Goal: Complete application form

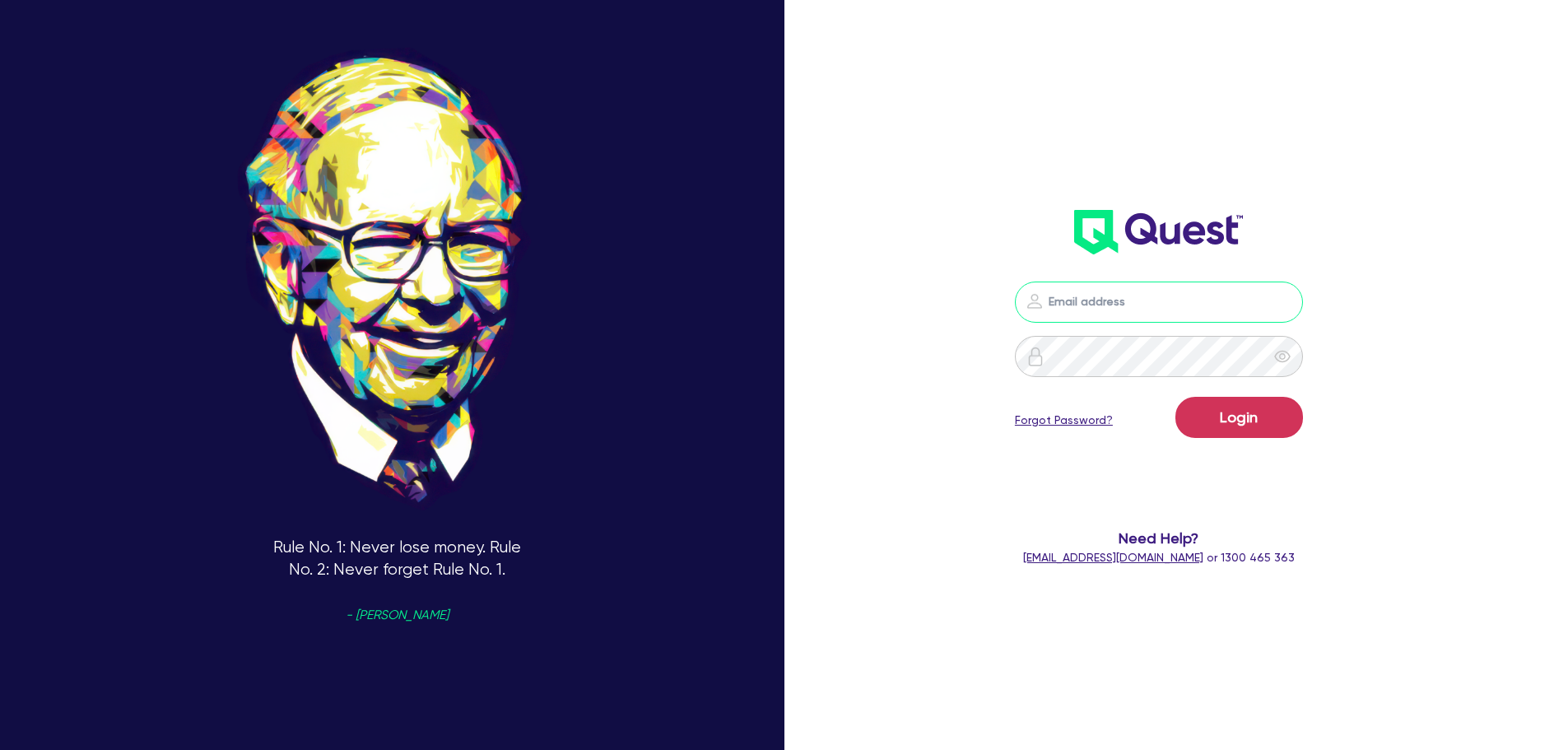
type input "[PERSON_NAME][EMAIL_ADDRESS][PERSON_NAME][DOMAIN_NAME]"
click at [1223, 393] on form "[PERSON_NAME][EMAIL_ADDRESS][PERSON_NAME][DOMAIN_NAME] Login Forgot Password? N…" at bounding box center [1160, 424] width 421 height 285
click at [1229, 423] on button "Login" at bounding box center [1239, 417] width 127 height 41
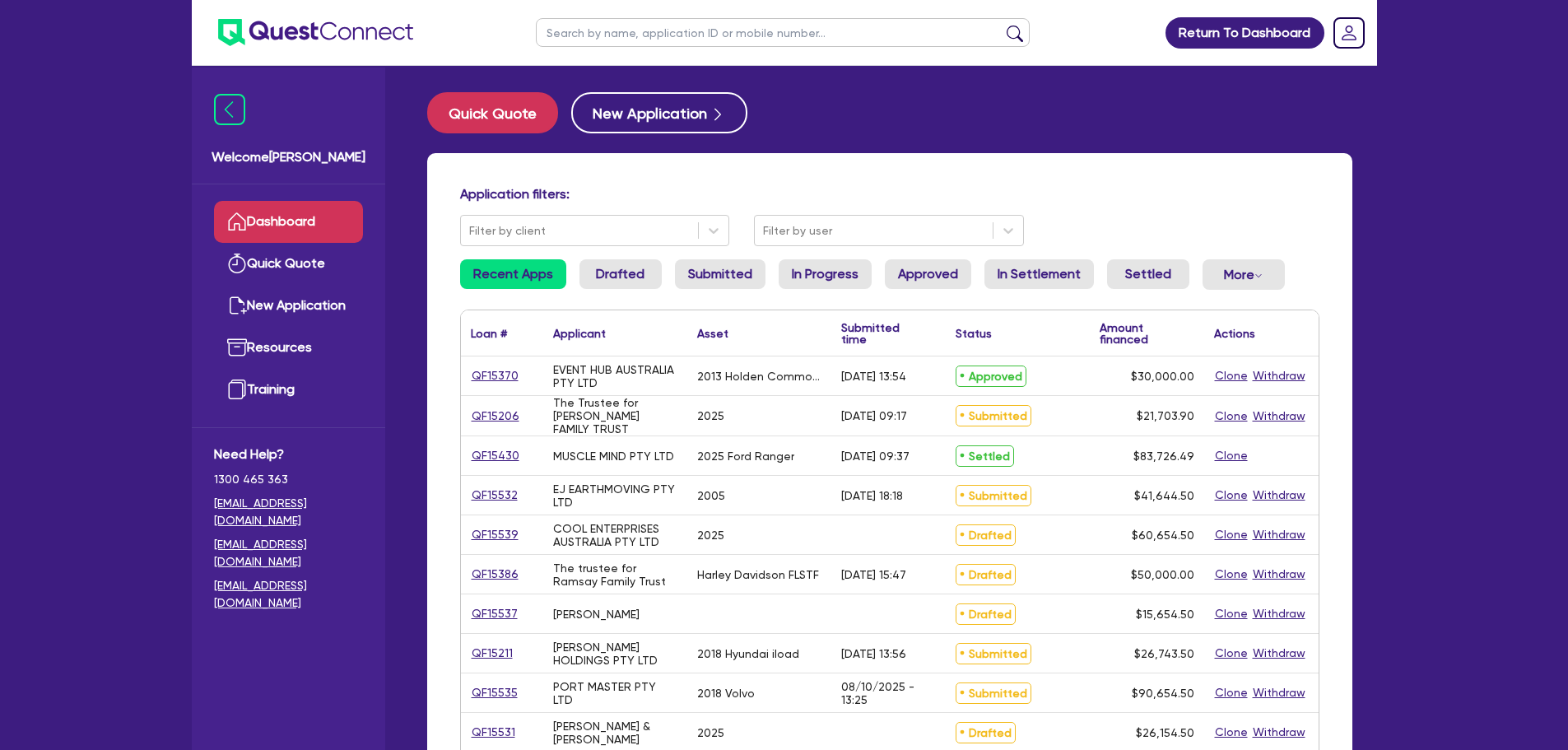
click at [592, 31] on input "text" at bounding box center [782, 32] width 494 height 29
type input "takura"
click at [1002, 25] on button "submit" at bounding box center [1015, 36] width 27 height 23
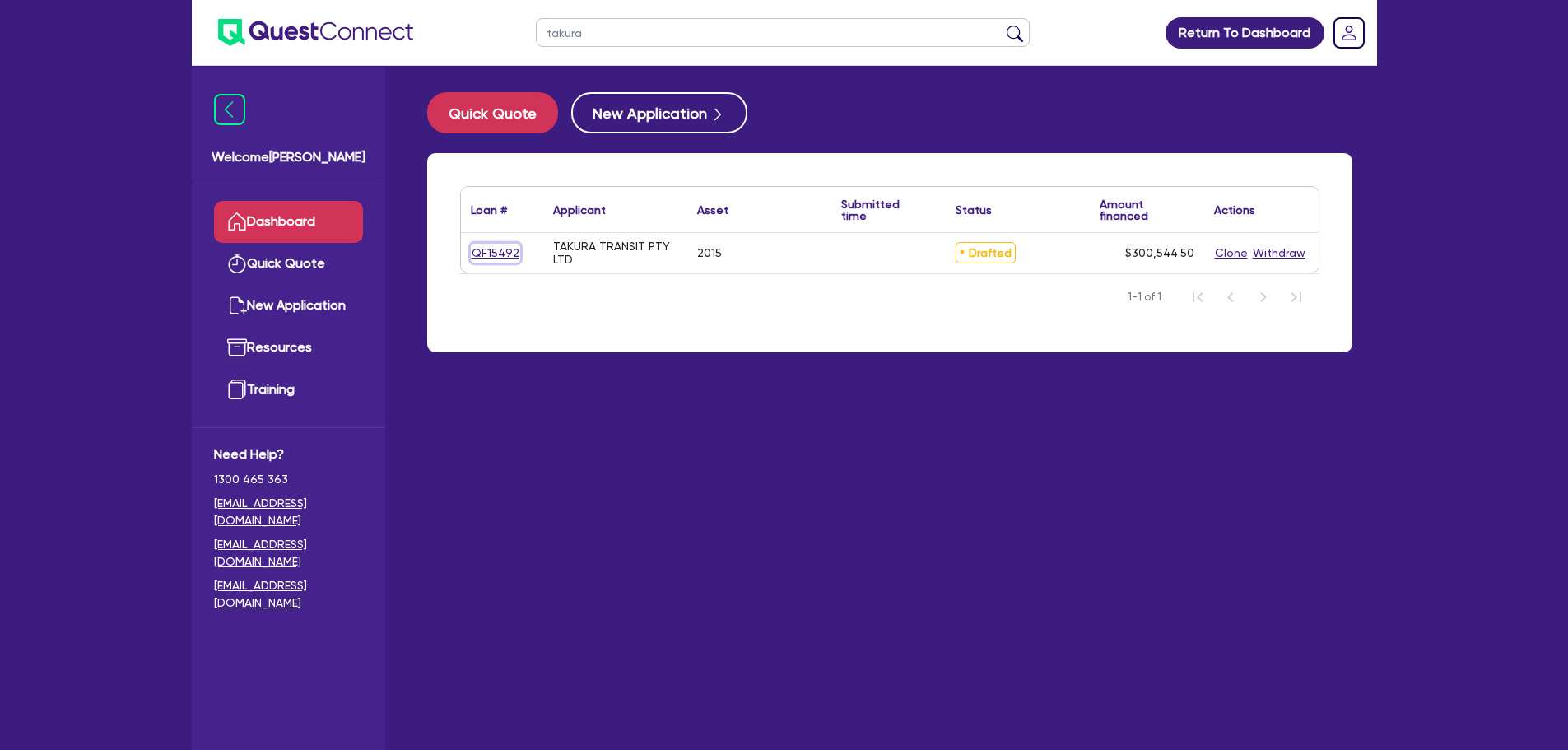
click at [496, 254] on link "QF15492" at bounding box center [496, 253] width 49 height 19
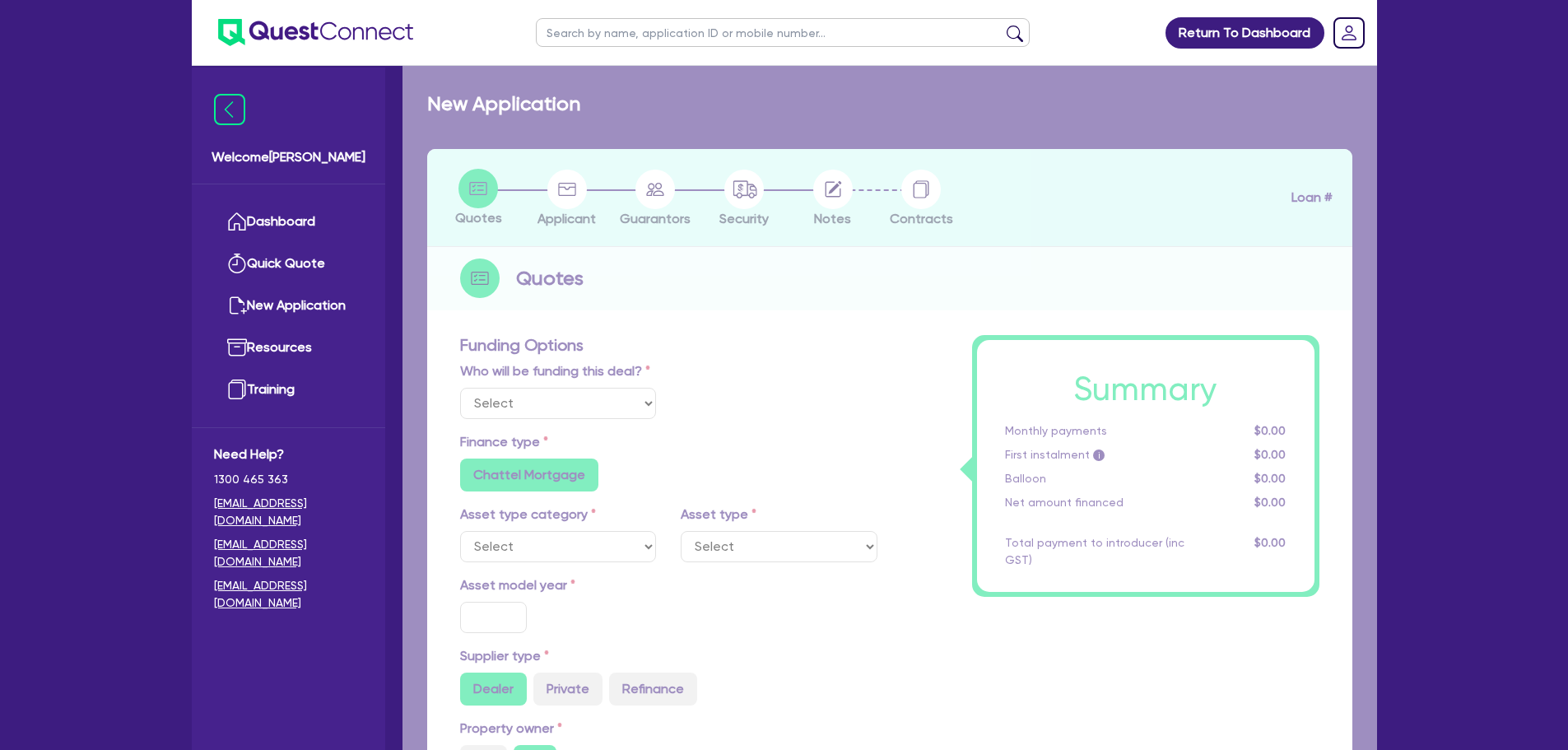
select select "Other"
select select "PRIMARY_ASSETS"
type input "2015"
radio input "true"
type input "300,000"
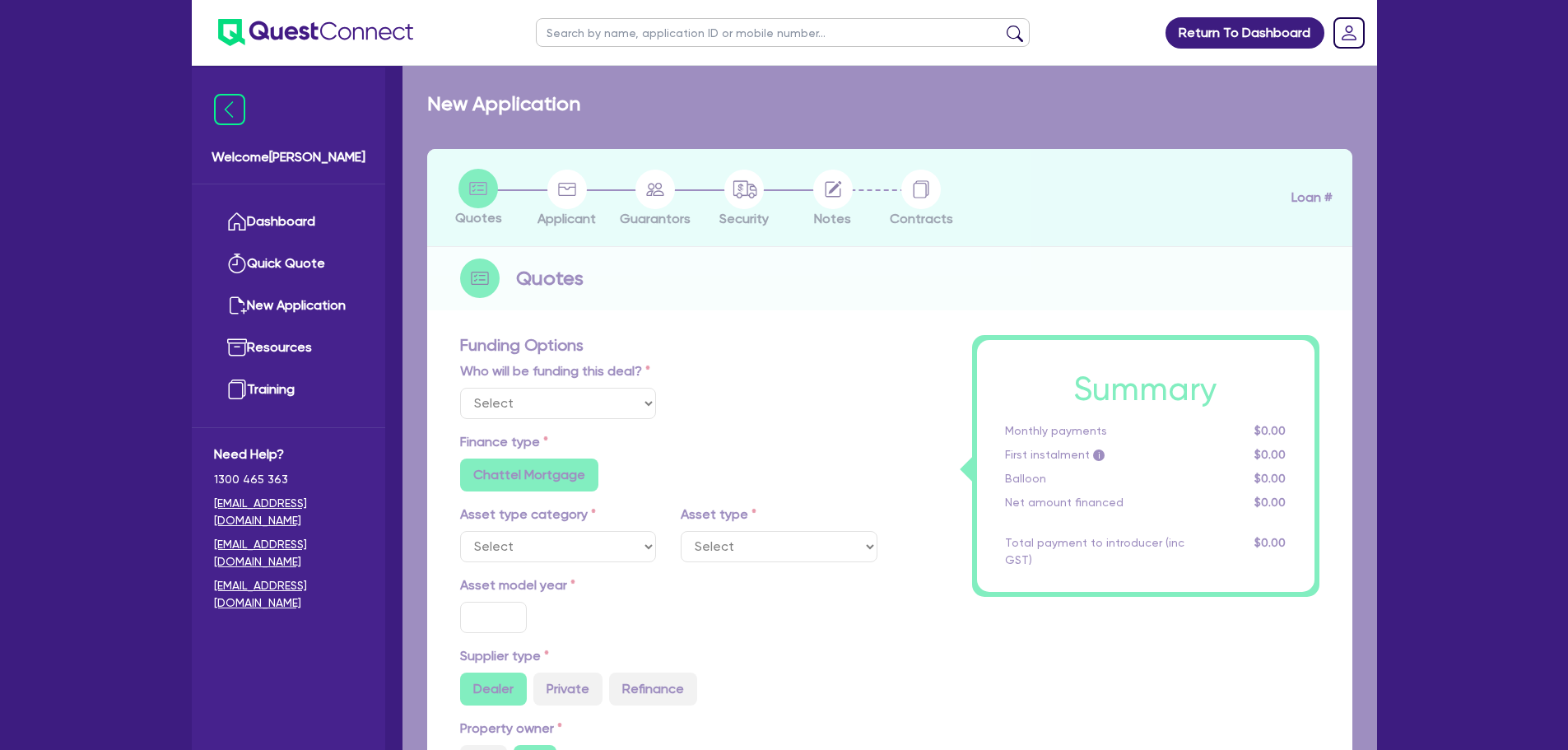
type input "4"
type input "12,021.78"
type input "8.5"
type input "495"
radio input "true"
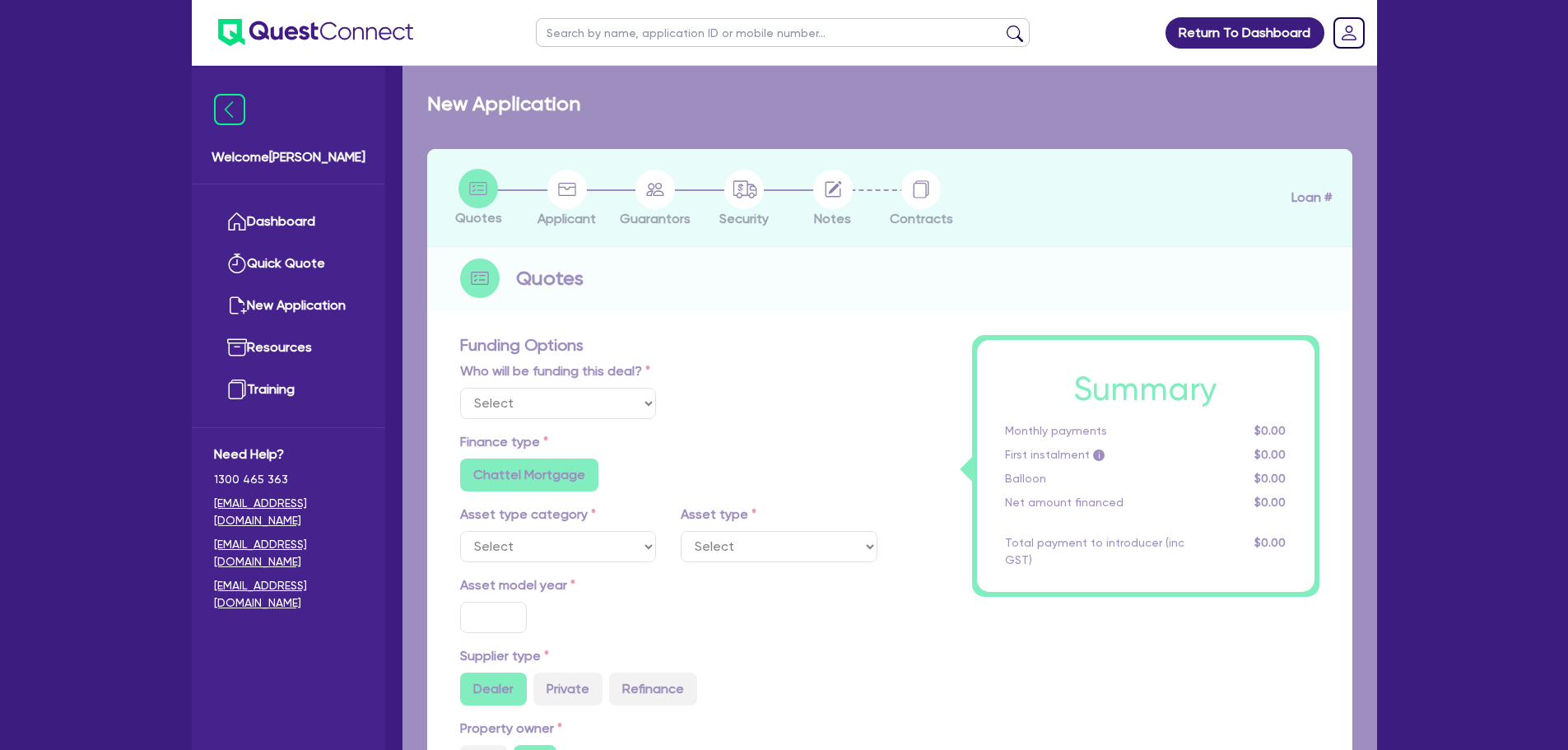
radio input "true"
select select "BUS_AND_COACHES"
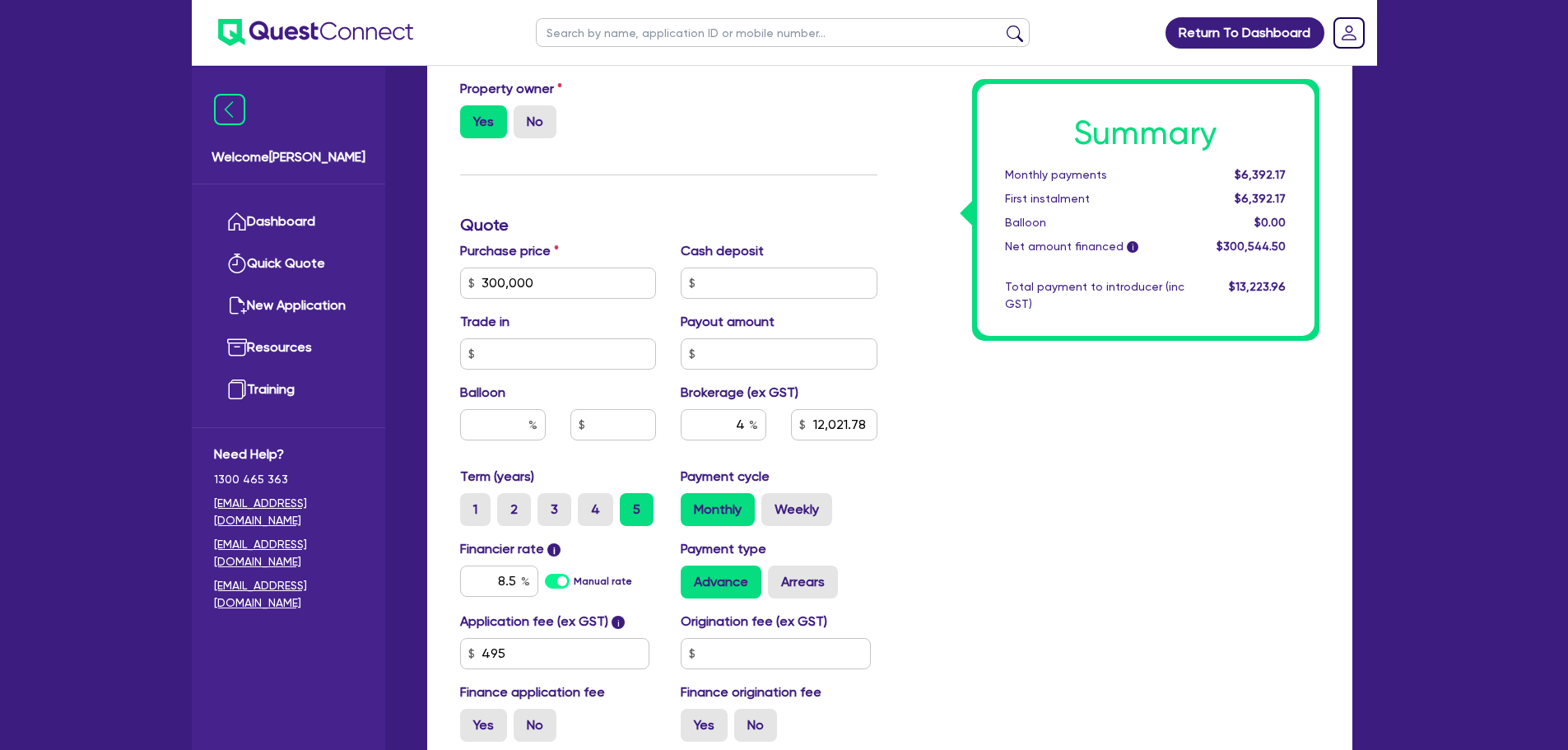
scroll to position [652, 0]
click at [992, 523] on div "Summary Monthly payments $6,392.17 First instalment $6,392.17 Balloon $0.00 Net…" at bounding box center [1110, 226] width 442 height 1059
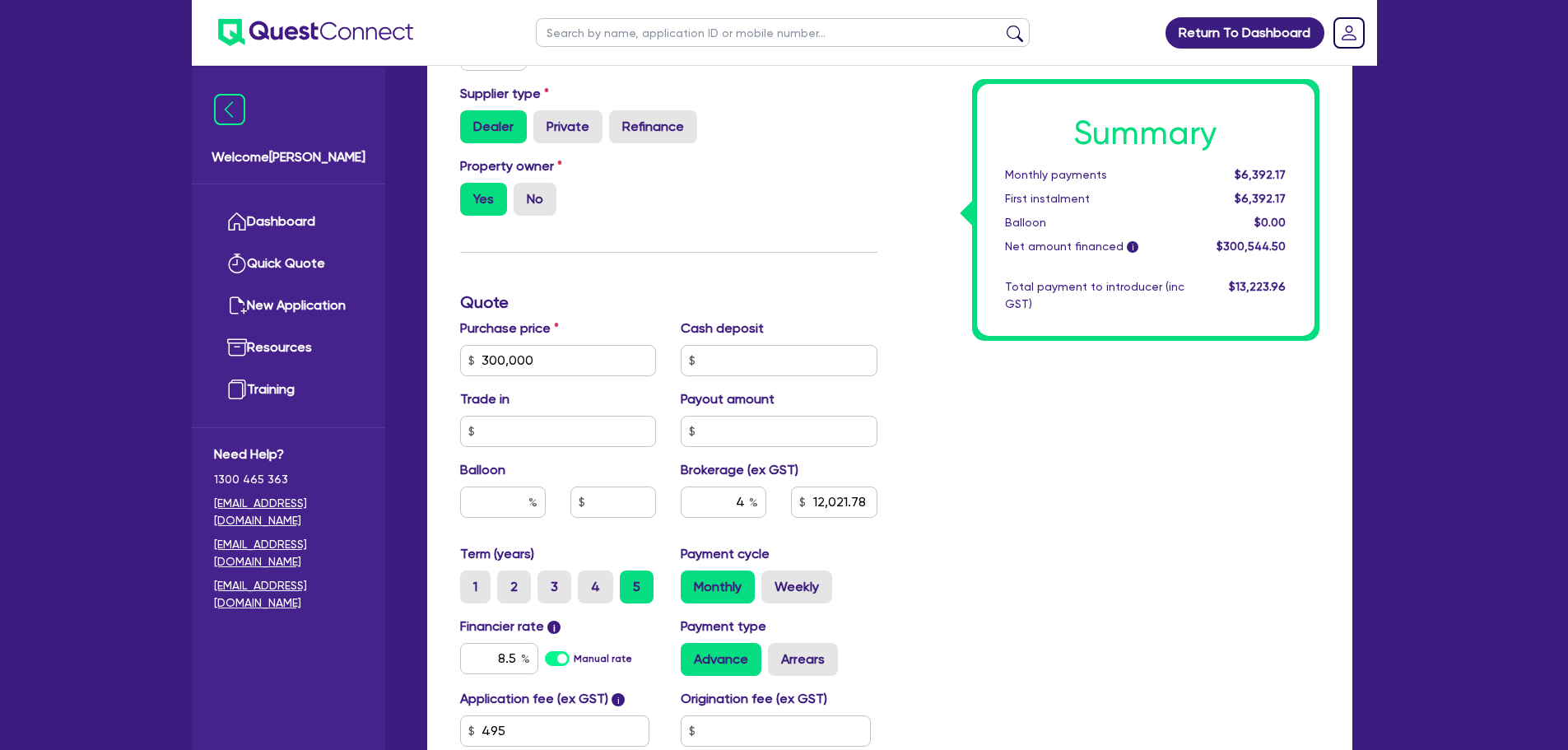
scroll to position [842, 0]
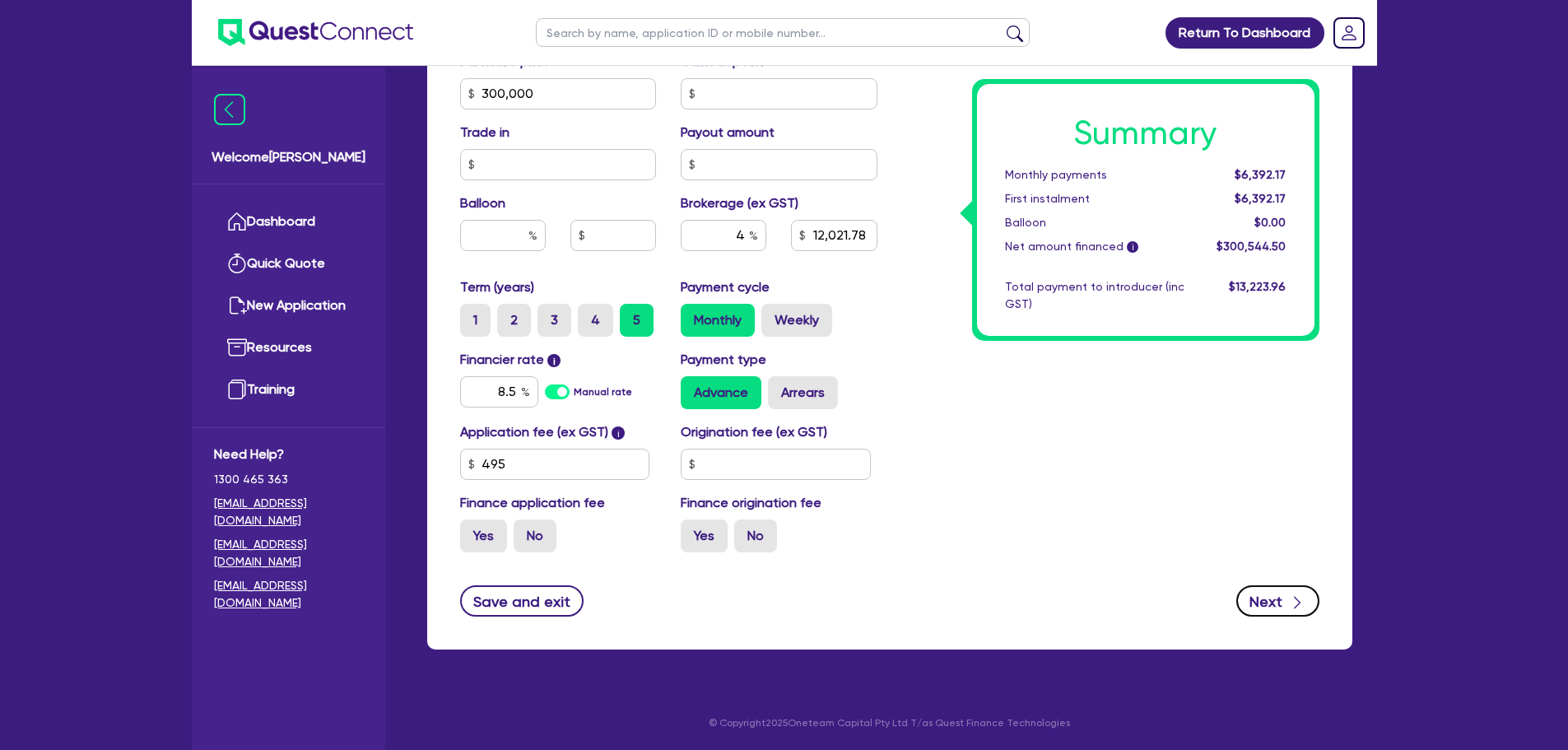
click at [1285, 608] on button "Next" at bounding box center [1277, 601] width 83 height 31
type input "300,000"
type input "12,021.78"
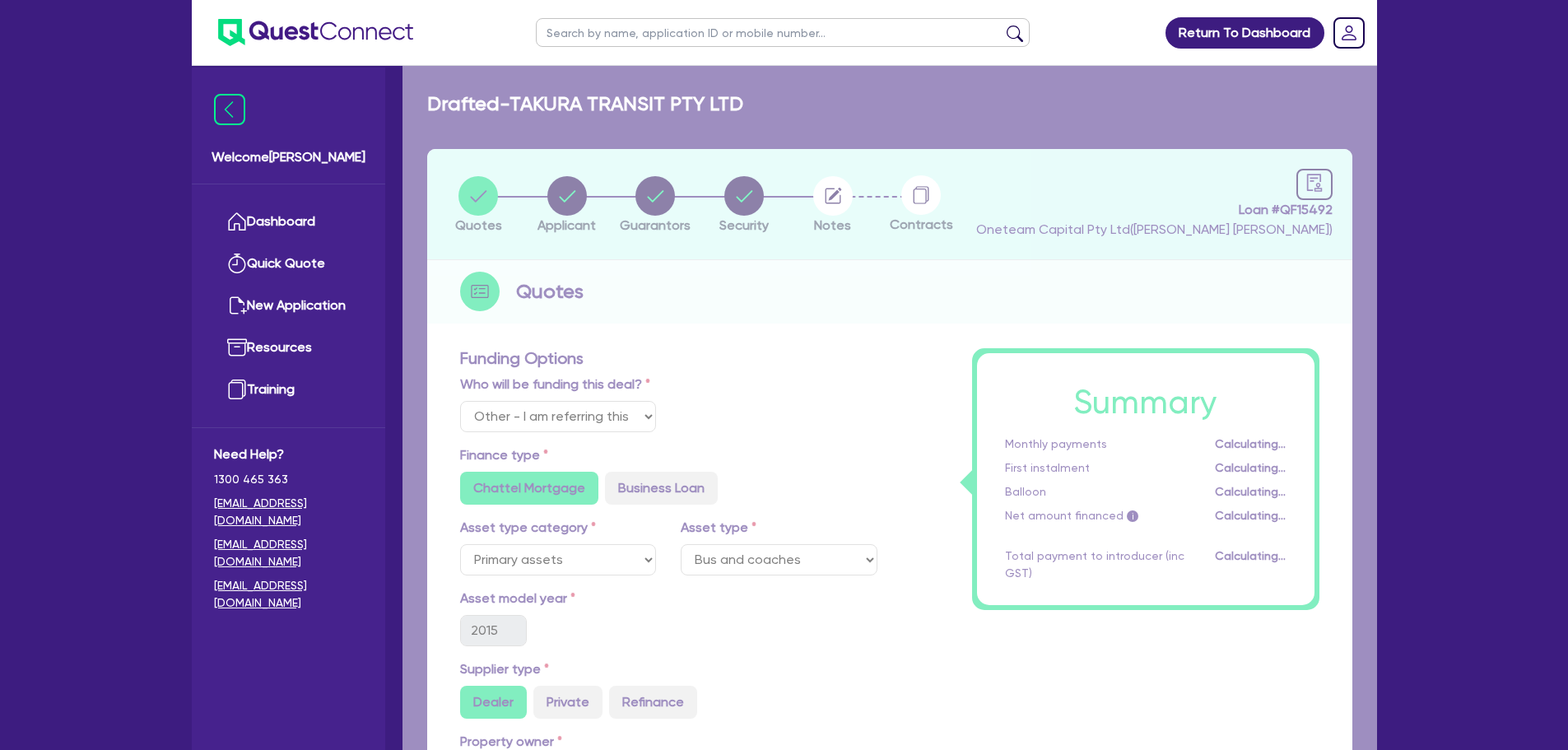
select select "COMPANY"
select select "TRANSPORT_WAREHOUSING"
select select "PASSENGERS_FREIGHT_TRANSPORT"
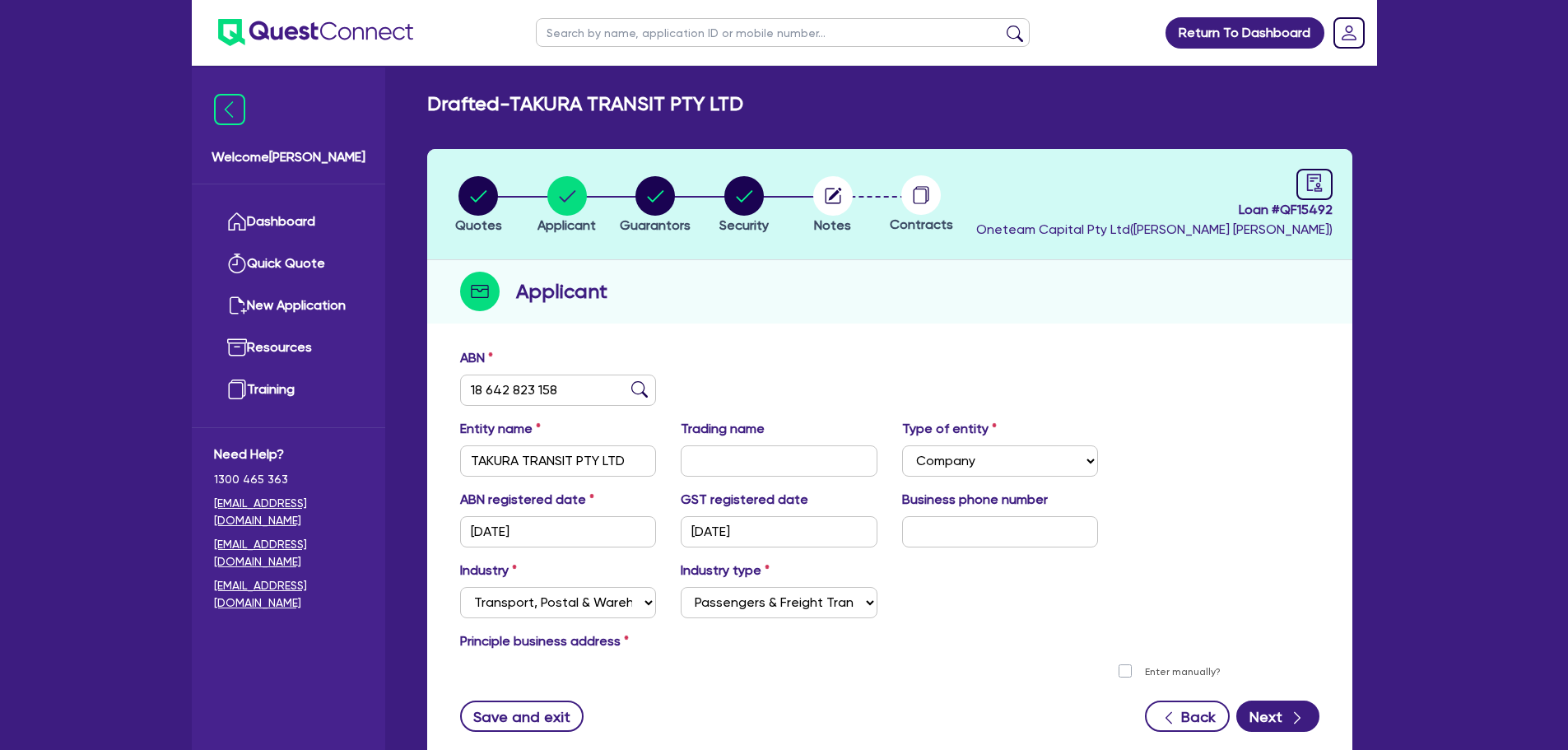
scroll to position [124, 0]
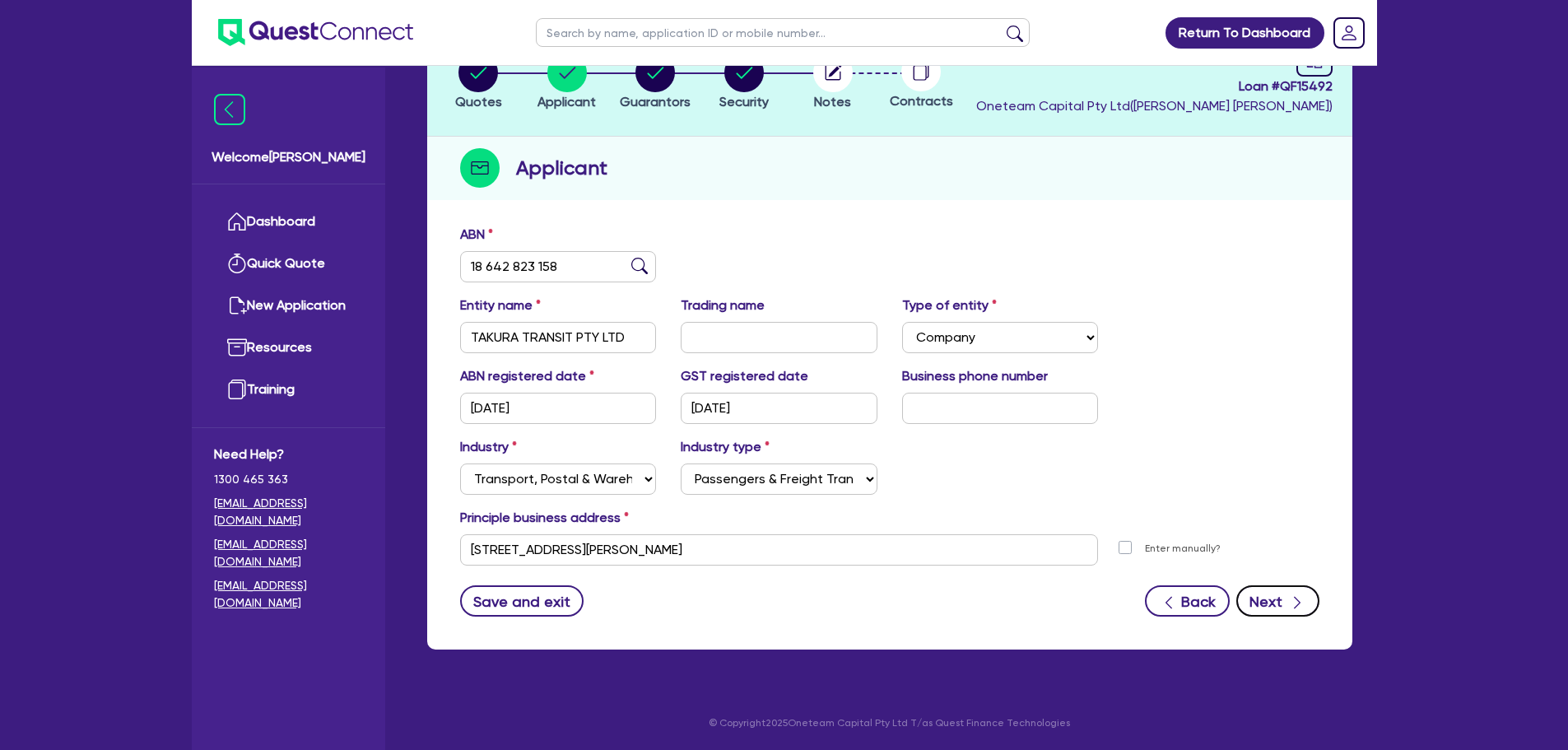
click at [1261, 599] on button "Next" at bounding box center [1277, 601] width 83 height 31
select select "MR"
select select "MARRIED"
select select "PROPERTY"
select select "CASH"
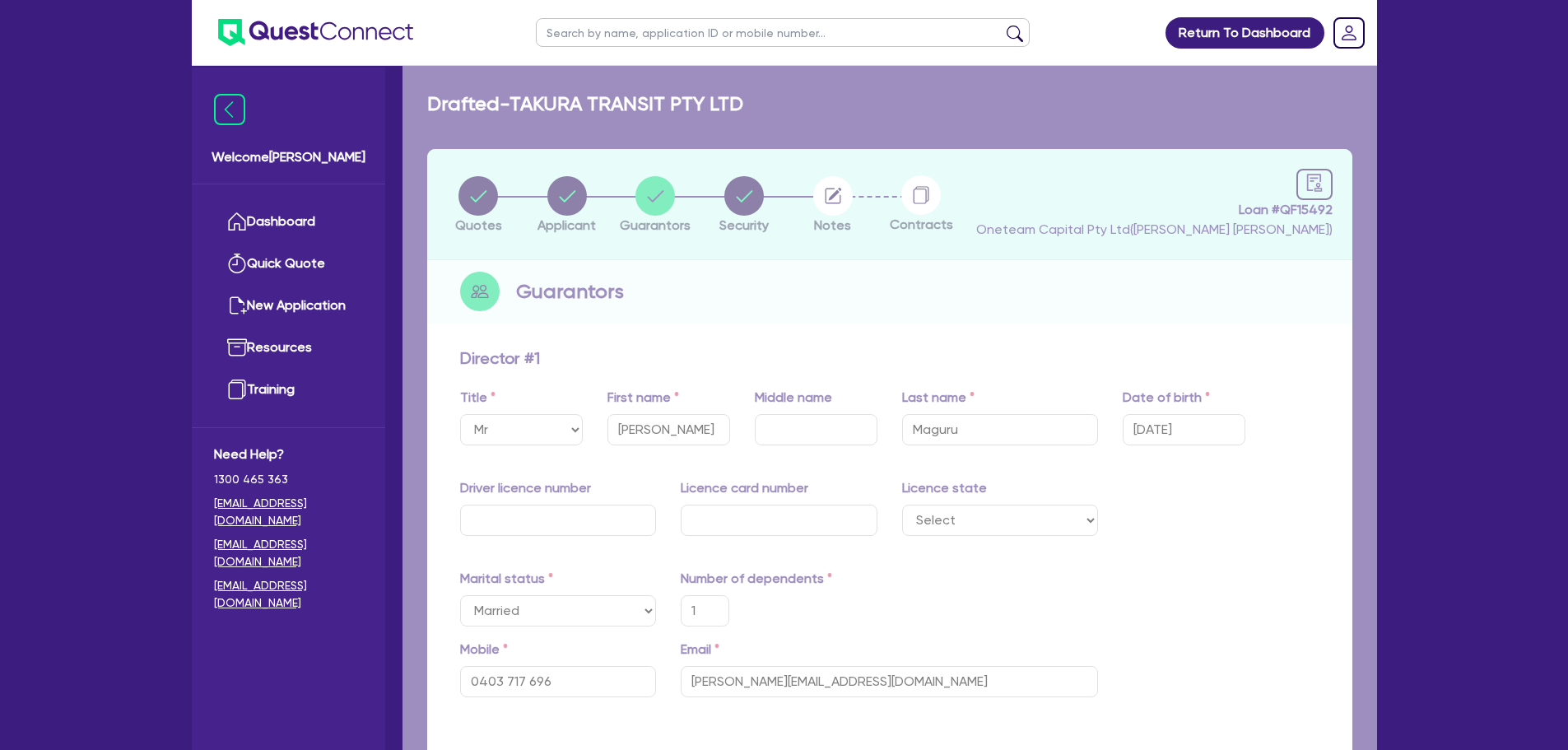
type input "1"
type input "0403 717 696"
type input "600,000"
type input "30,000"
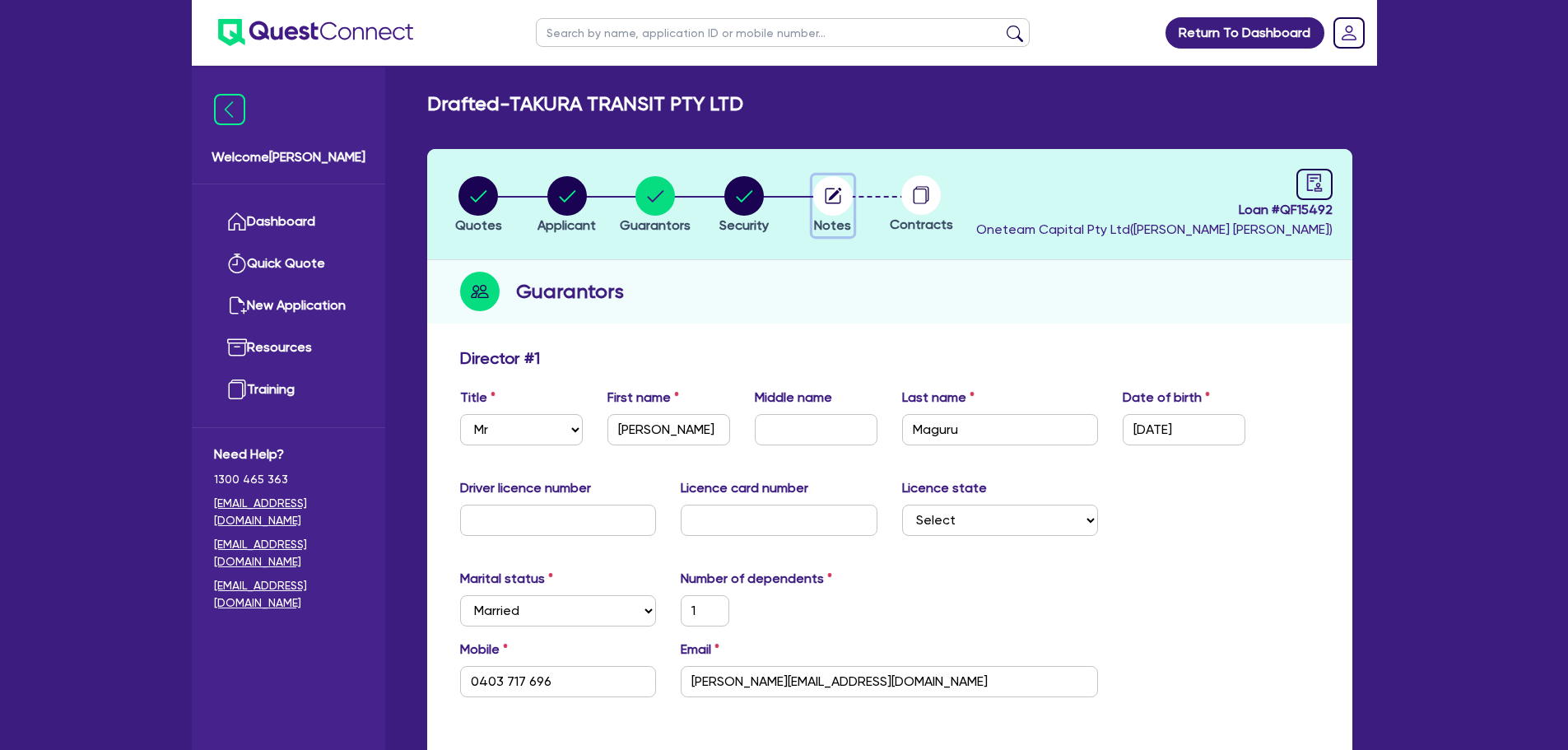
click at [827, 197] on circle "button" at bounding box center [833, 196] width 40 height 40
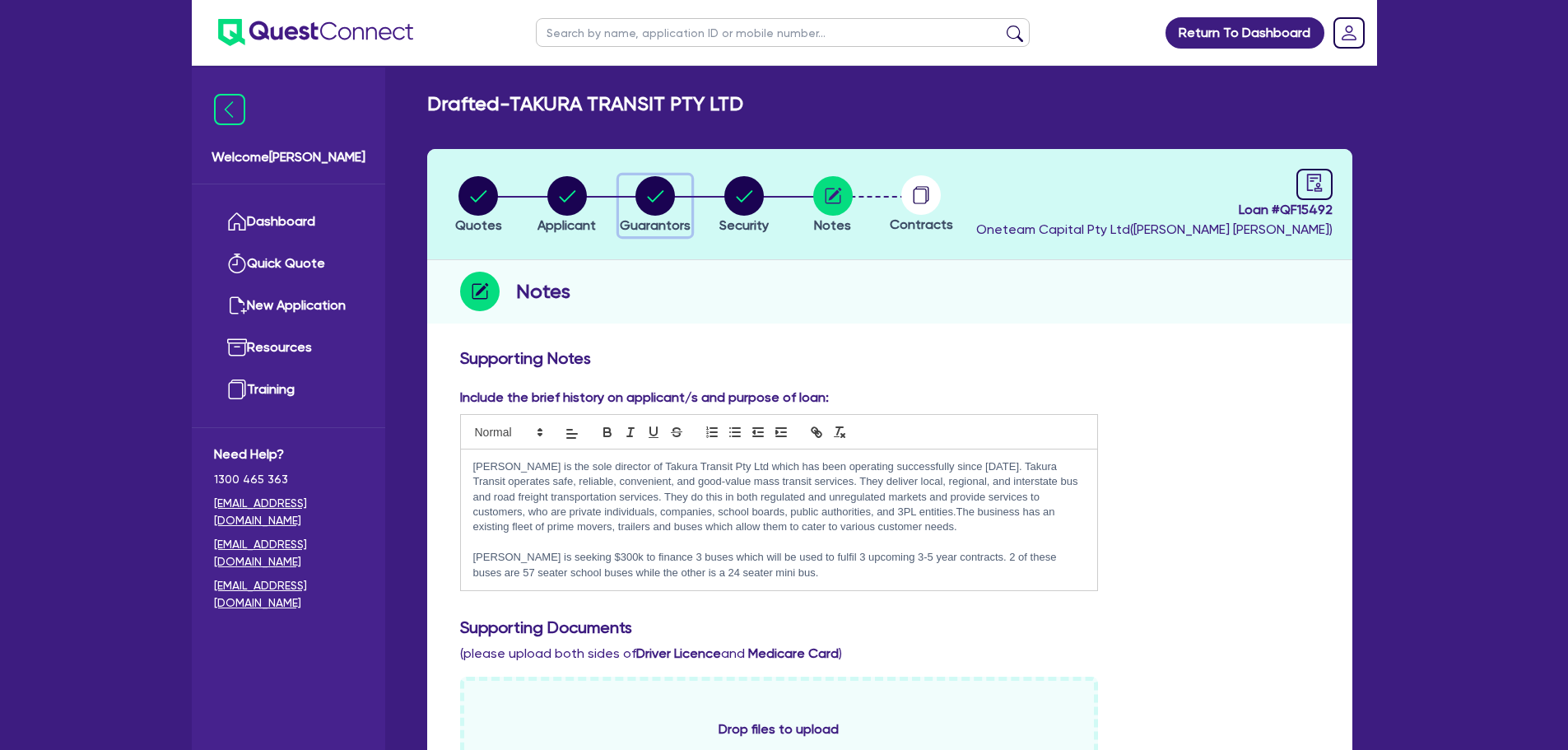
click at [657, 198] on icon "button" at bounding box center [656, 196] width 16 height 11
select select "MR"
select select "MARRIED"
select select "PROPERTY"
select select "CASH"
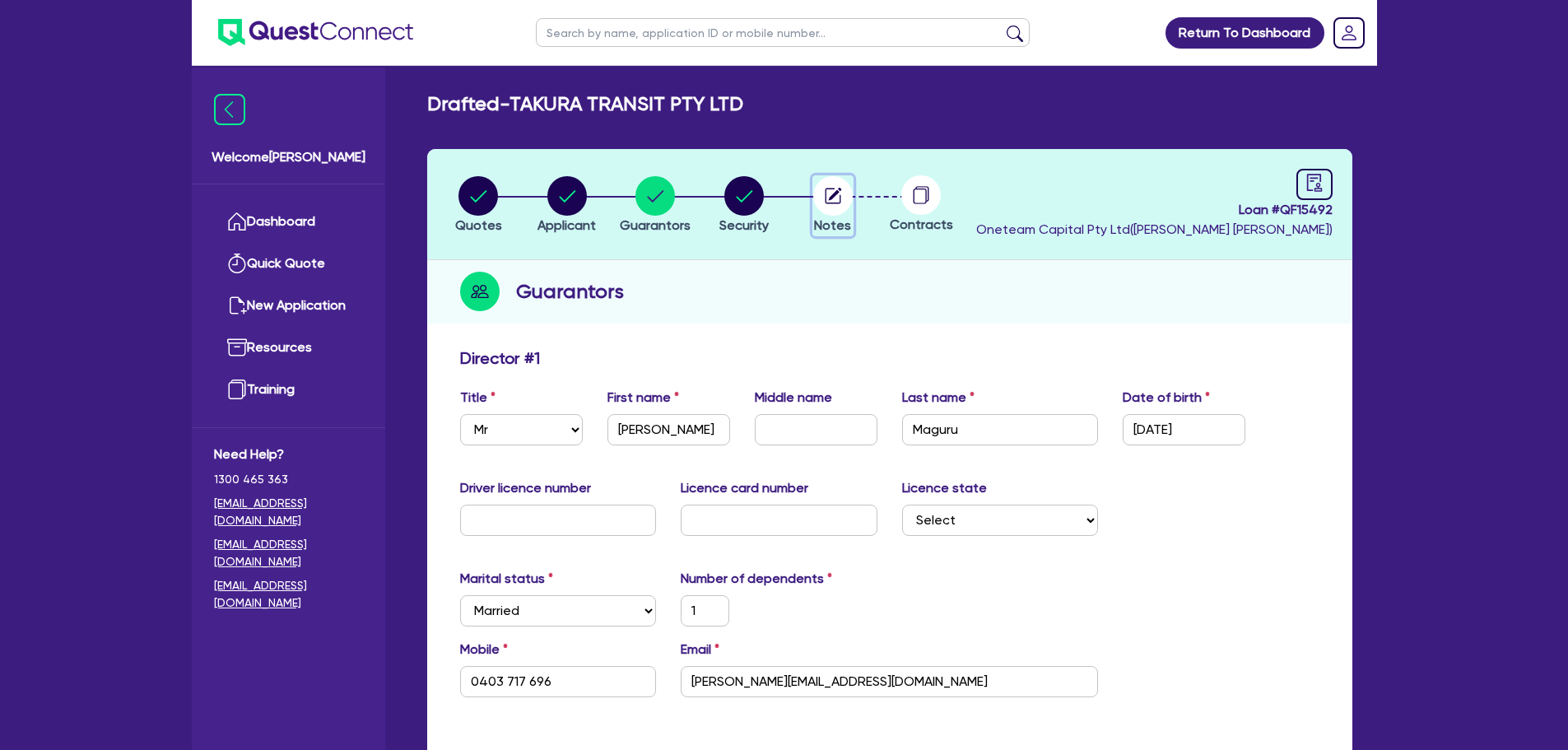
click at [839, 195] on icon "button" at bounding box center [833, 195] width 15 height 15
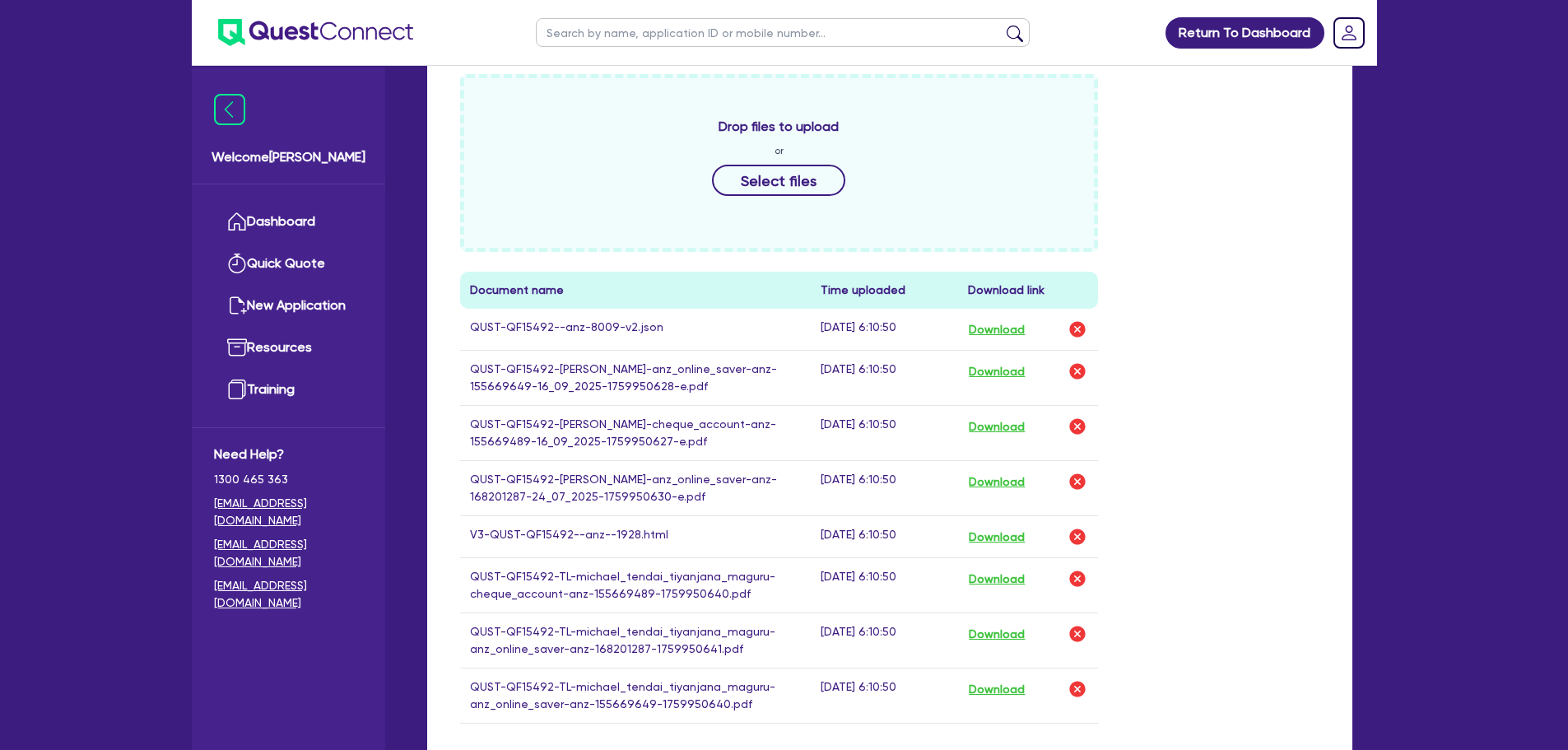
scroll to position [602, 0]
click at [764, 188] on button "Select files" at bounding box center [778, 182] width 133 height 31
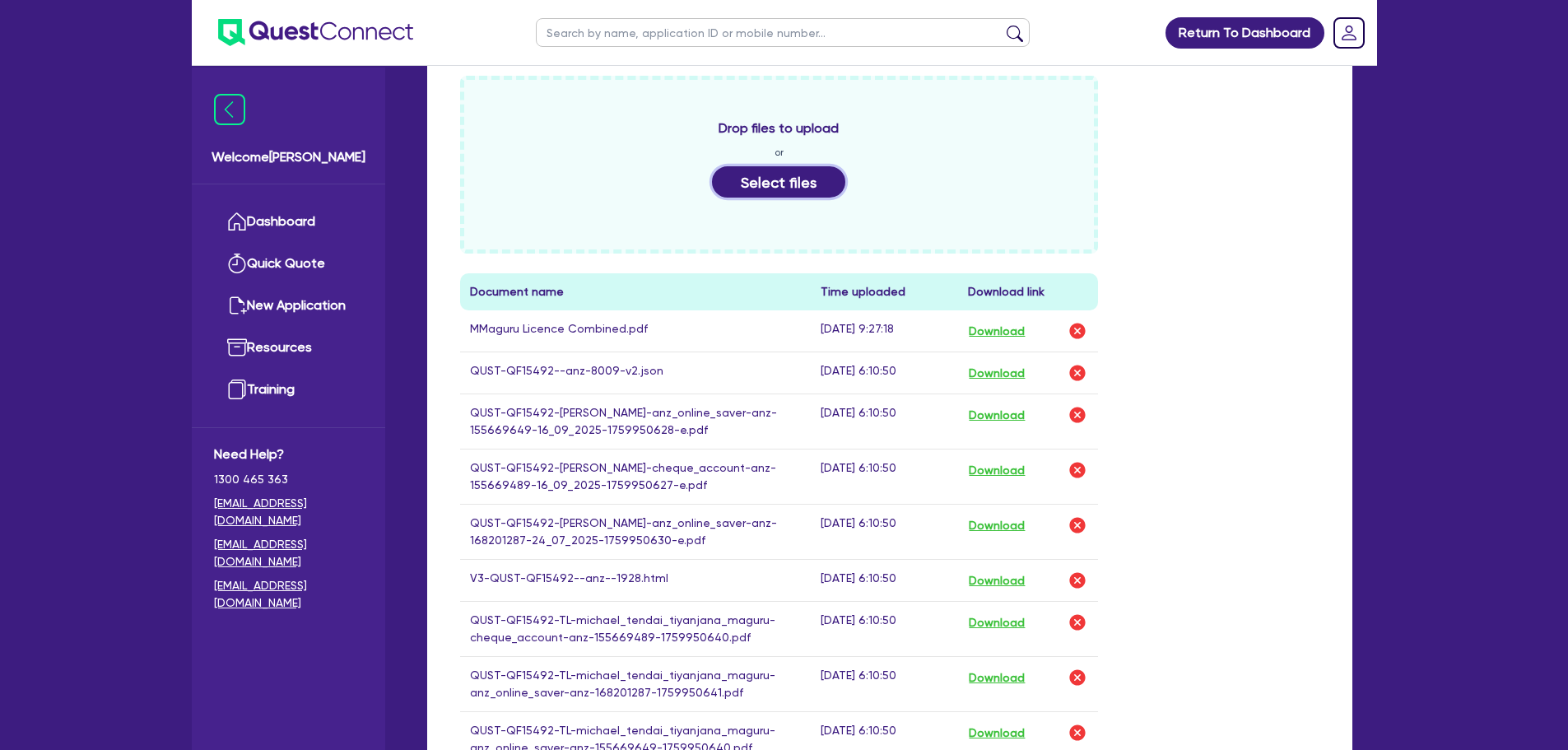
click at [752, 195] on button "Select files" at bounding box center [778, 182] width 133 height 31
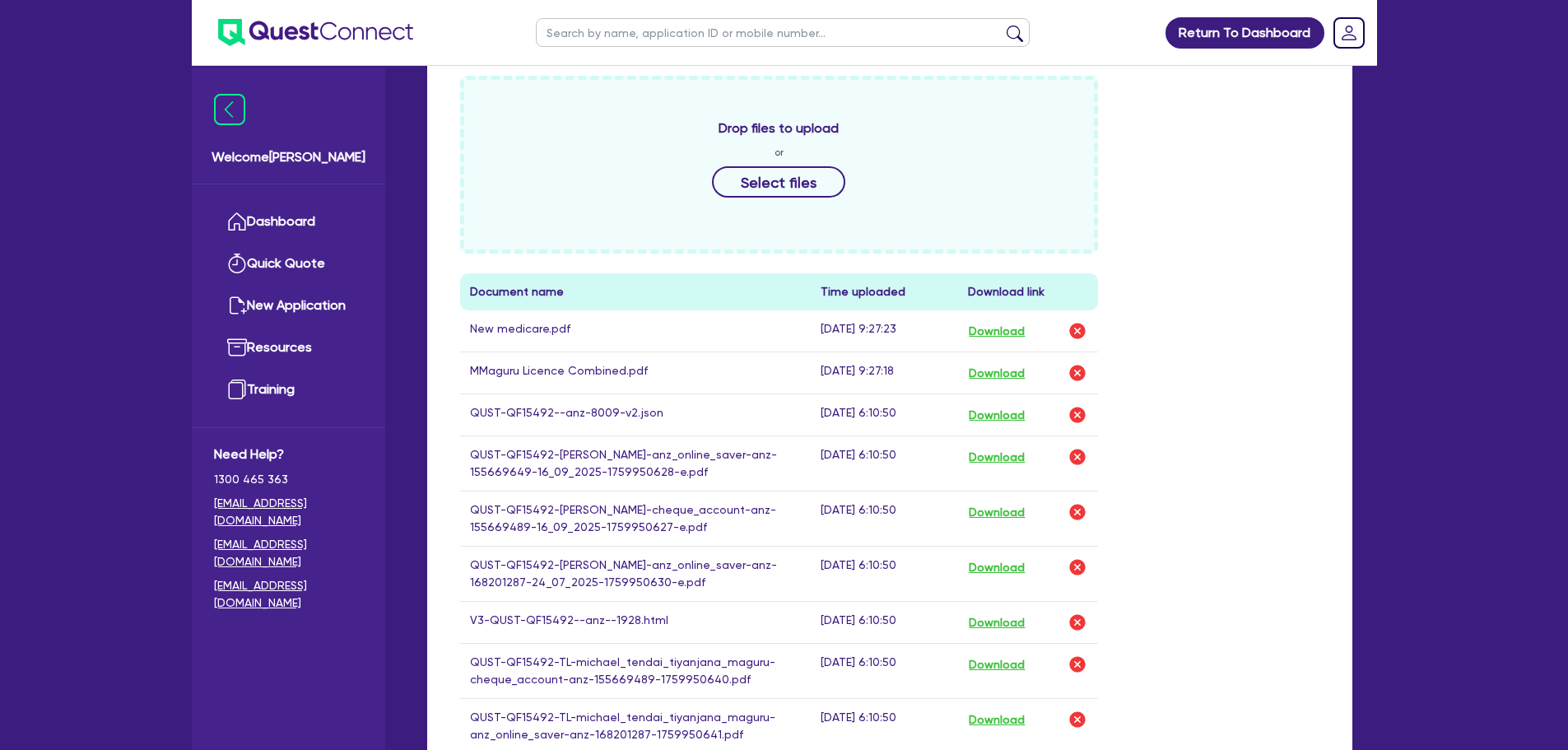
scroll to position [465, 0]
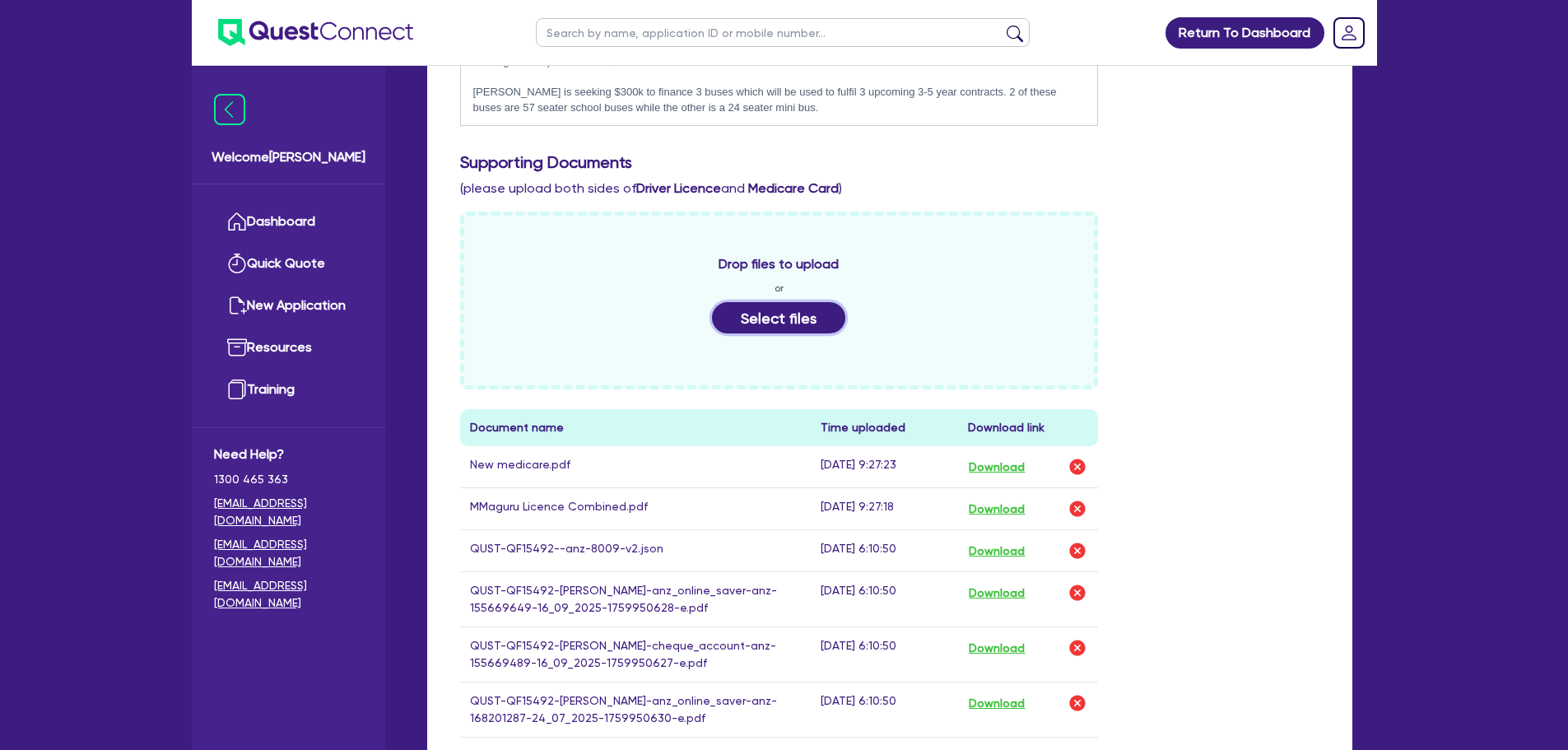
click at [759, 326] on button "Select files" at bounding box center [778, 318] width 133 height 31
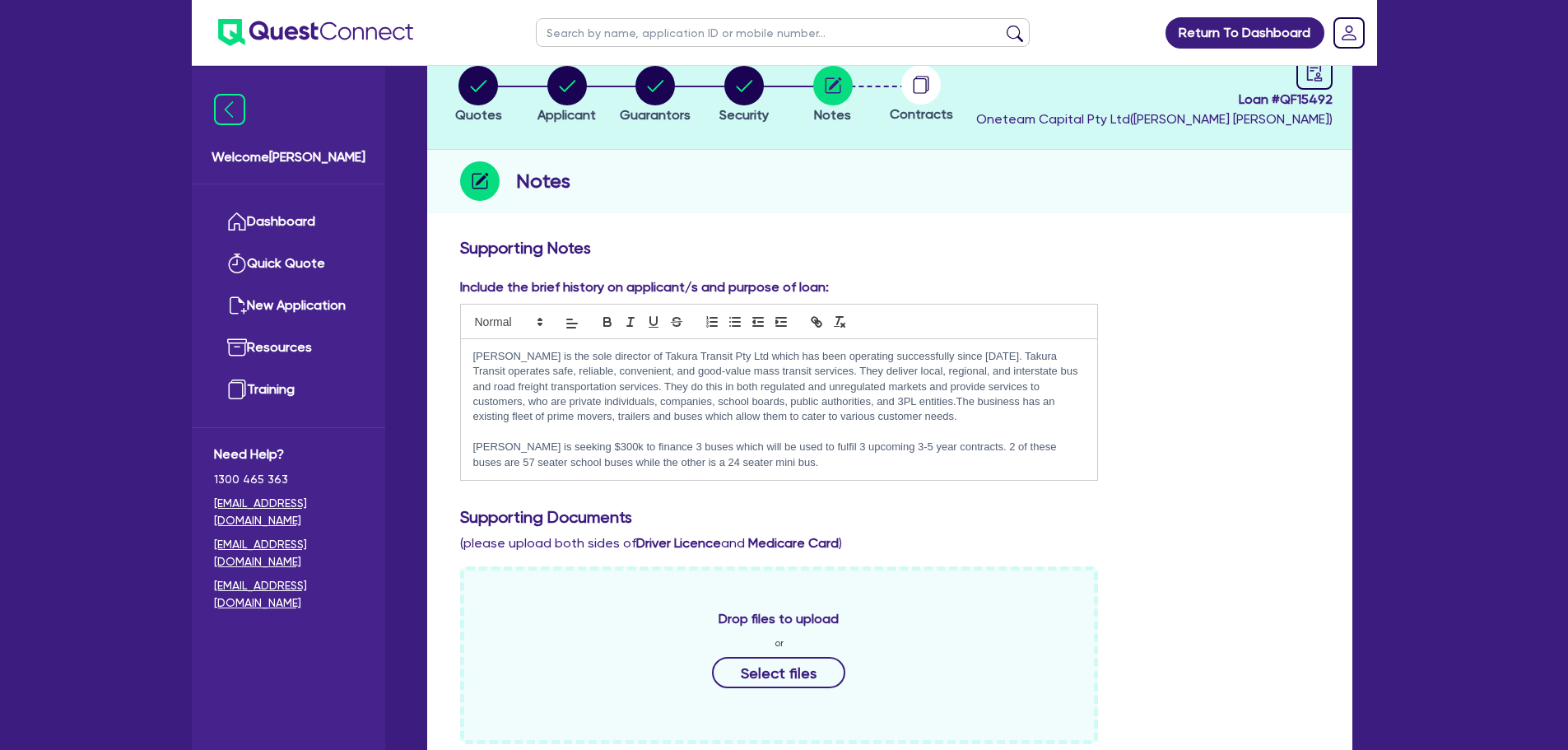
scroll to position [0, 0]
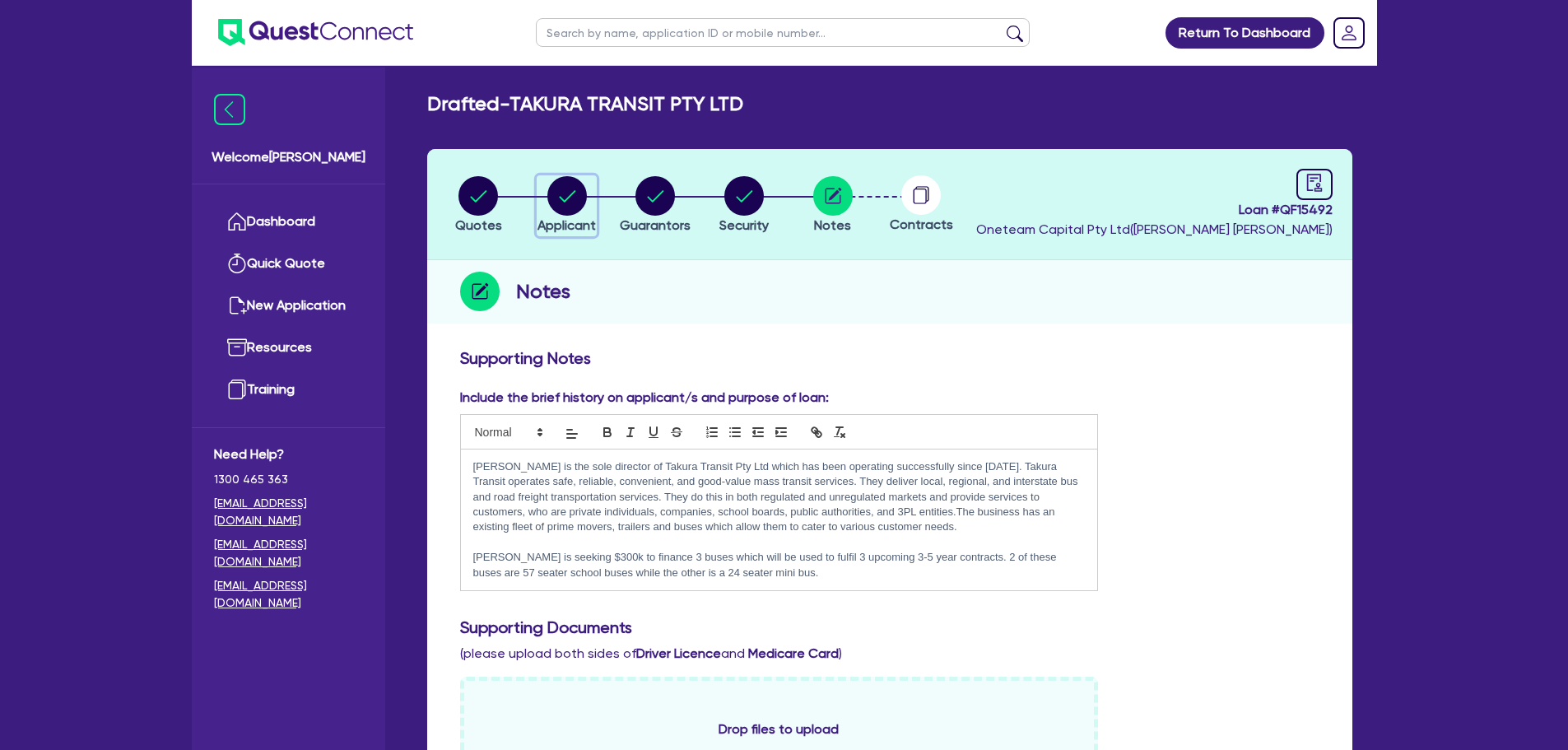
click at [572, 192] on circle "button" at bounding box center [567, 196] width 40 height 40
select select "COMPANY"
select select "TRANSPORT_WAREHOUSING"
select select "PASSENGERS_FREIGHT_TRANSPORT"
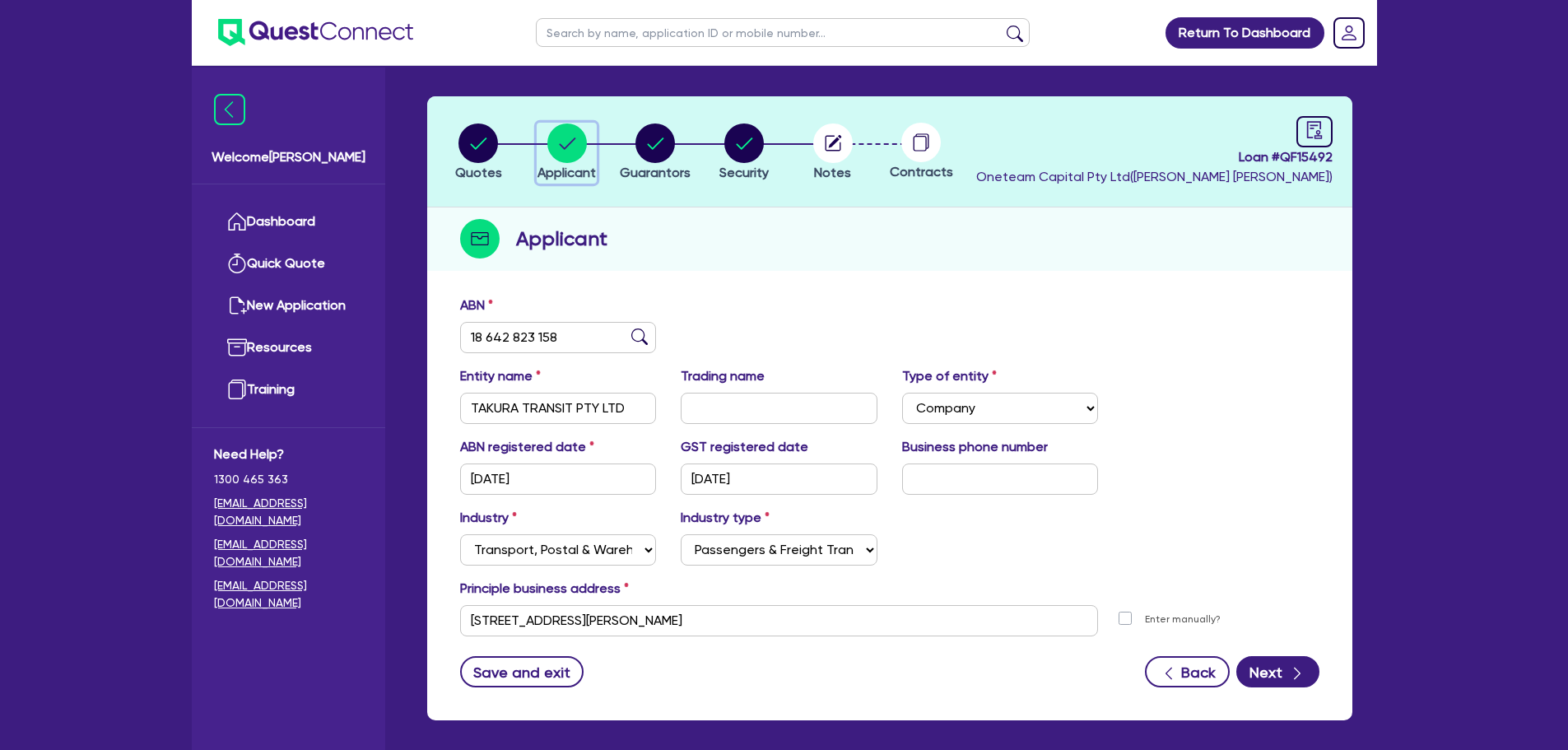
scroll to position [53, 0]
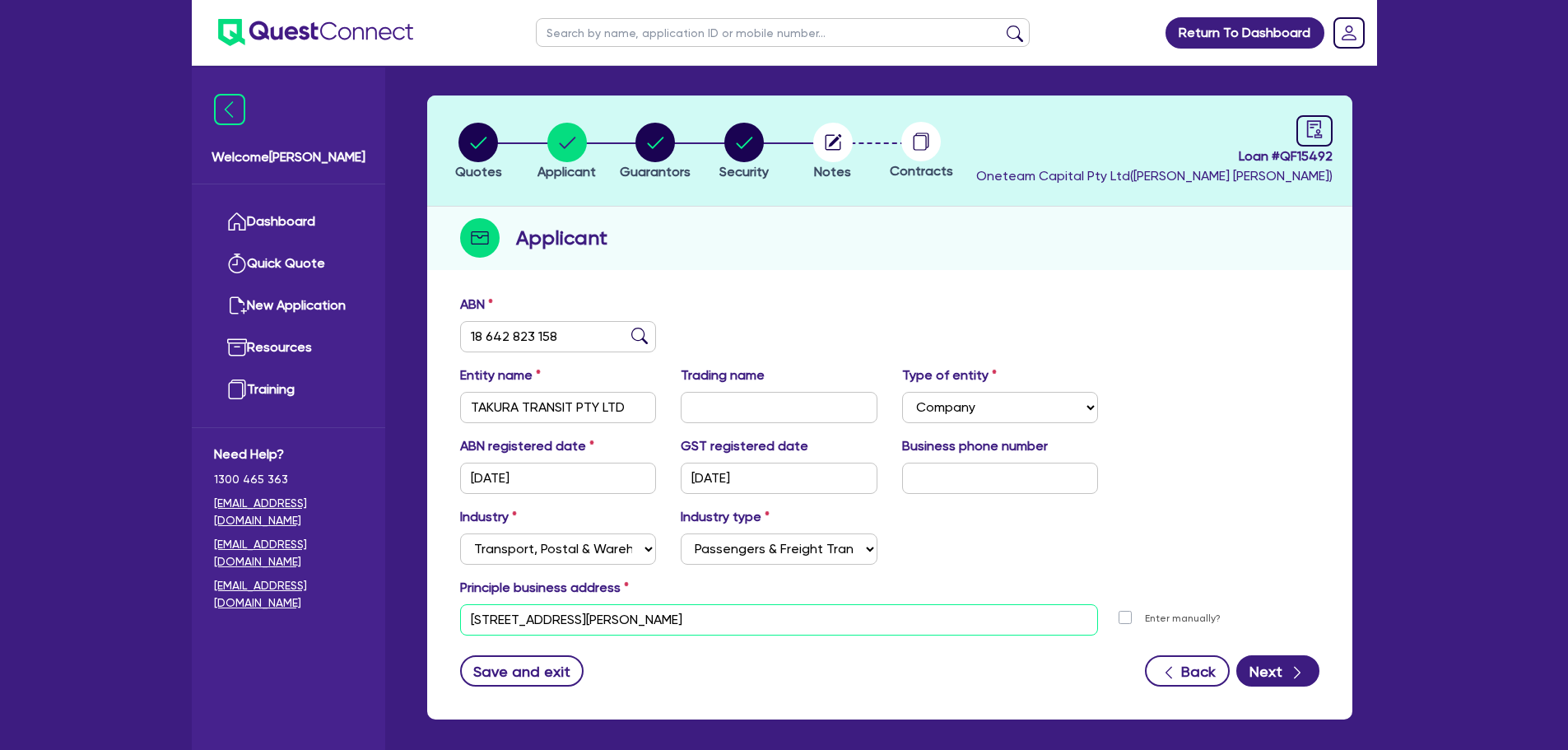
click at [772, 612] on input "[STREET_ADDRESS][PERSON_NAME]" at bounding box center [779, 620] width 638 height 31
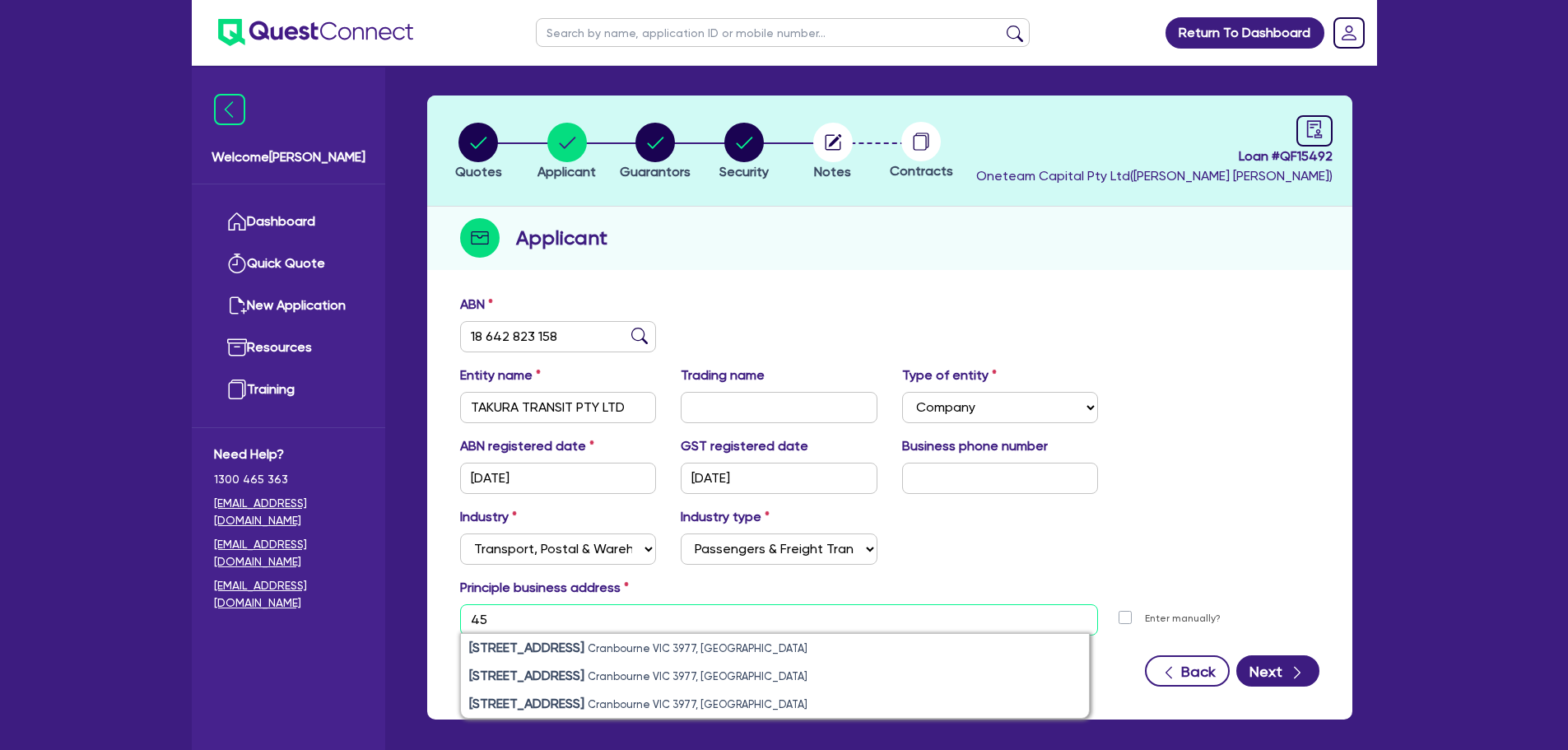
type input "4"
type input "20 saint [PERSON_NAME]"
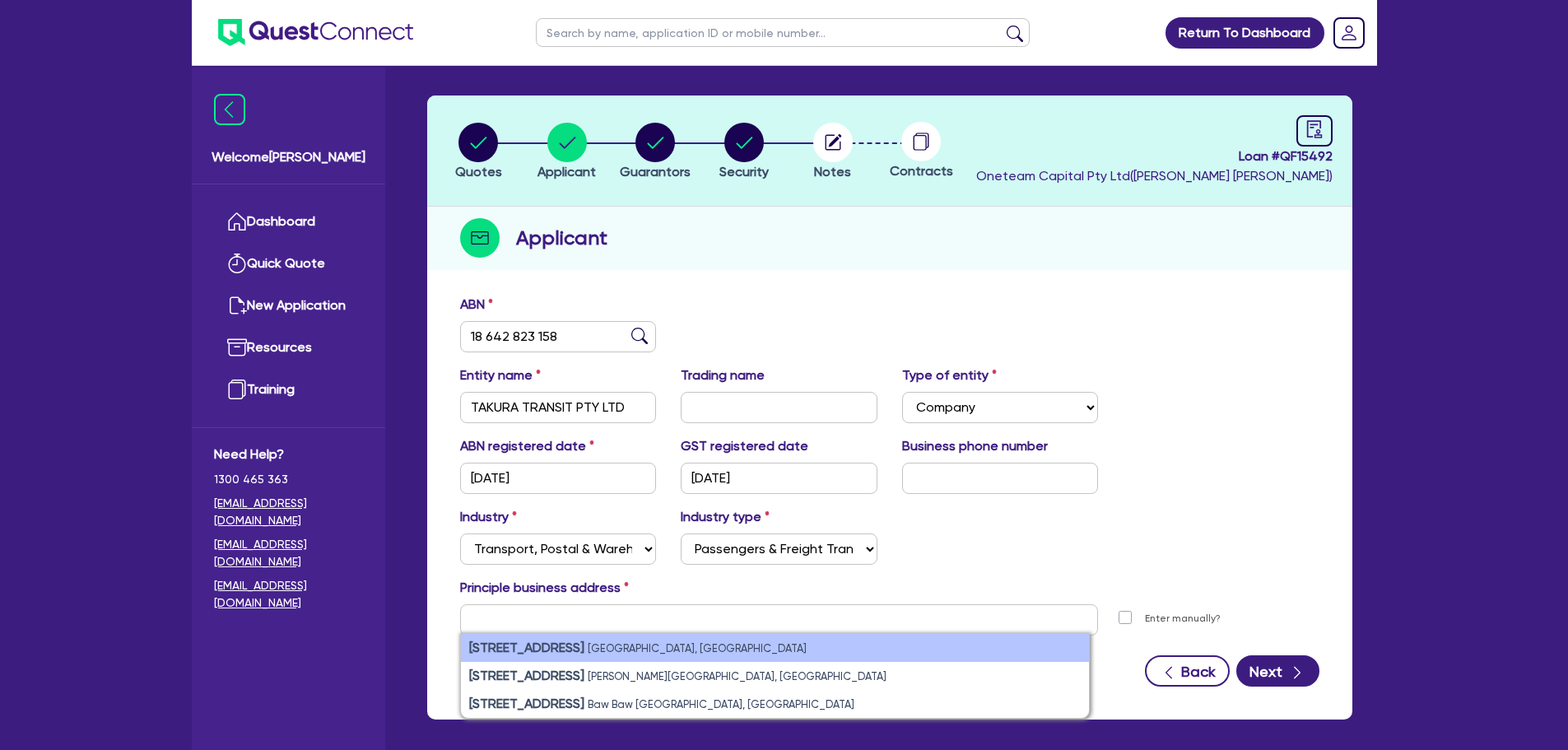
click at [625, 644] on small "[GEOGRAPHIC_DATA], [GEOGRAPHIC_DATA]" at bounding box center [697, 648] width 219 height 12
type input "[STREET_ADDRESS]"
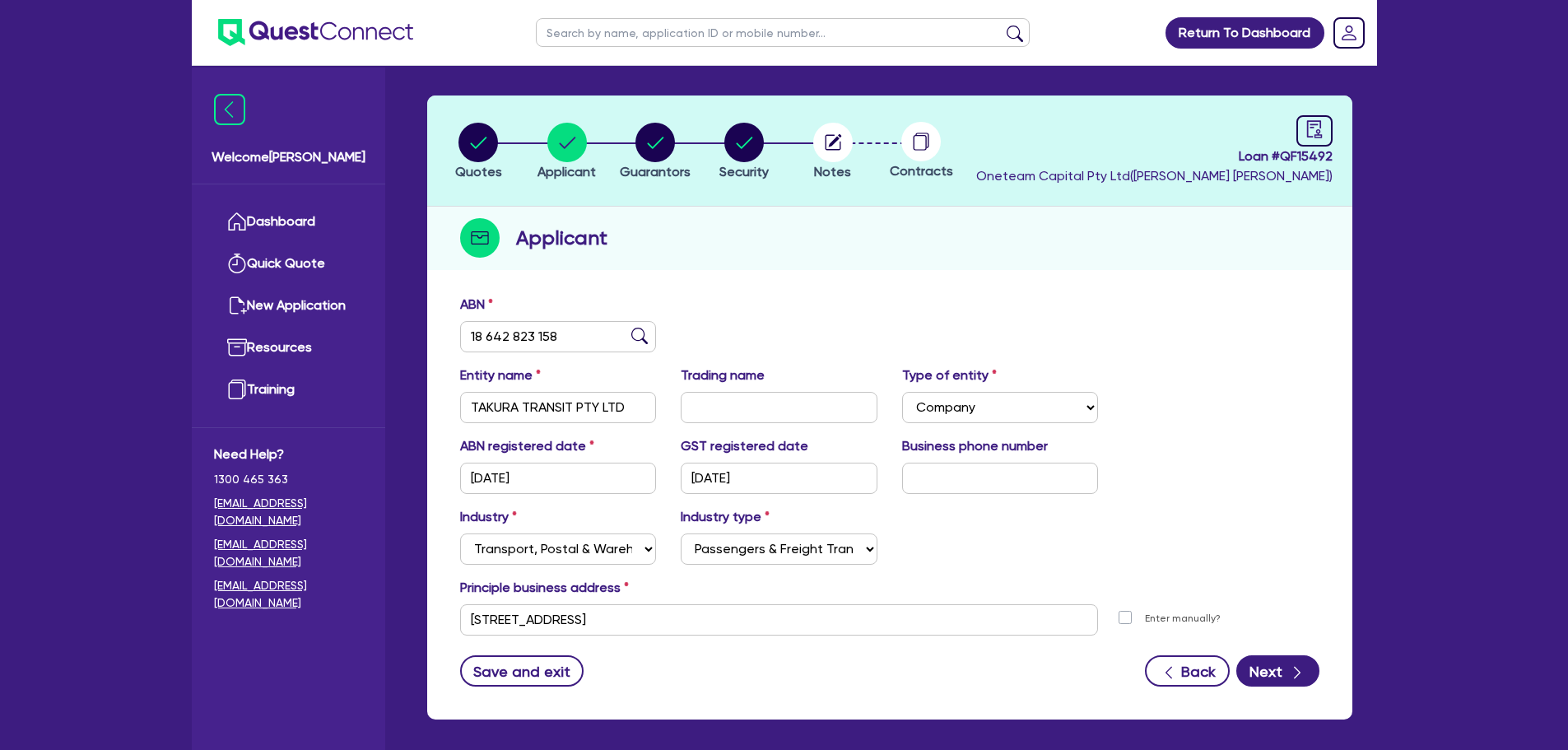
click at [909, 660] on div "Save and exit Back Next" at bounding box center [890, 671] width 884 height 31
click at [1264, 665] on button "Next" at bounding box center [1277, 671] width 83 height 31
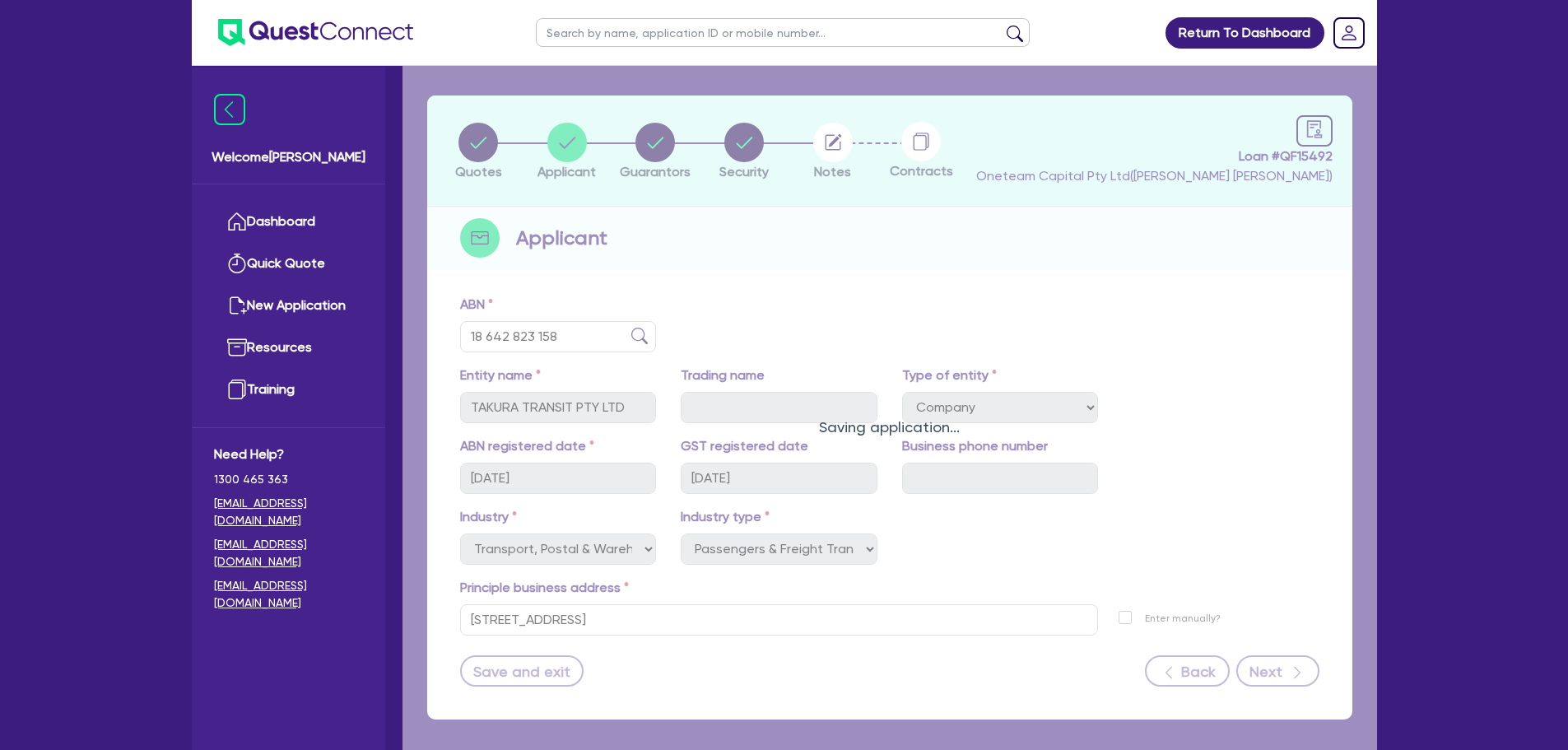
select select "MR"
select select "MARRIED"
select select "PROPERTY"
select select "CASH"
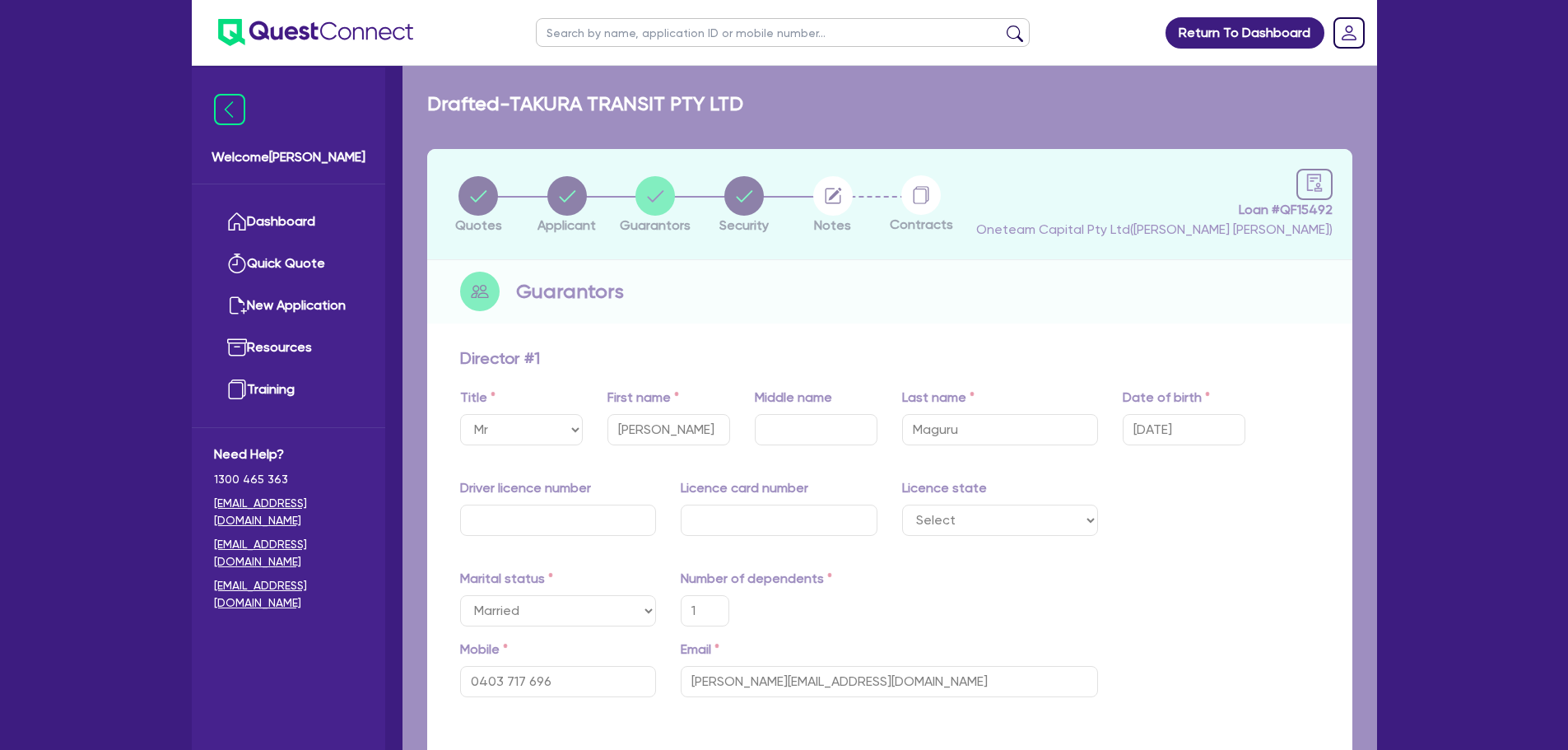
type input "1"
type input "0403 717 696"
type input "[STREET_ADDRESS]"
type input "600,000"
type input "30,000"
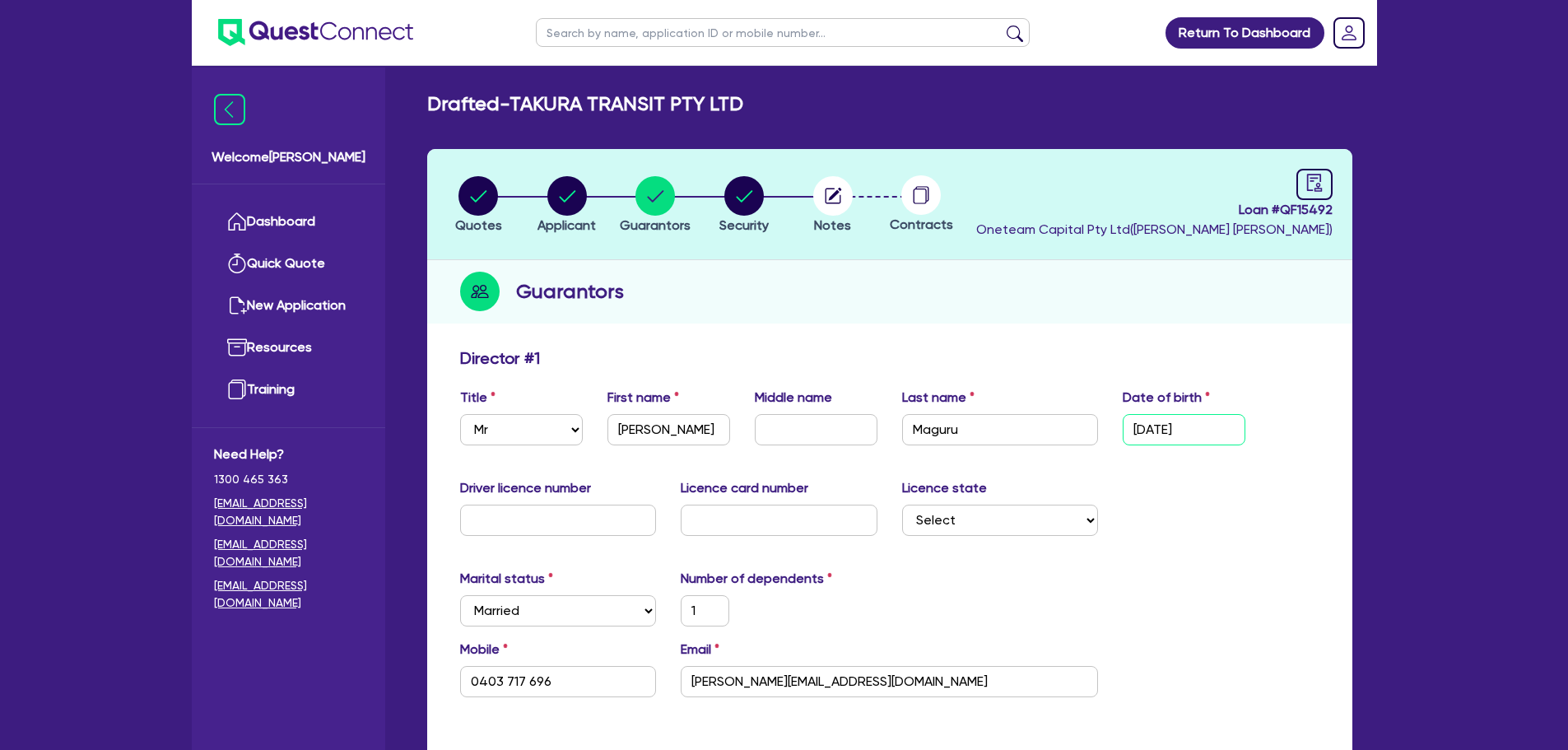
click at [1211, 437] on input "[DATE]" at bounding box center [1184, 429] width 123 height 31
type input "25/03/197"
type input "1"
type input "0403 717 696"
type input "600,000"
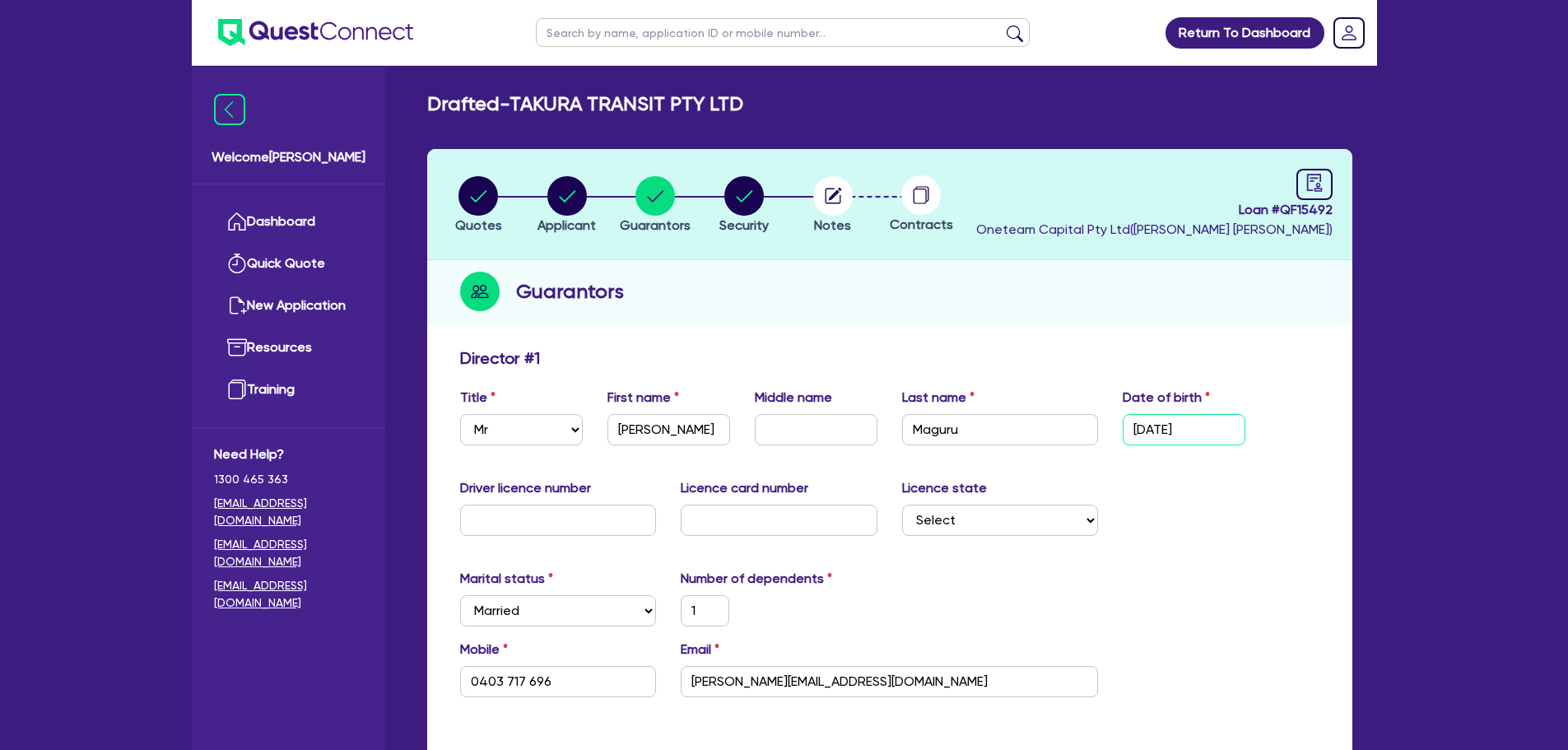
type input "30,000"
type input "[DATE]"
type input "1"
type input "0403 717 696"
type input "600,000"
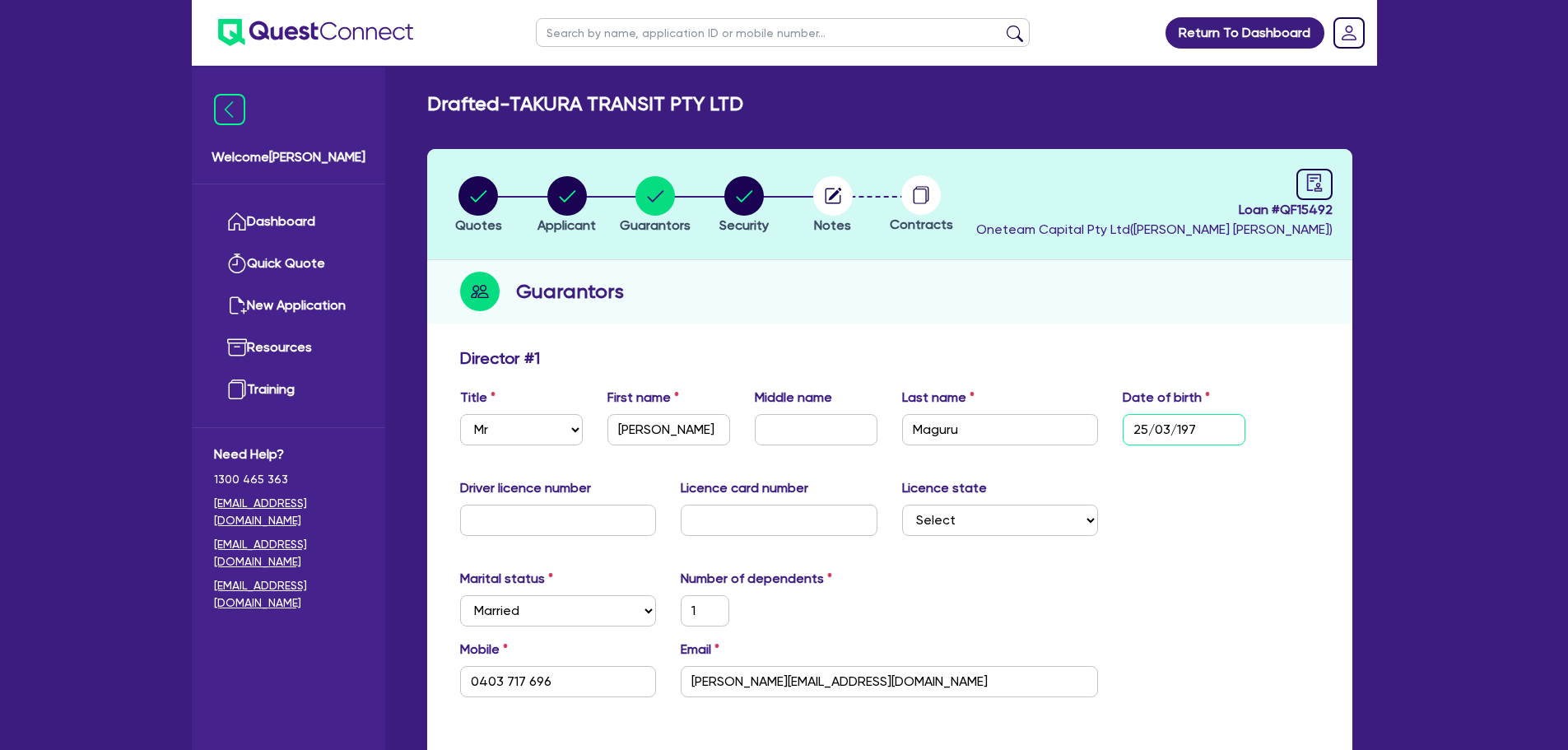
type input "30,000"
type input "25/03/1"
type input "1"
type input "0403 717 696"
type input "600,000"
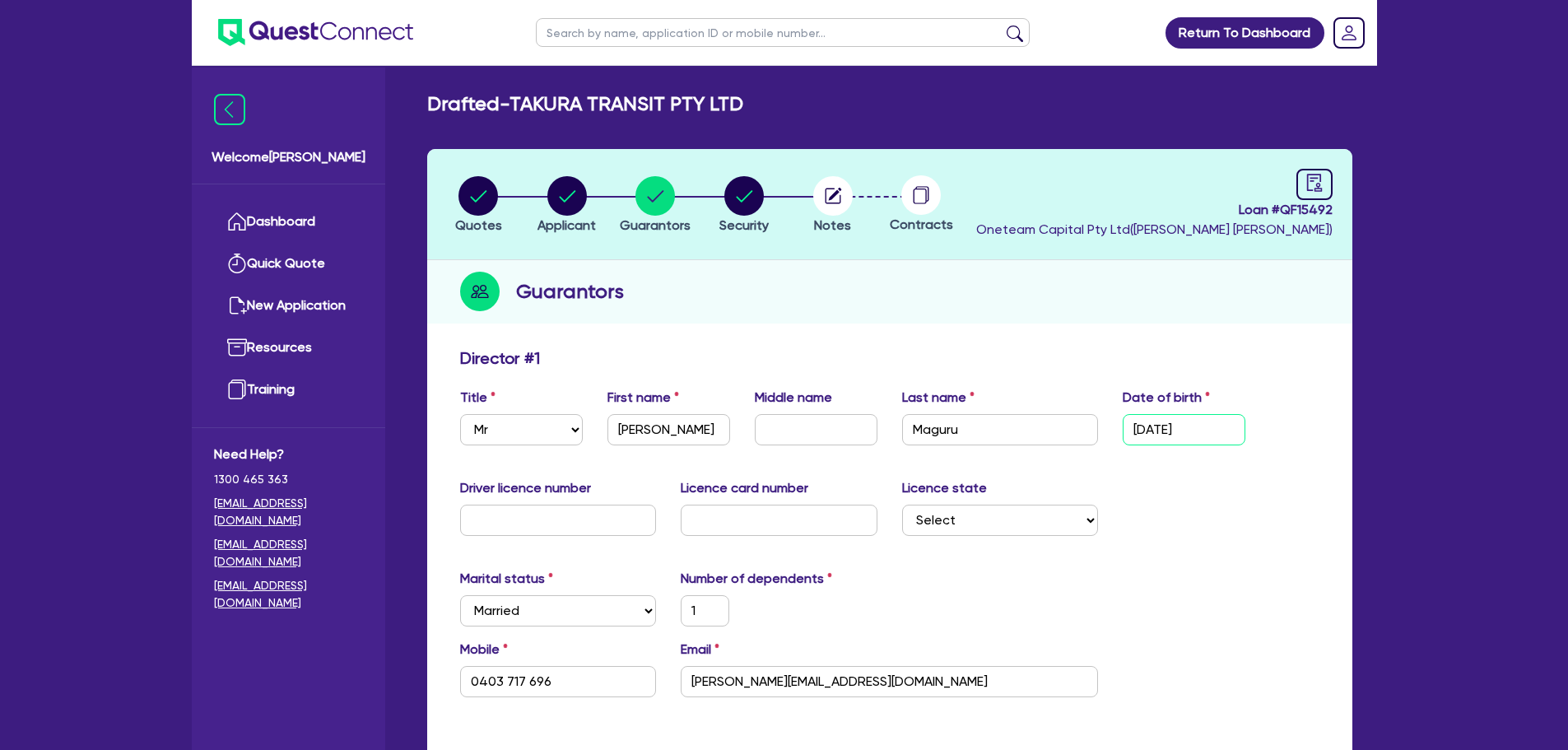
type input "30,000"
type input "25/03/"
type input "1"
type input "0403 717 696"
type input "600,000"
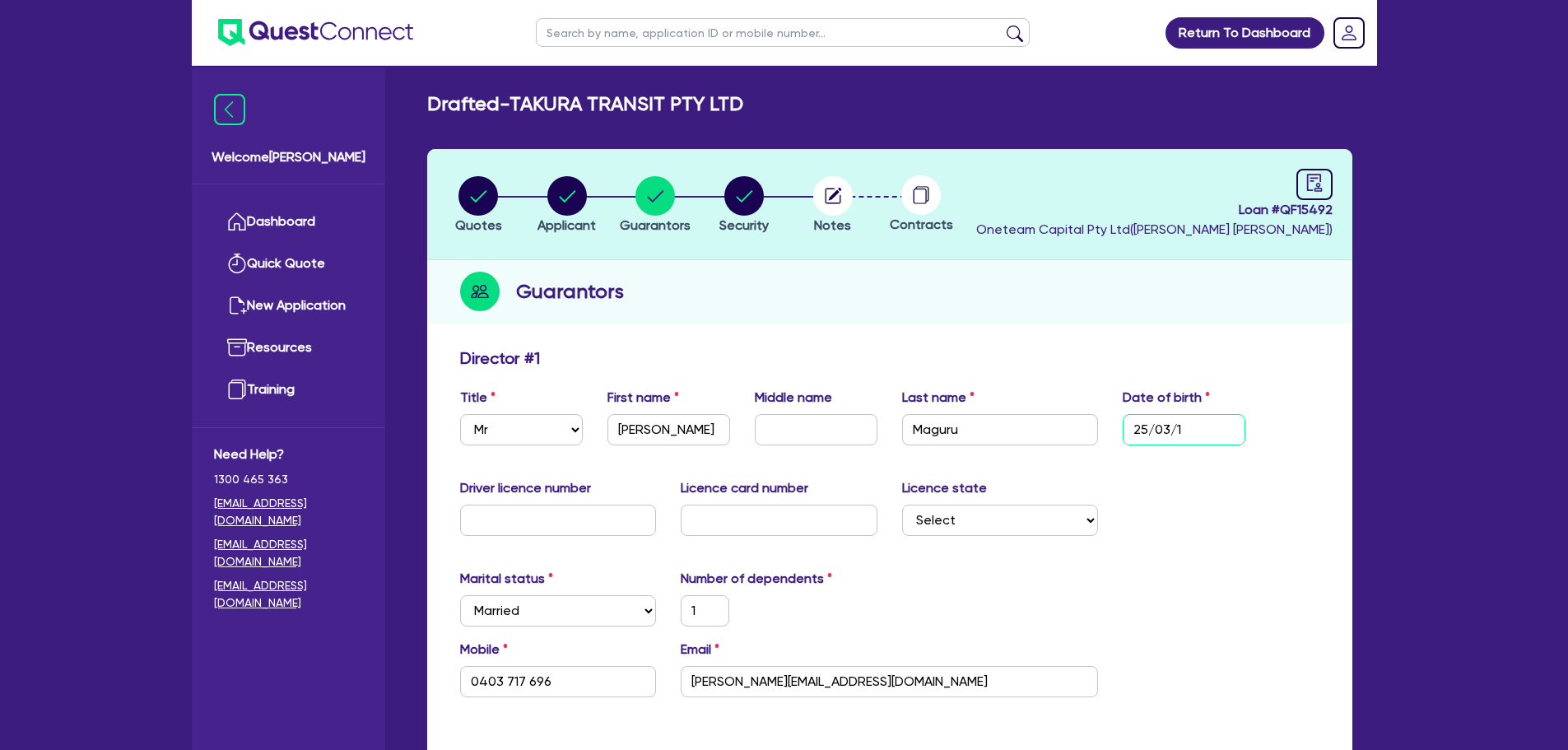
type input "30,000"
type input "25/0 /"
type input "1"
type input "0403 717 696"
type input "600,000"
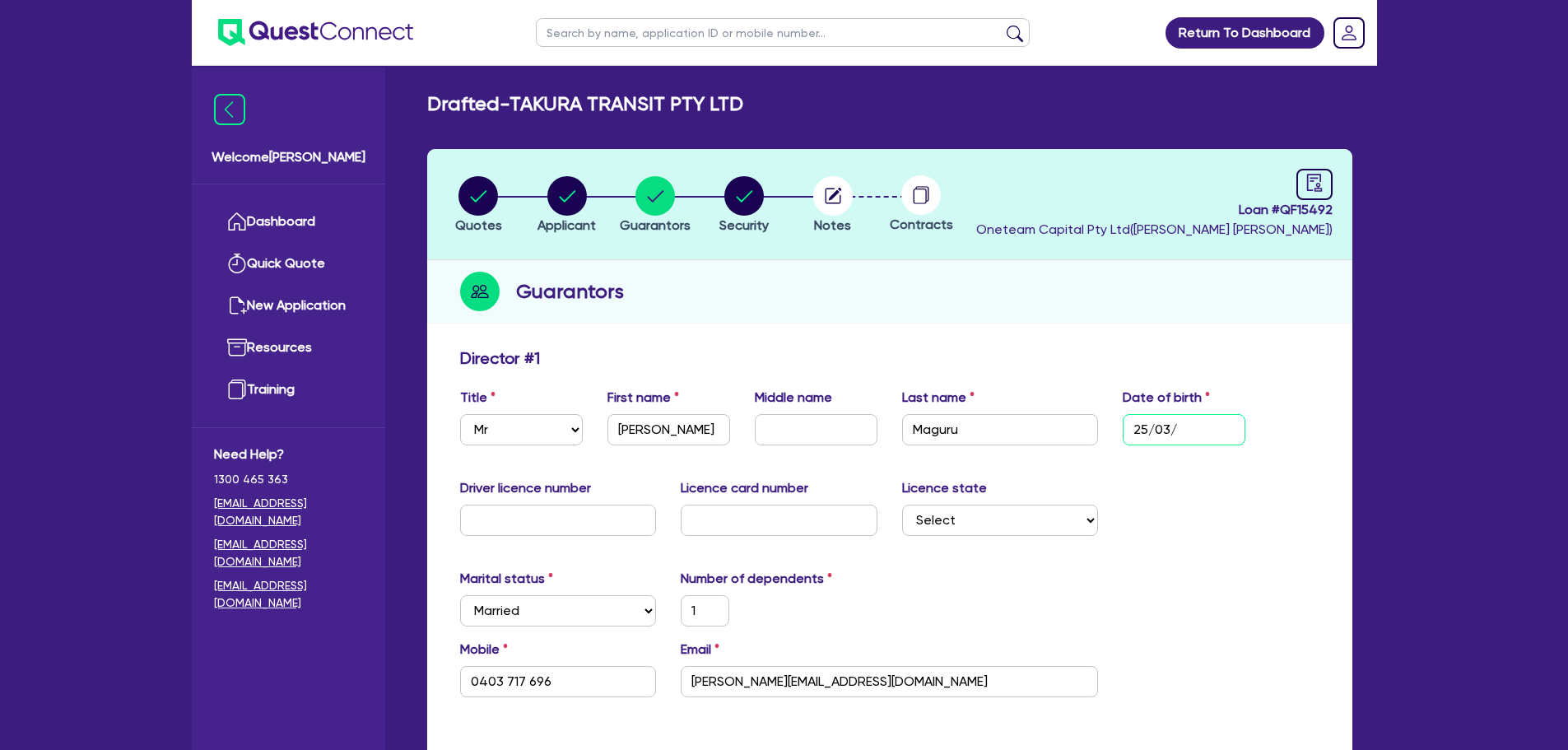
type input "30,000"
type input "25/ /"
type input "1"
type input "0403 717 696"
type input "600,000"
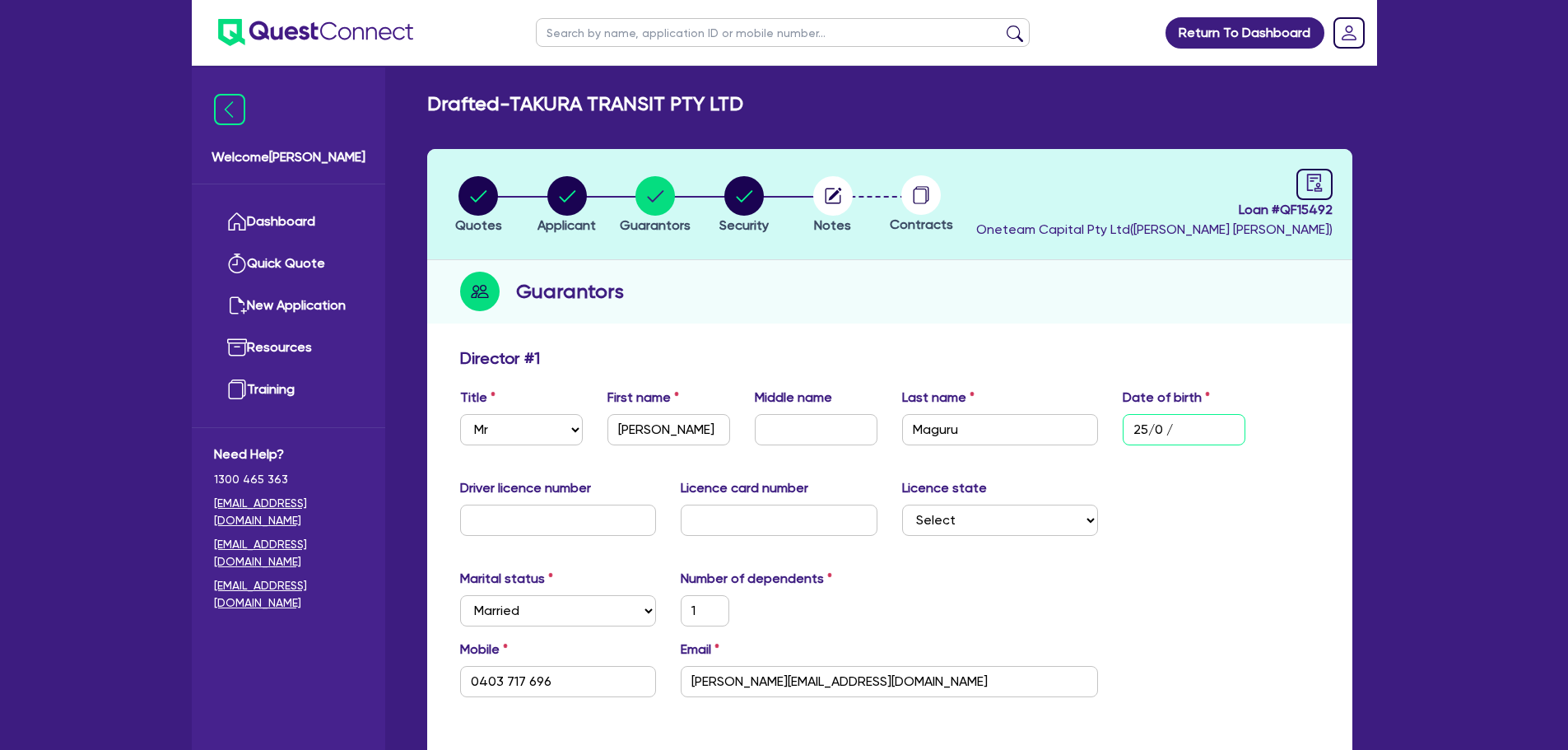
type input "30,000"
type input "2 / /"
type input "1"
type input "0403 717 696"
type input "600,000"
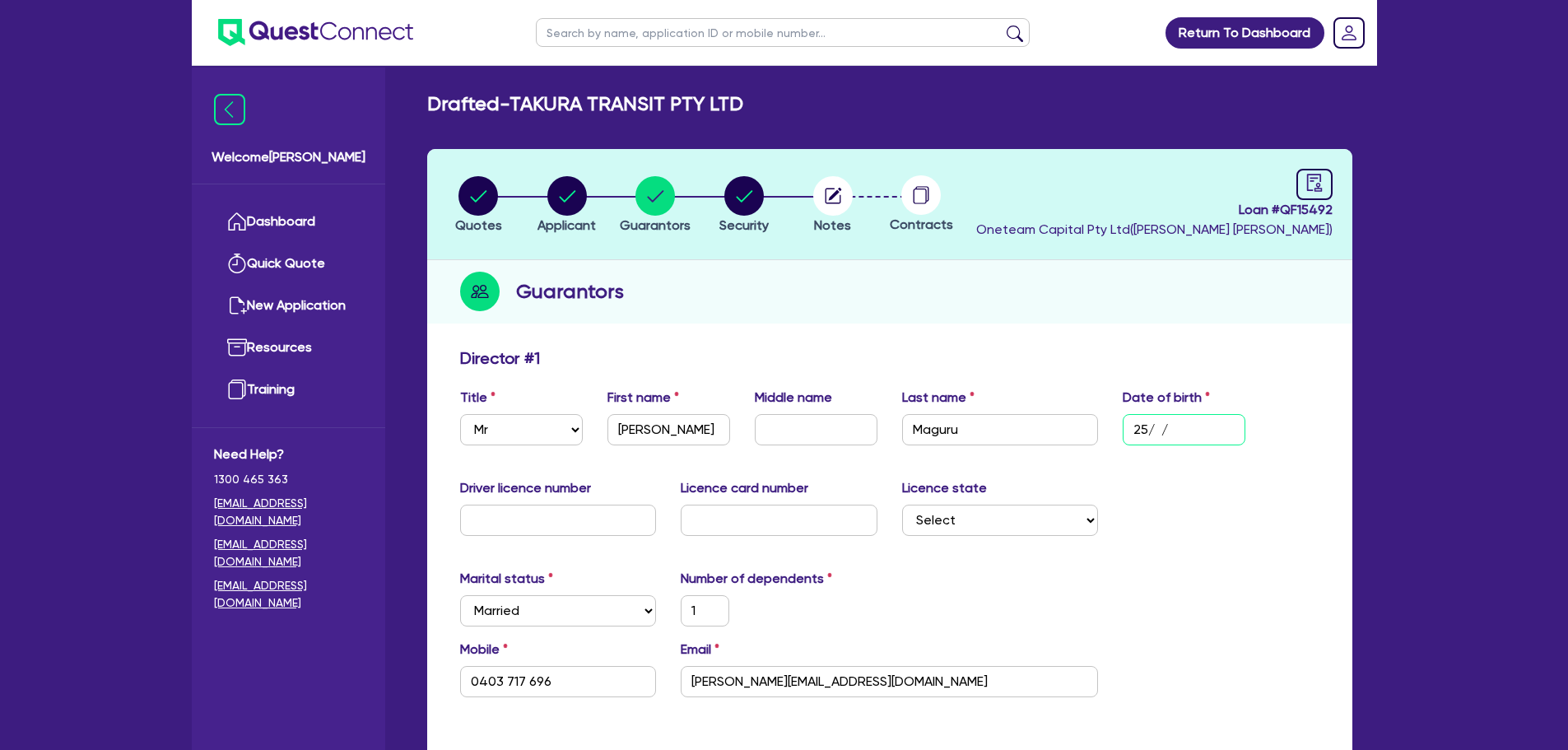
type input "30,000"
type input "1"
type input "0403 717 696"
type input "600,000"
type input "30,000"
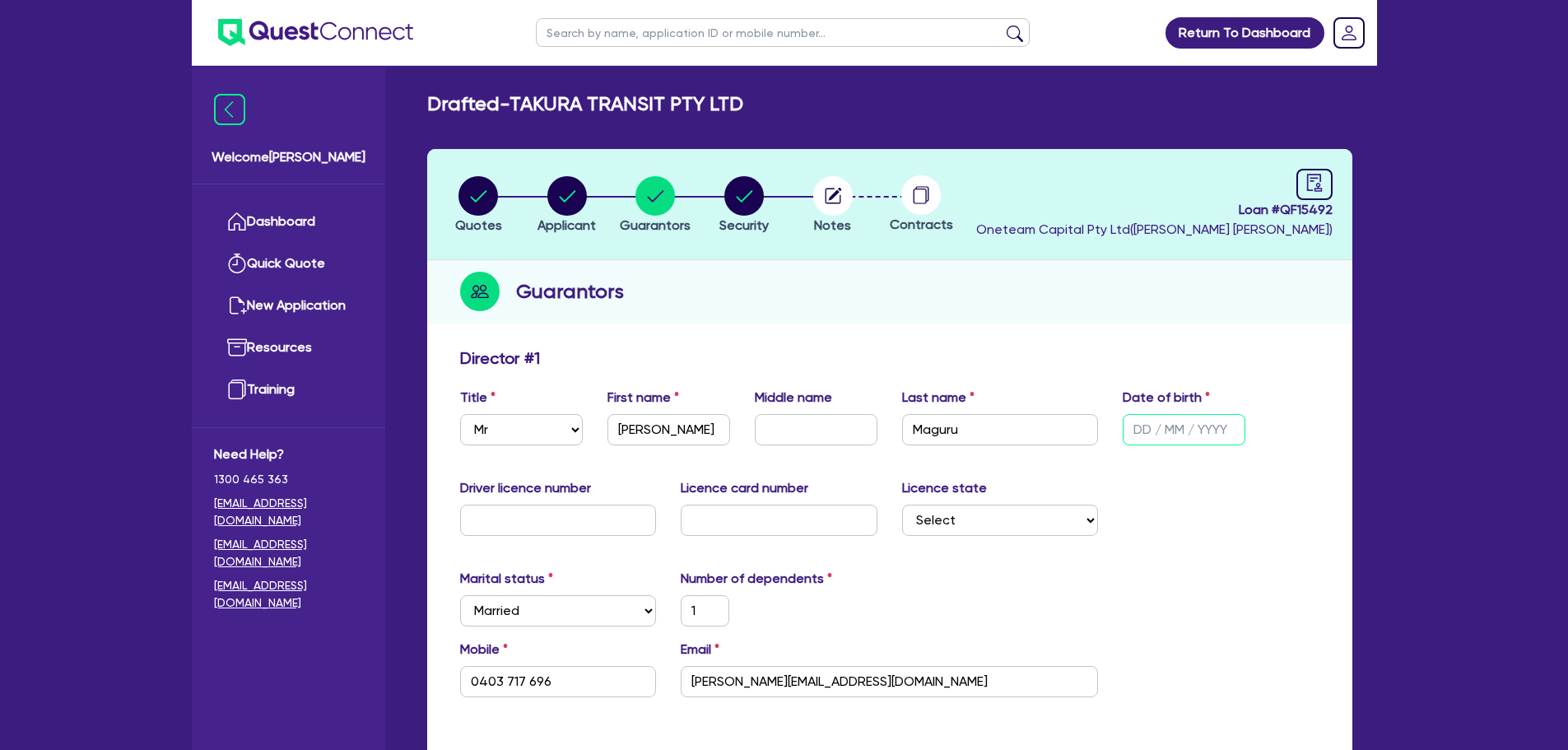
type input "0 / /"
type input "1"
type input "0403 717 696"
type input "600,000"
type input "30,000"
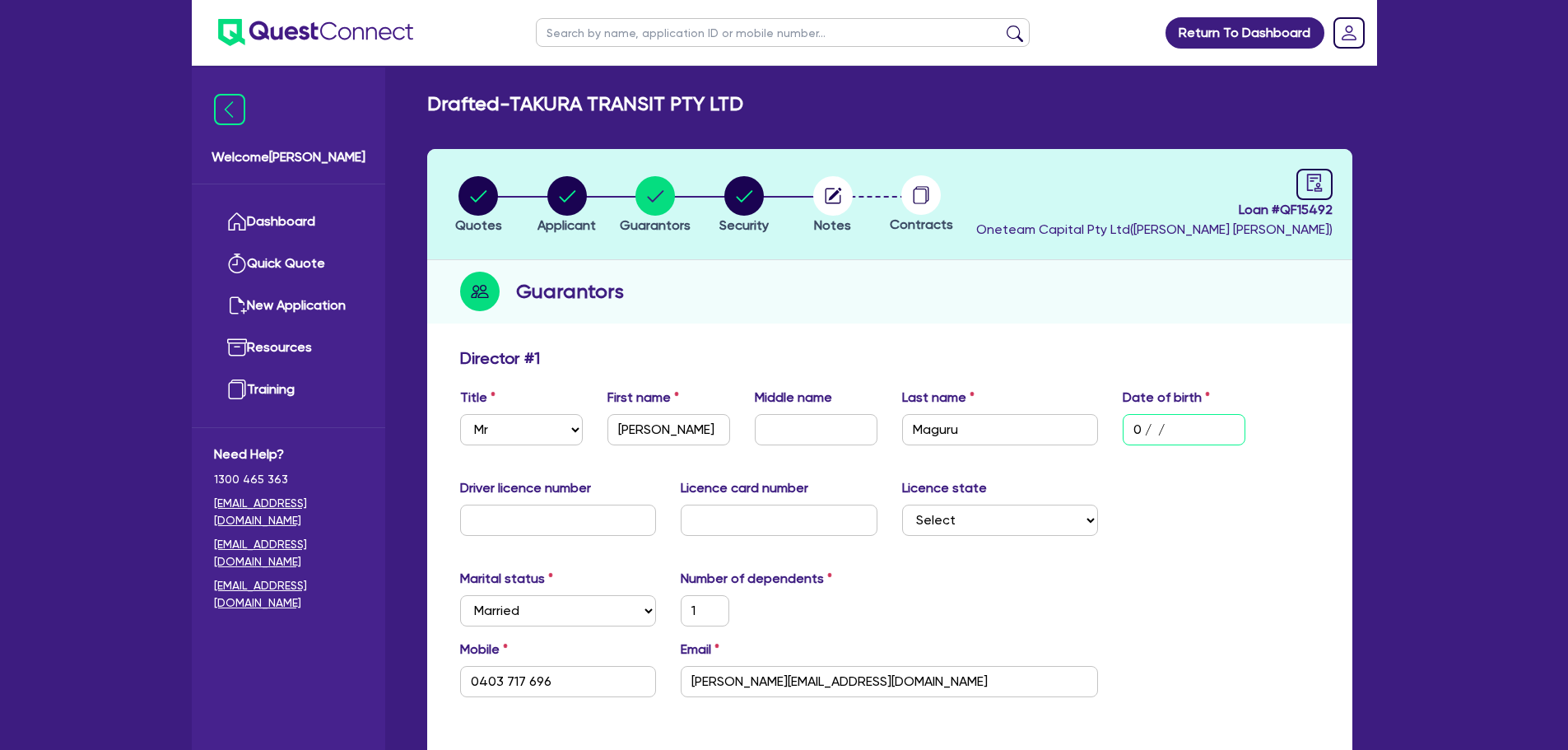
type input "09/ /"
type input "1"
type input "0403 717 696"
type input "600,000"
type input "30,000"
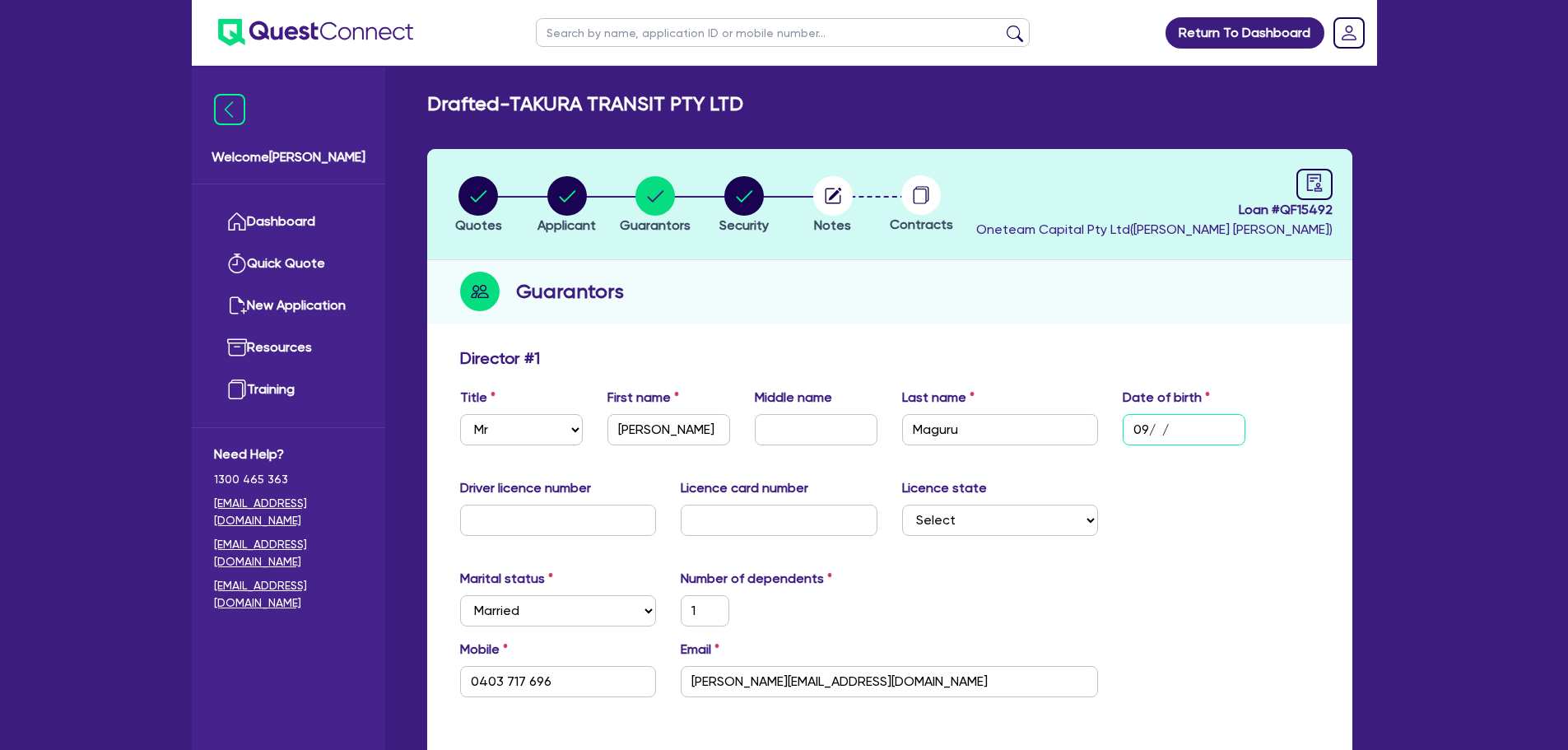
type input "09/0 /"
type input "1"
type input "0403 717 696"
type input "600,000"
type input "30,000"
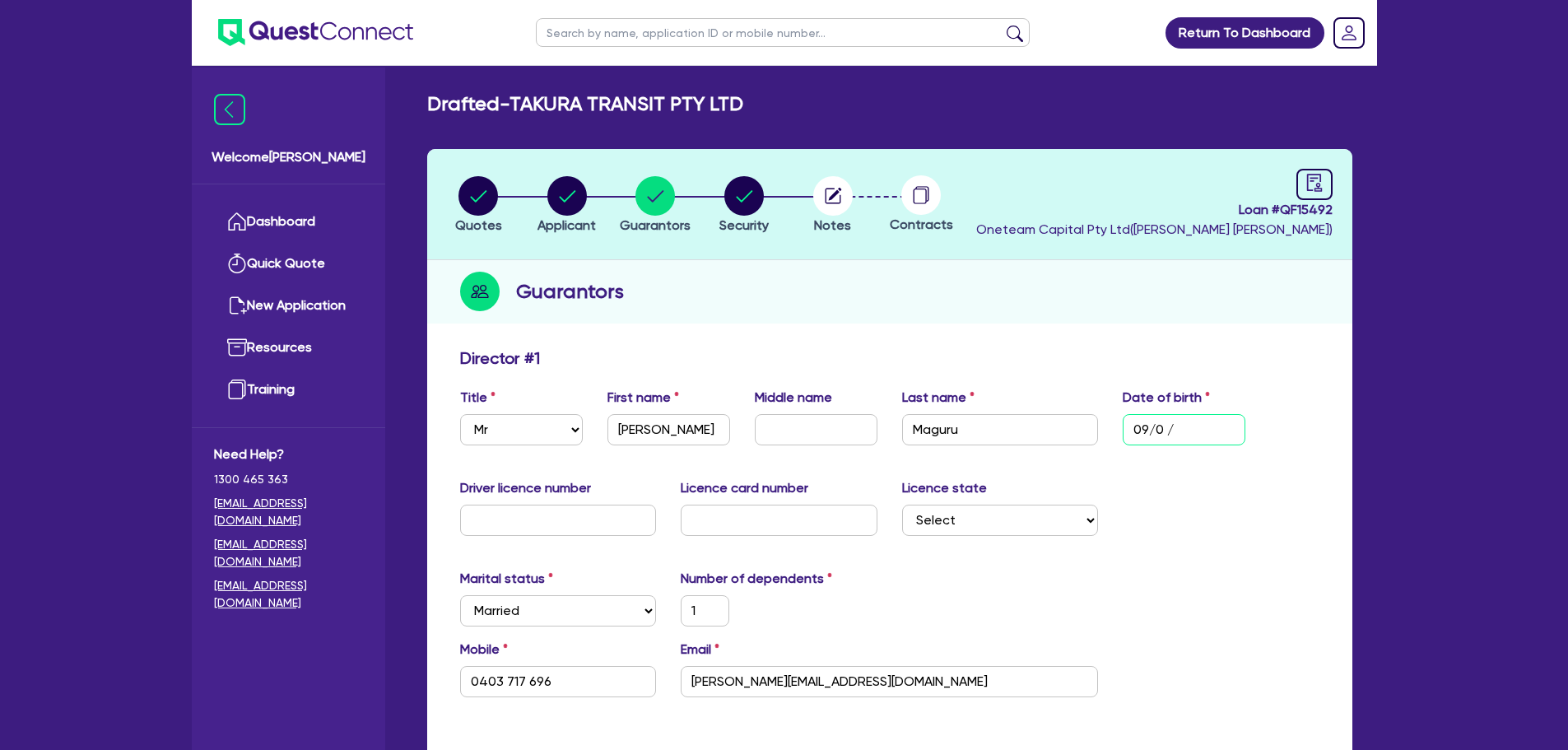
type input "09/04/"
type input "1"
type input "0403 717 696"
type input "600,000"
type input "30,000"
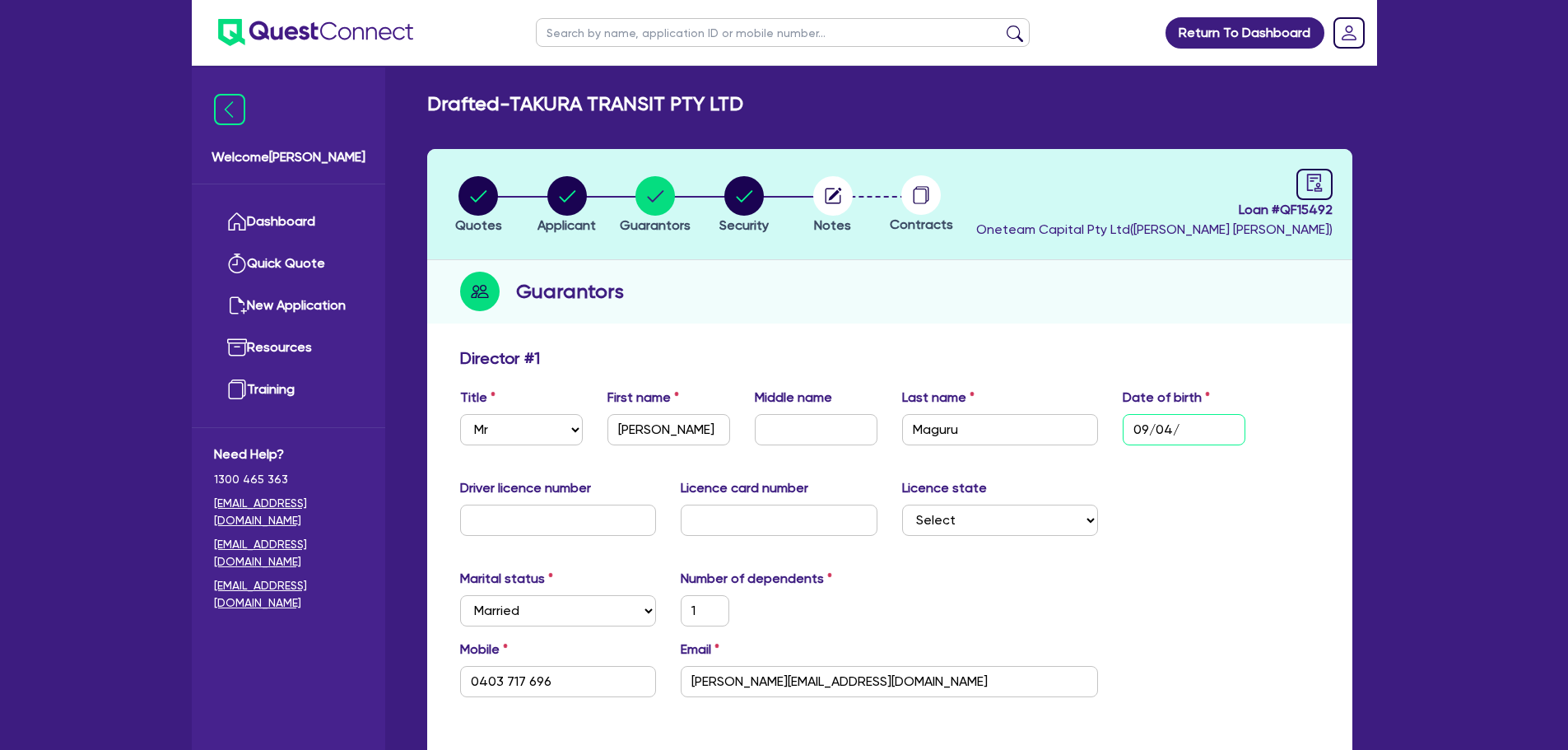
type input "09/04/1"
type input "1"
type input "0403 717 696"
type input "600,000"
type input "30,000"
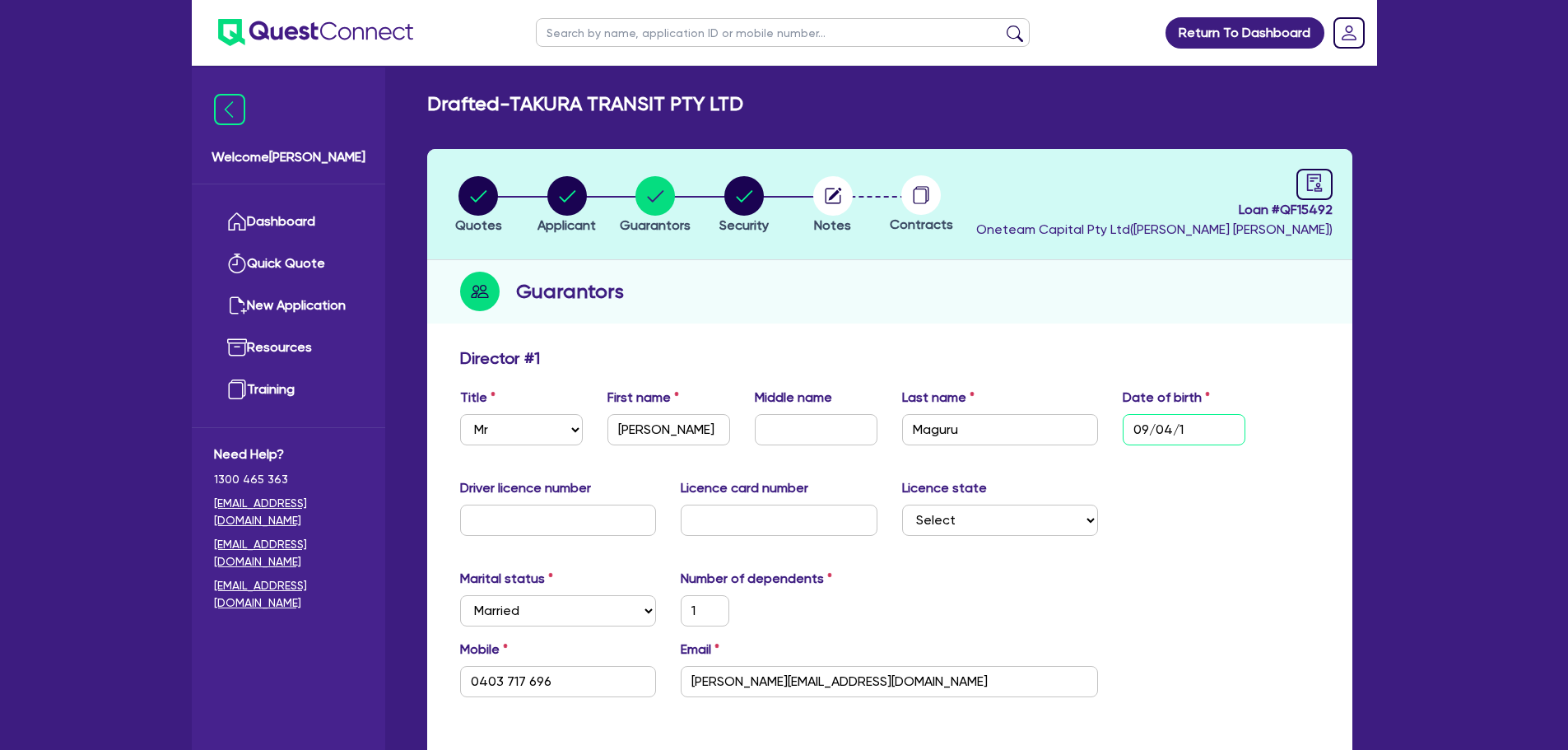
type input "[DATE]"
type input "1"
type input "0403 717 696"
type input "600,000"
type input "30,000"
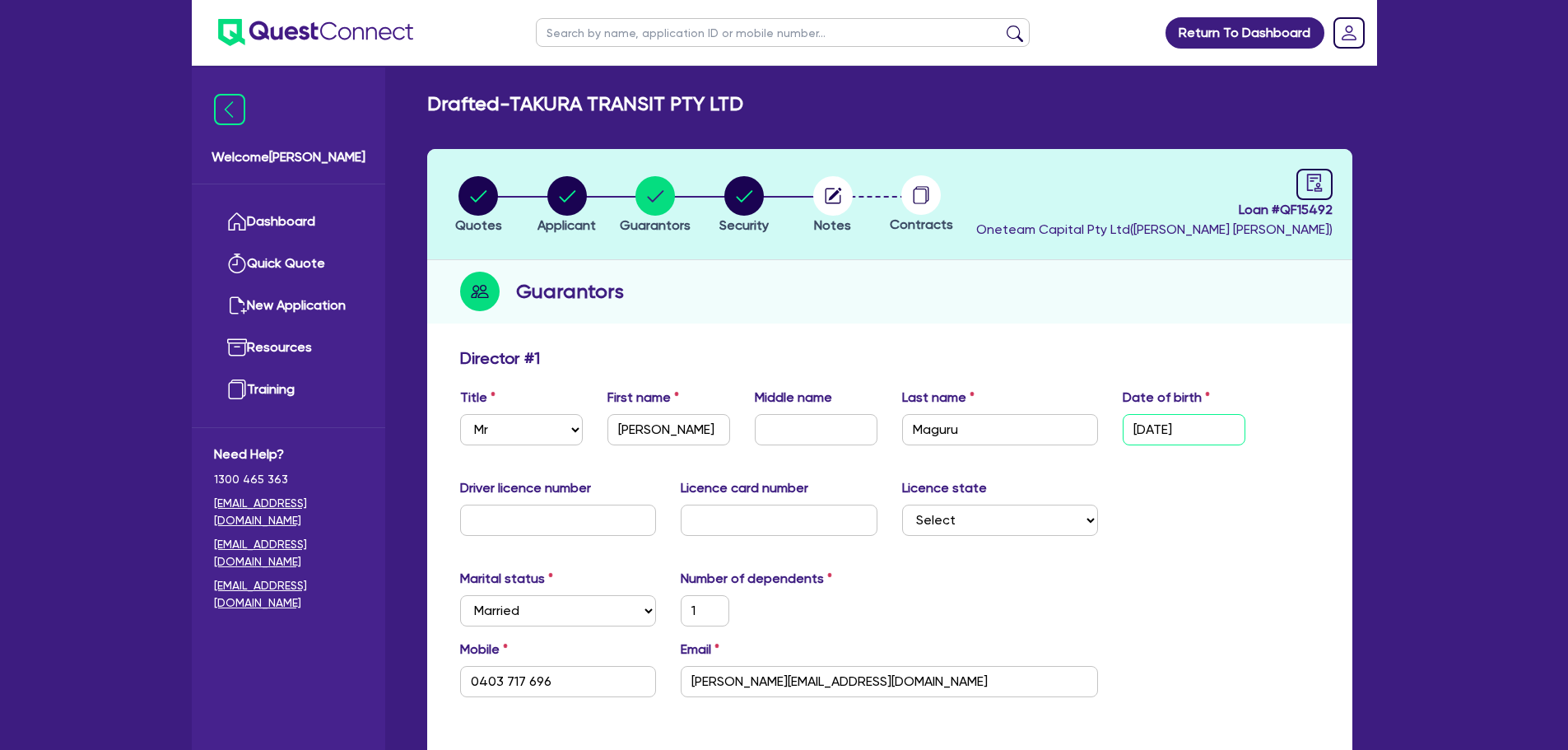
type input "09/04/198"
type input "1"
type input "0403 717 696"
type input "600,000"
type input "30,000"
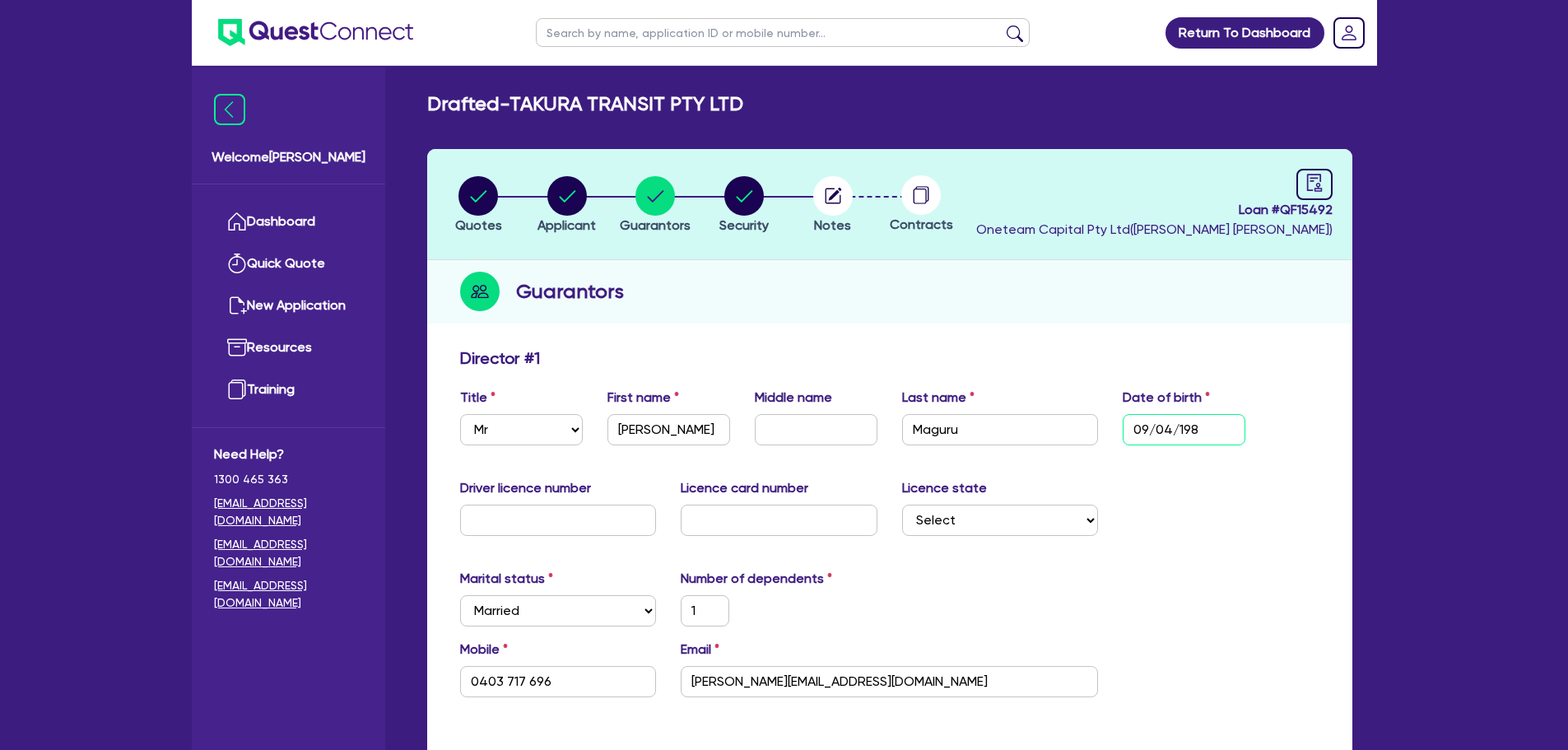
type input "[DATE]"
type input "1"
type input "0403 717 696"
type input "600,000"
type input "30,000"
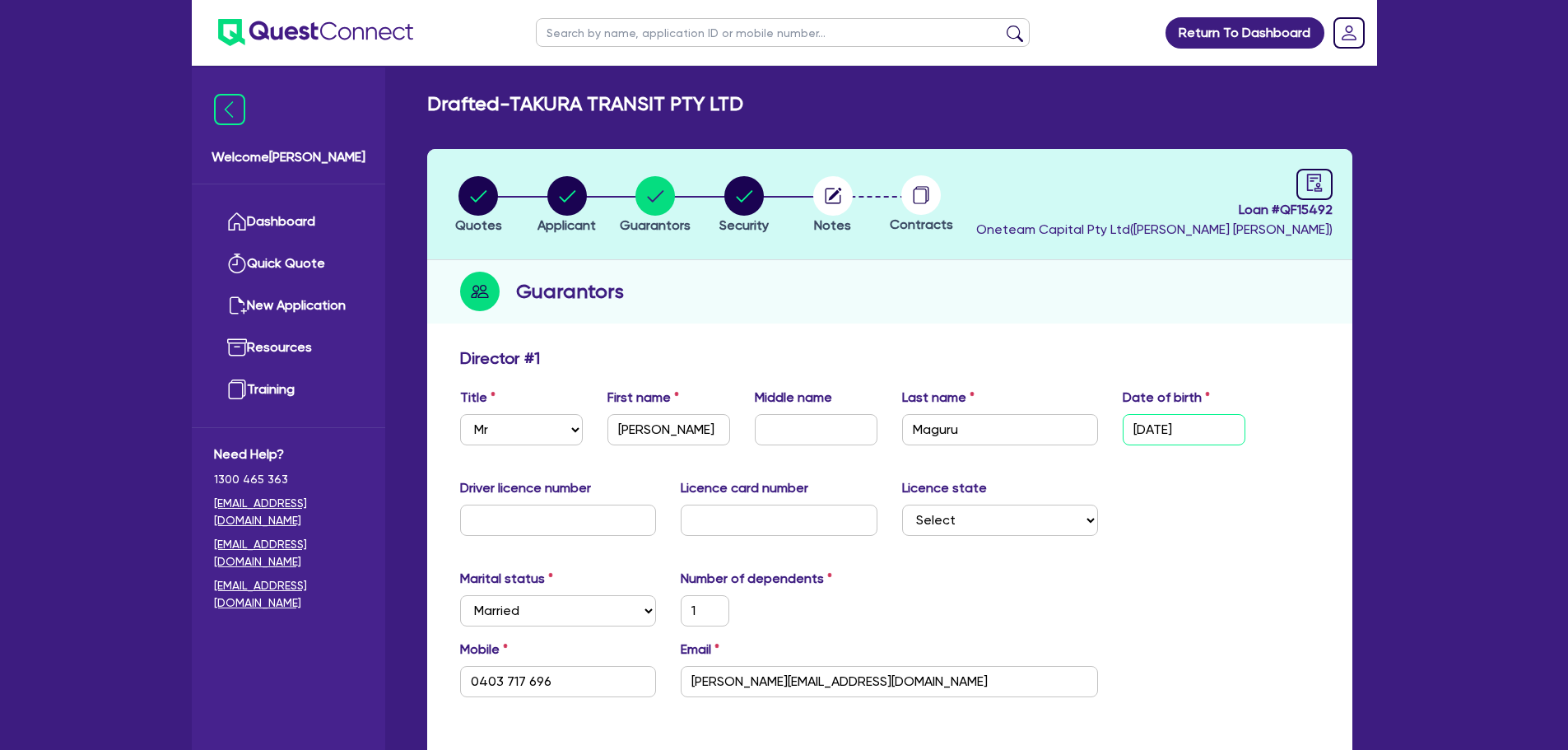
type input "[DATE]"
click at [1205, 533] on div "Driver licence number Licence card number Licence state Select [GEOGRAPHIC_DATA…" at bounding box center [890, 514] width 884 height 70
click at [1177, 537] on div "Driver licence number Licence card number Licence state Select [GEOGRAPHIC_DATA…" at bounding box center [890, 514] width 884 height 70
click at [577, 521] on input "text" at bounding box center [559, 520] width 197 height 31
type input "0"
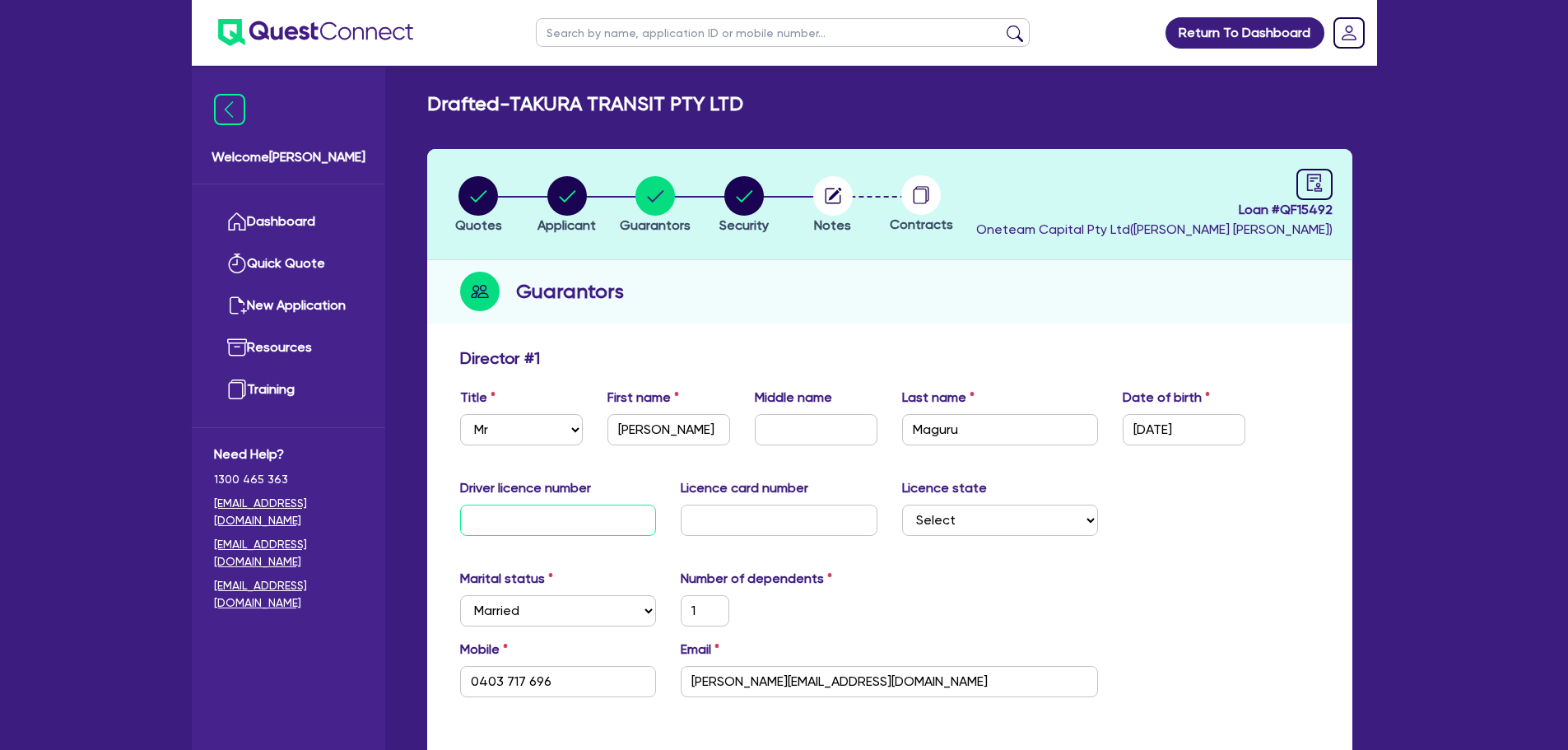
type input "1"
type input "0403 717 696"
type input "600,000"
type input "30,000"
type input "06"
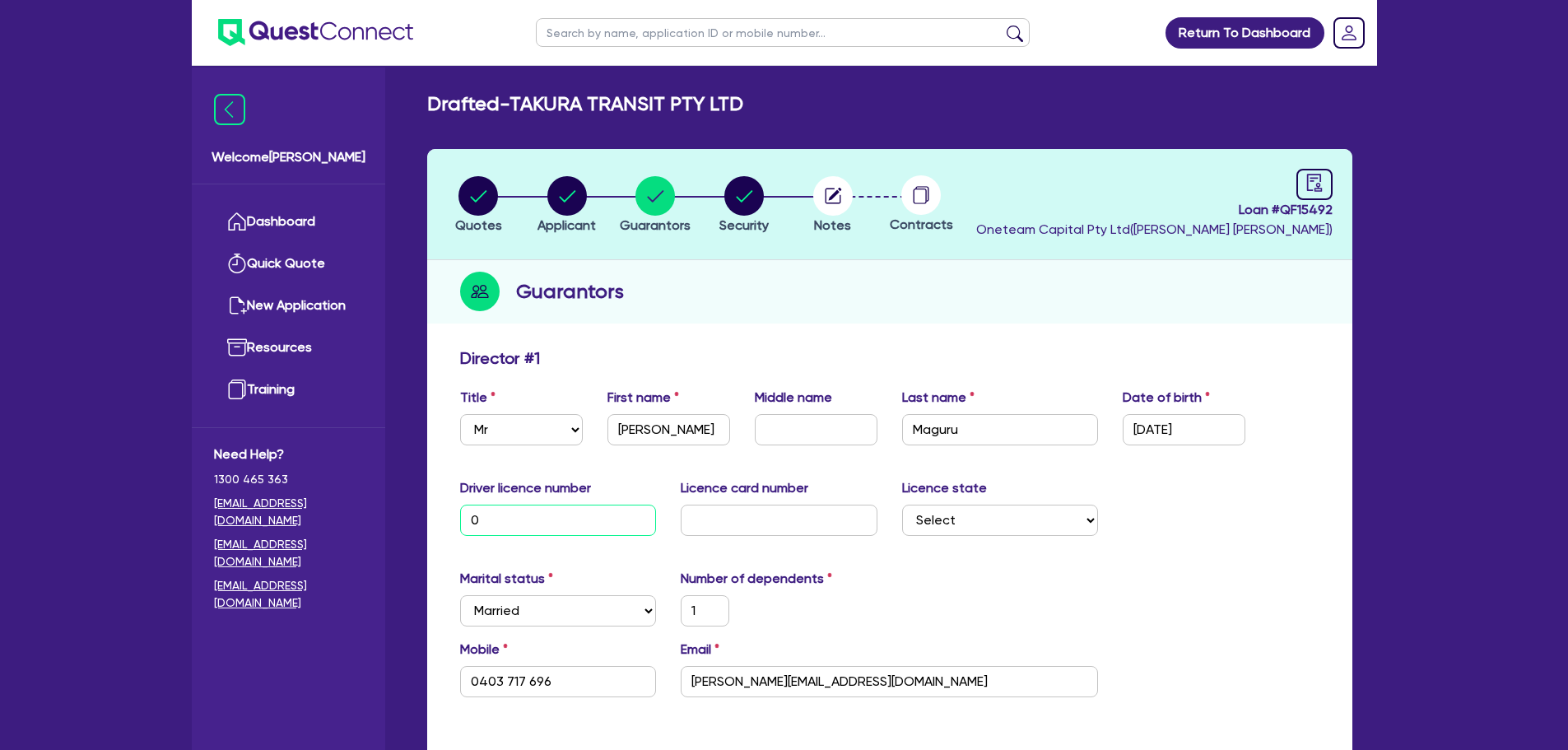
type input "1"
type input "0403 717 696"
type input "600,000"
type input "30,000"
type input "061"
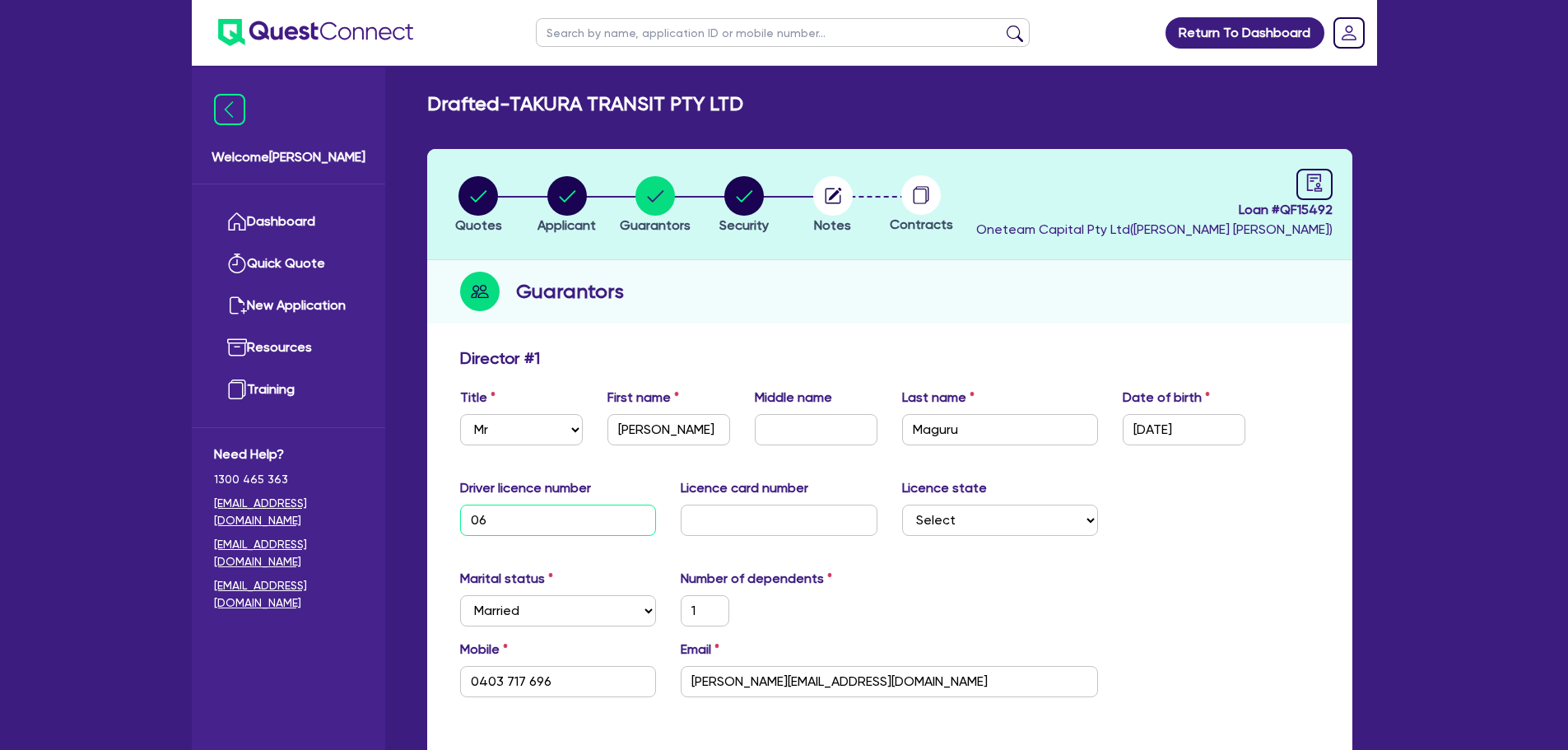
type input "1"
type input "0403 717 696"
type input "600,000"
type input "30,000"
type input "0618"
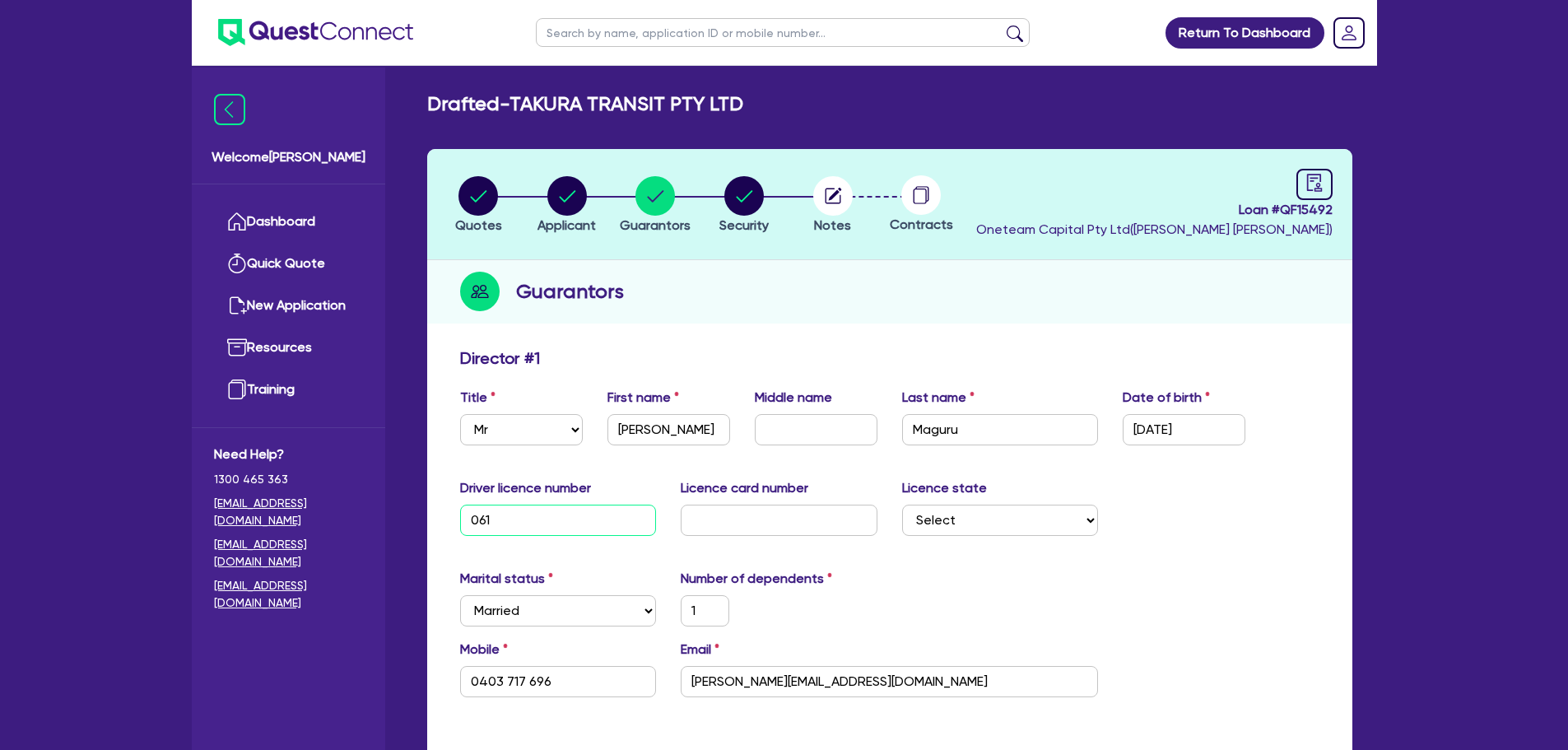
type input "1"
type input "0403 717 696"
type input "600,000"
type input "30,000"
type input "06182"
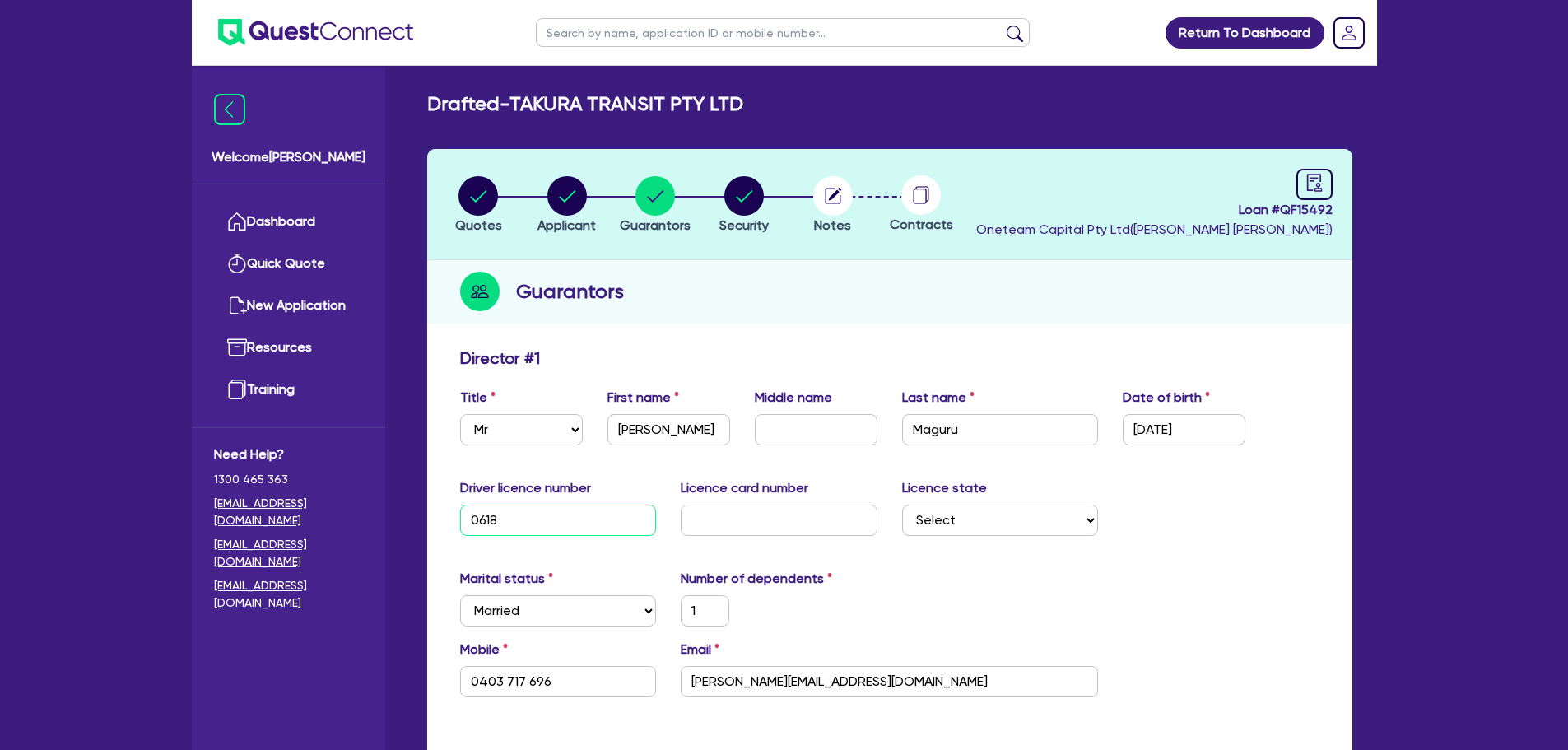
type input "1"
type input "0403 717 696"
type input "600,000"
type input "30,000"
type input "061821"
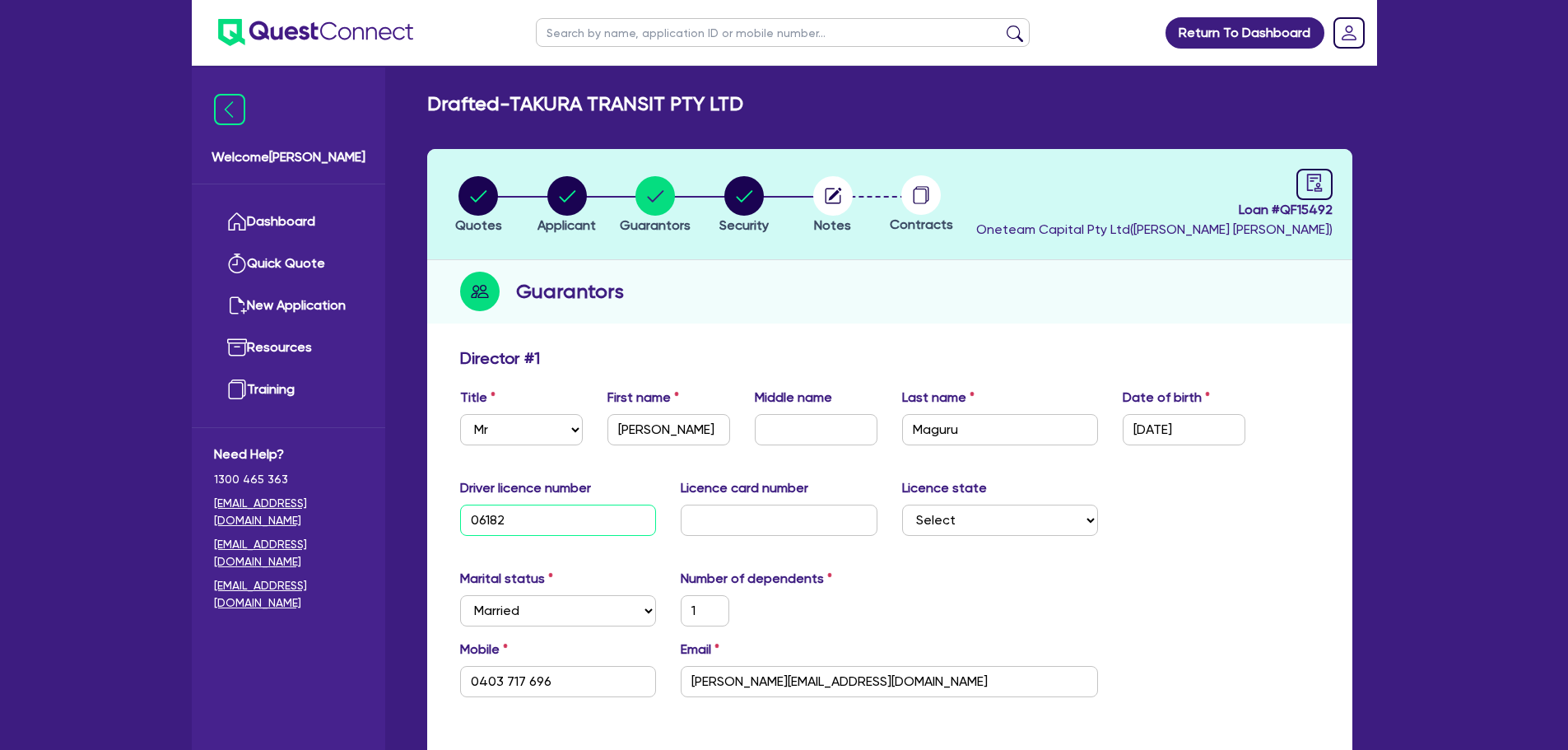
type input "1"
type input "0403 717 696"
type input "600,000"
type input "30,000"
type input "0618219"
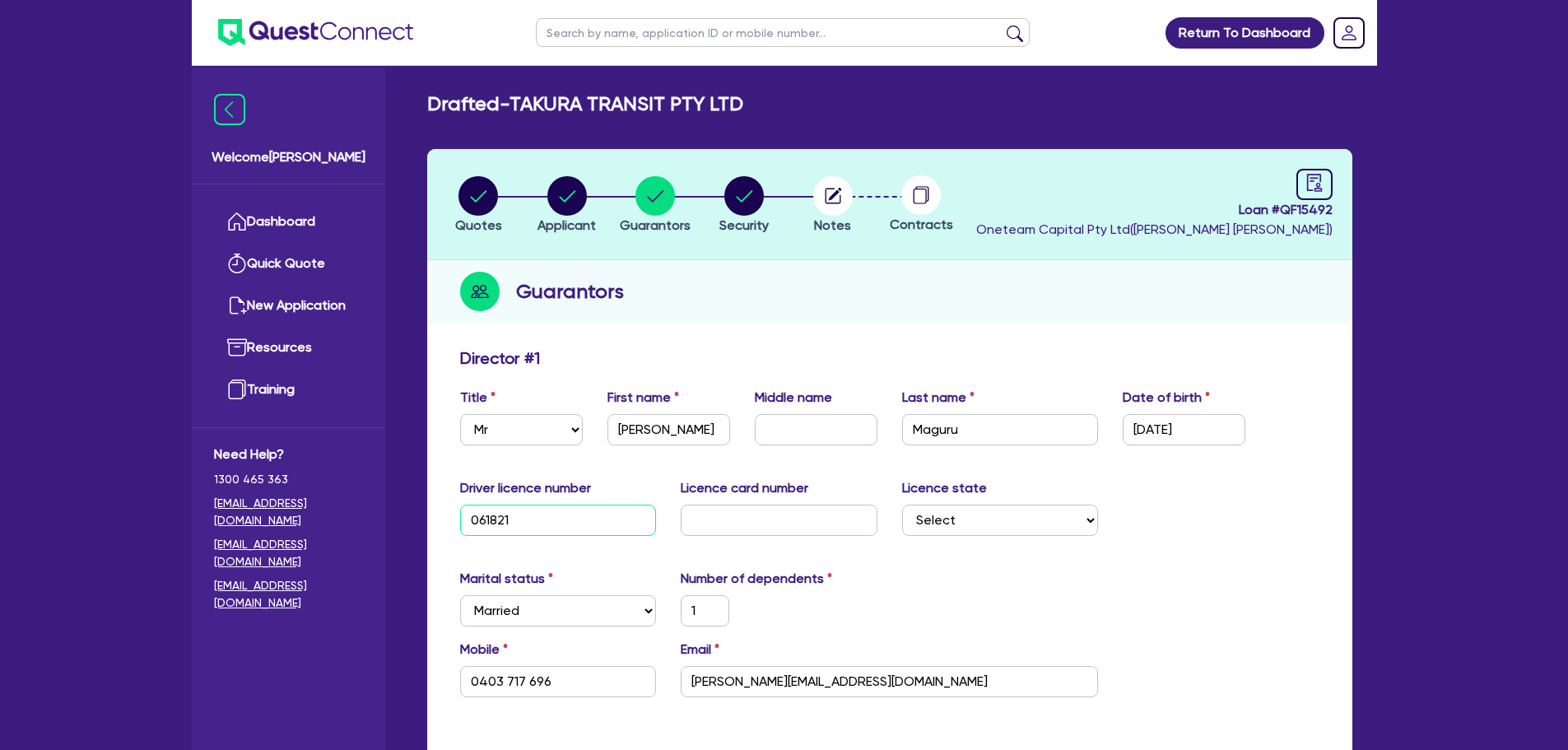
type input "1"
type input "0403 717 696"
type input "600,000"
type input "30,000"
type input "06182198"
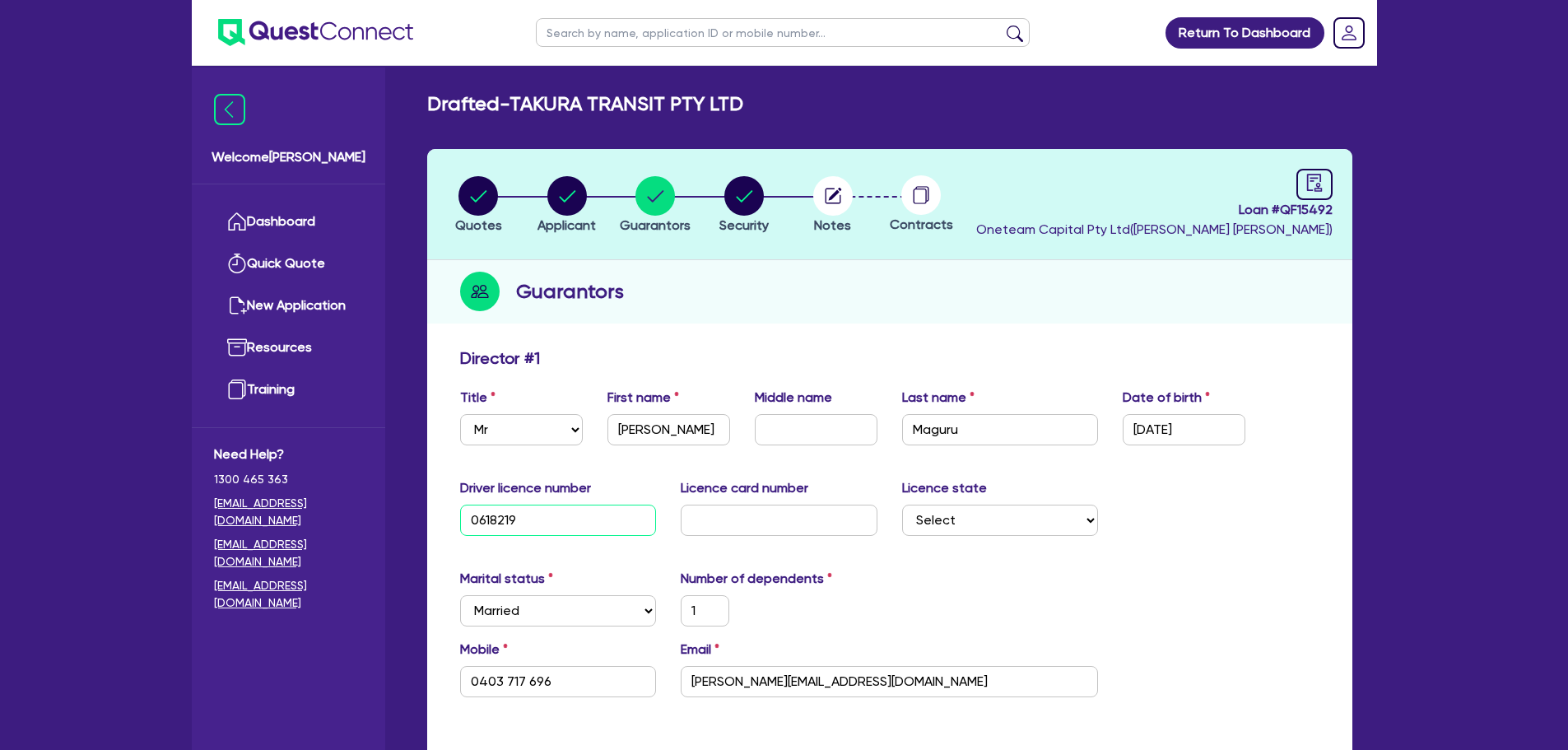
type input "1"
type input "0403 717 696"
type input "600,000"
type input "30,000"
type input "061821987"
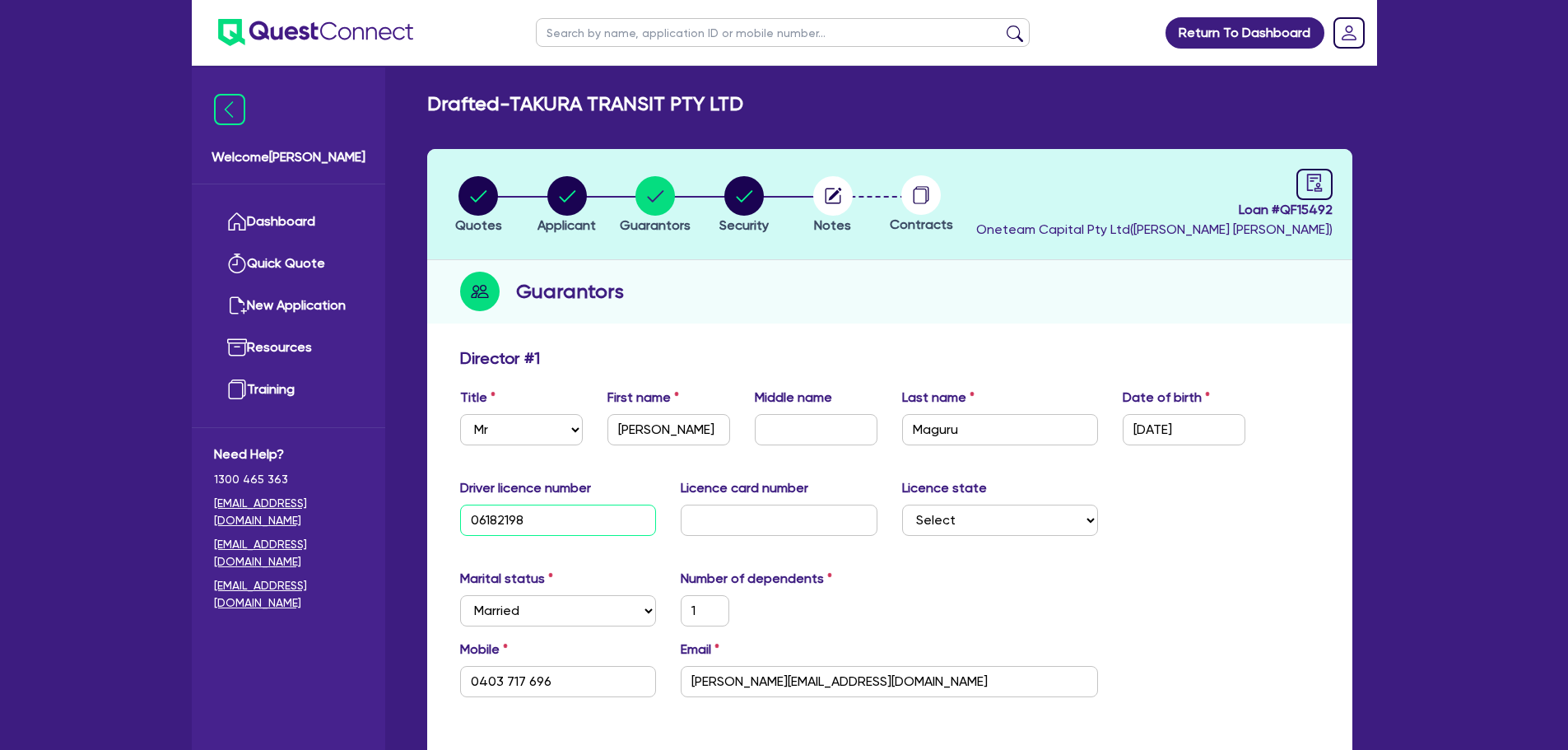
type input "1"
type input "0403 717 696"
type input "600,000"
type input "30,000"
type input "061821987"
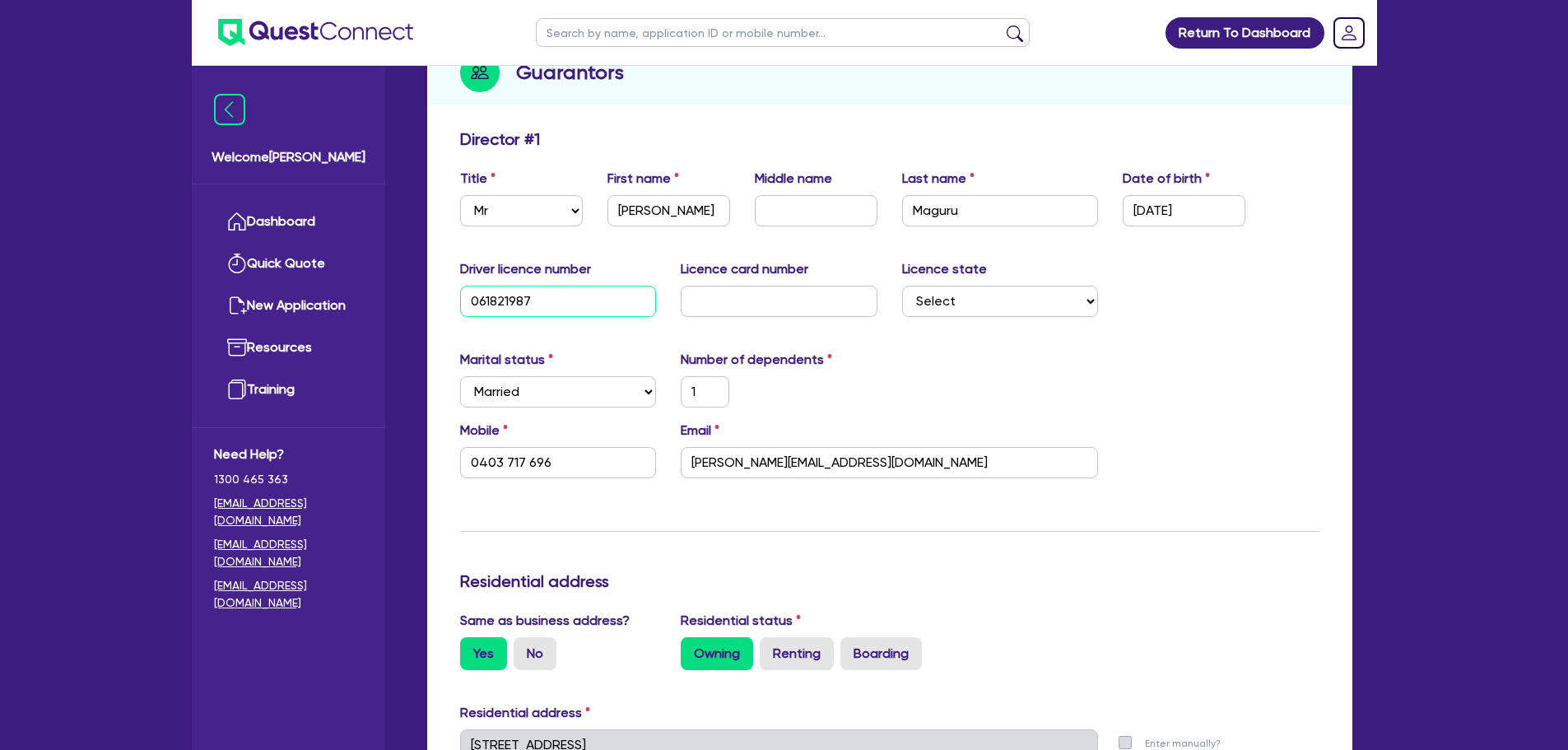
scroll to position [210, 0]
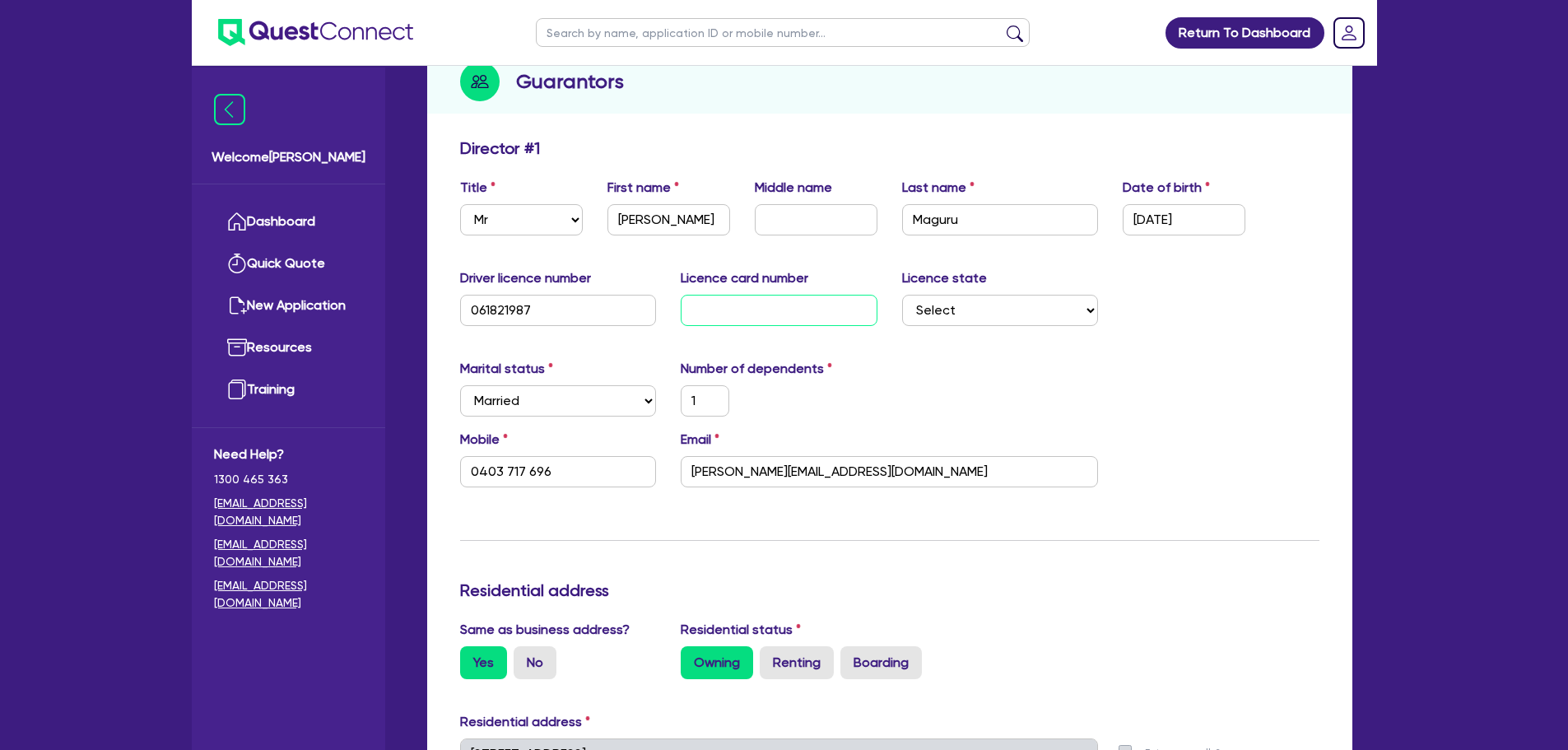
click at [702, 314] on input "text" at bounding box center [778, 310] width 197 height 31
type input "P"
type input "1"
type input "0403 717 696"
type input "600,000"
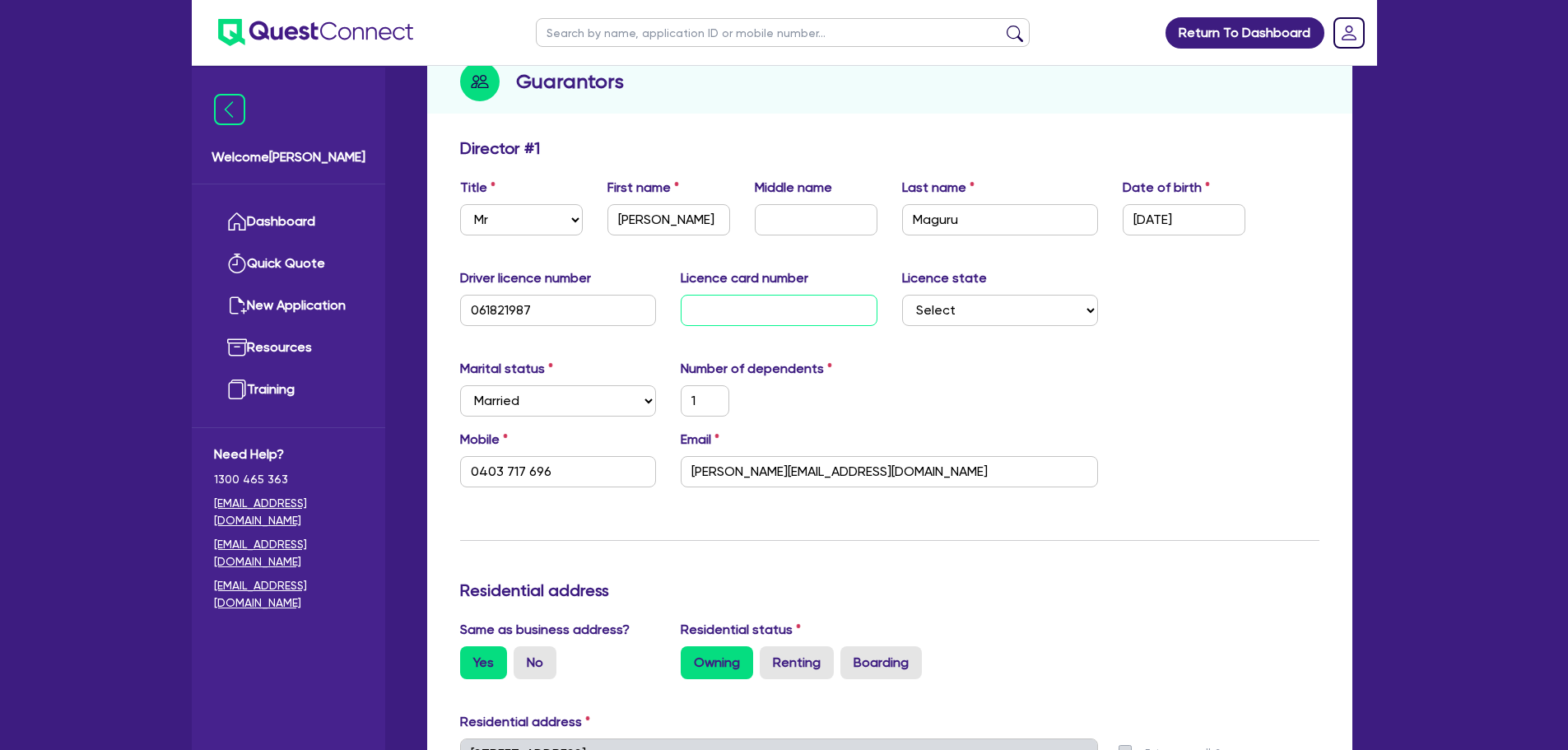
type input "30,000"
type input "P7"
type input "1"
type input "0403 717 696"
type input "600,000"
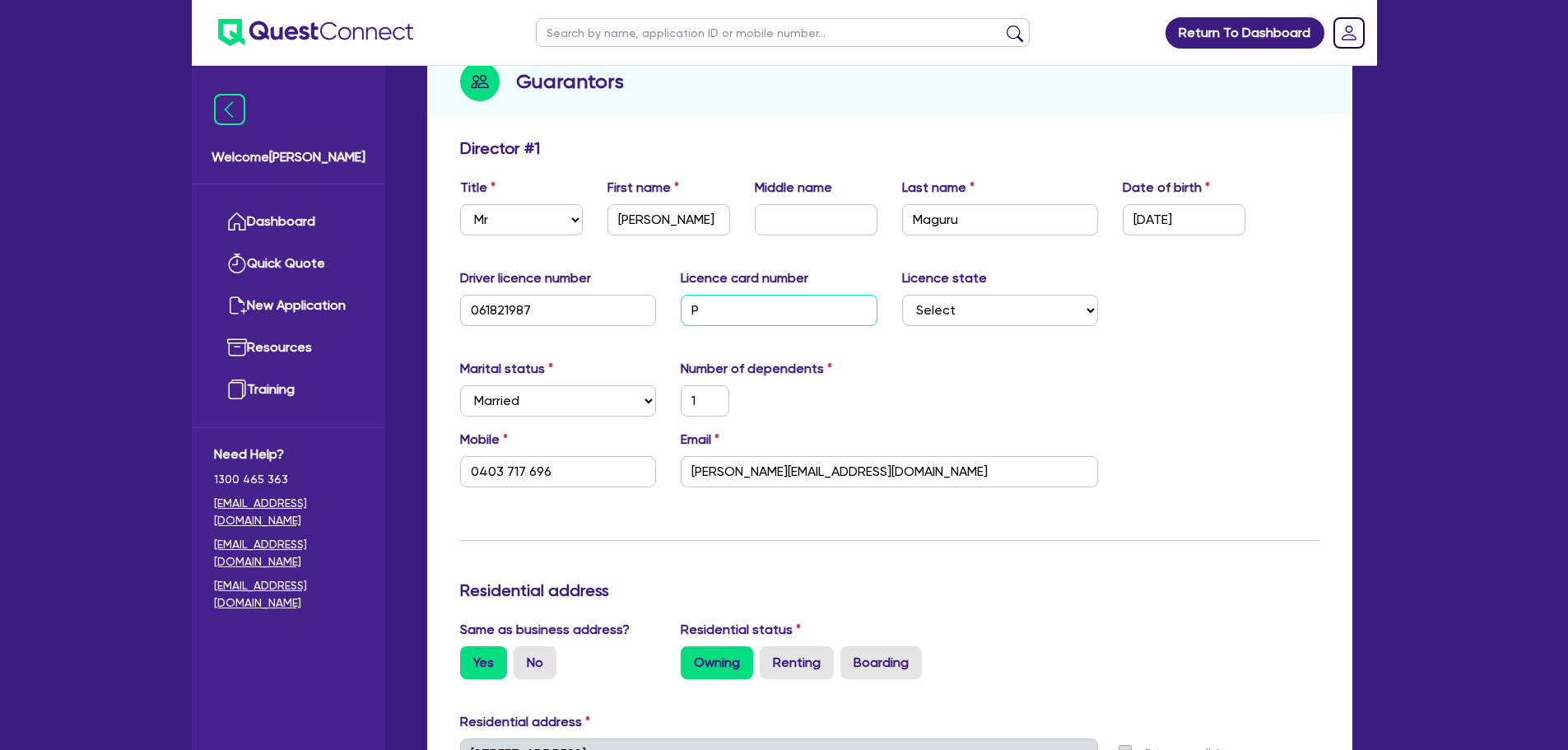
type input "30,000"
type input "P79"
type input "1"
type input "0403 717 696"
type input "600,000"
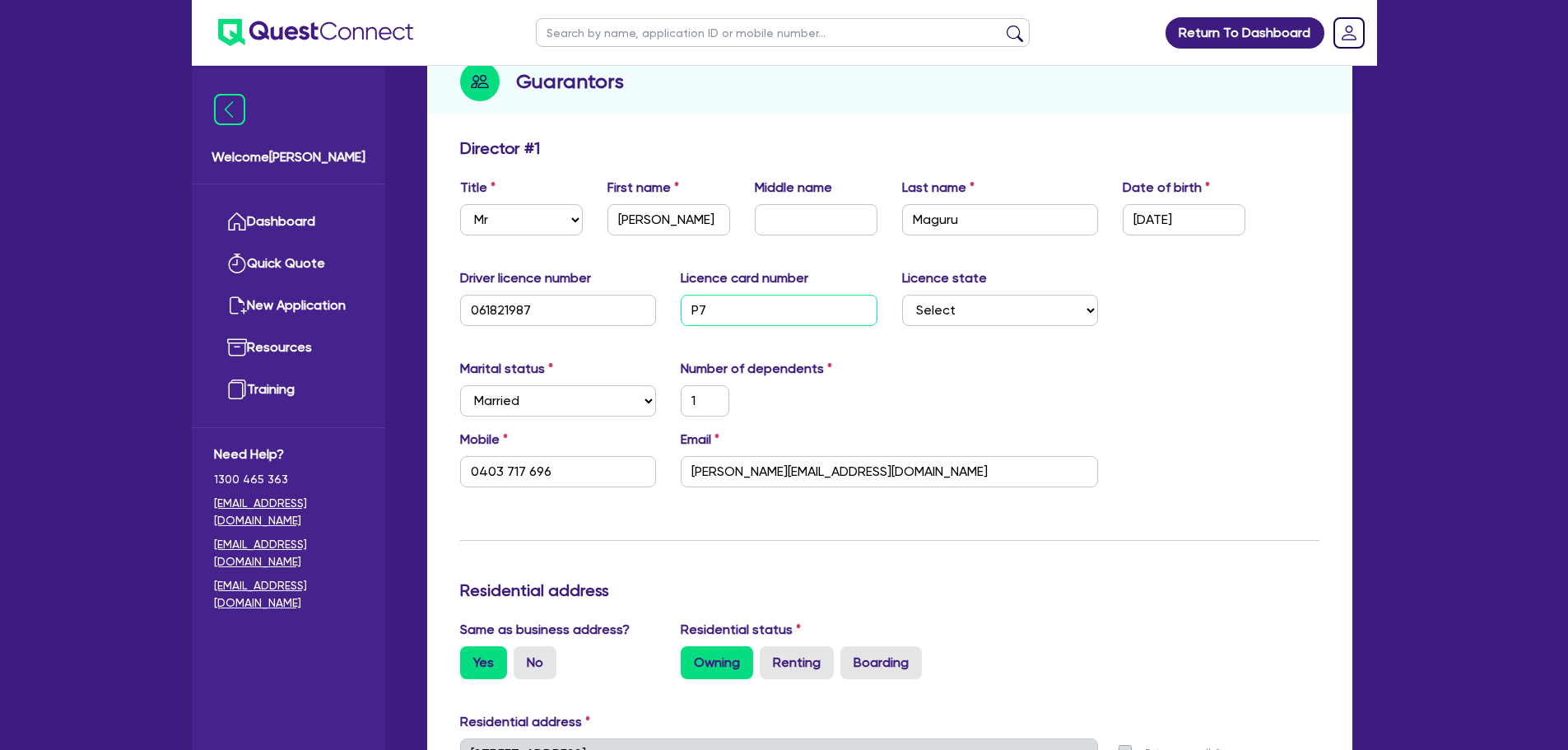
type input "30,000"
type input "P799"
type input "1"
type input "0403 717 696"
type input "600,000"
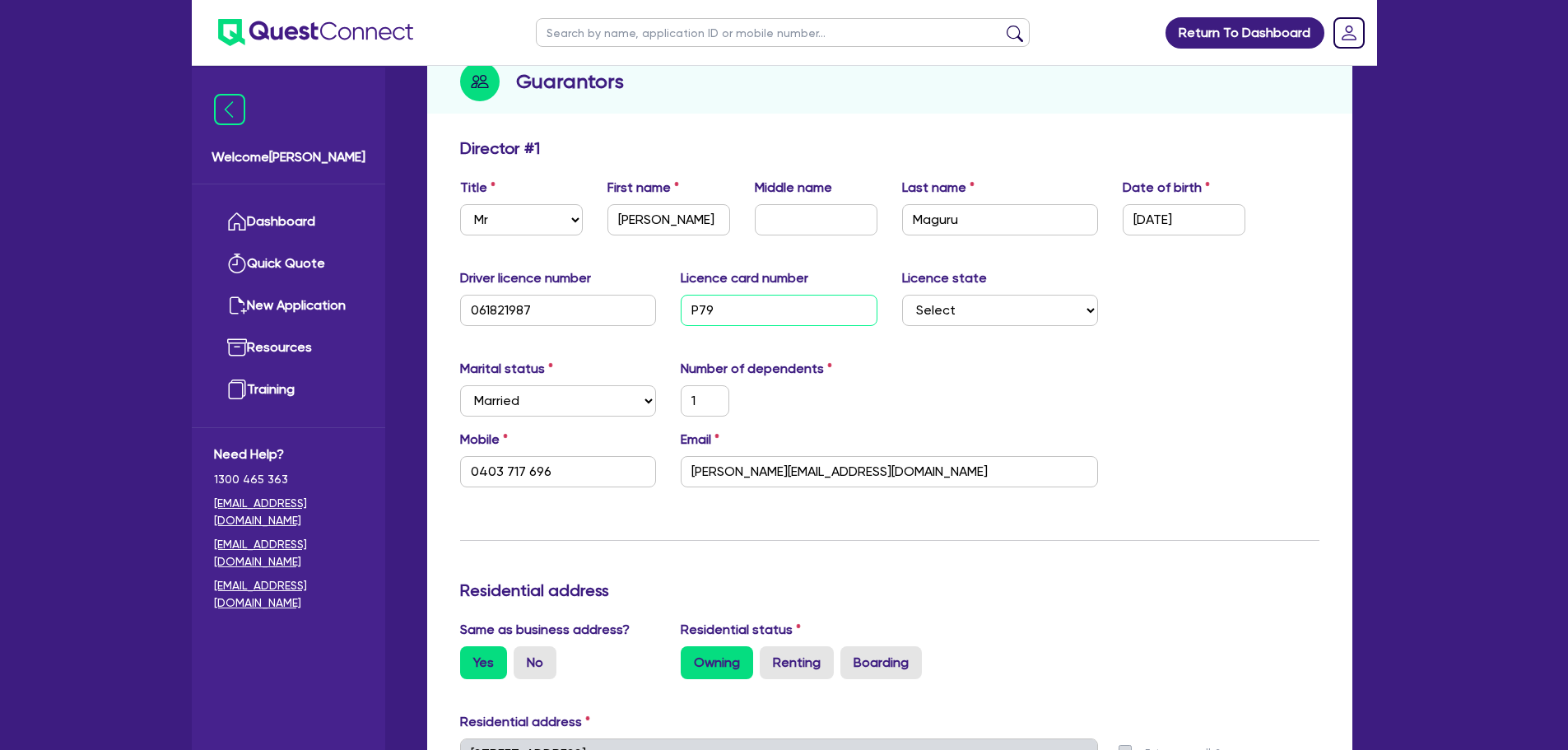
type input "30,000"
type input "P7998"
type input "1"
type input "0403 717 696"
type input "600,000"
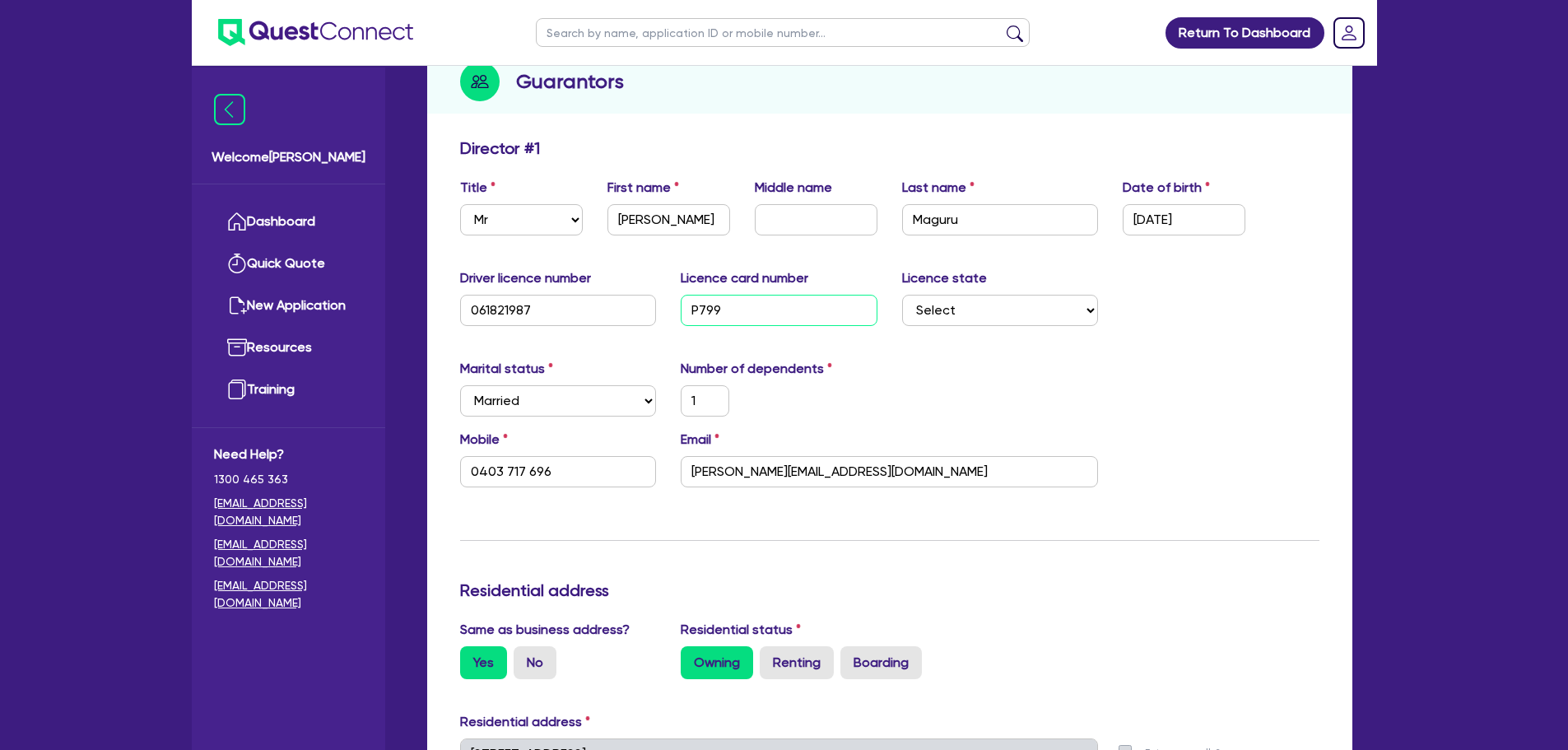
type input "30,000"
type input "P79982"
type input "1"
click at [932, 308] on select "Select [GEOGRAPHIC_DATA] [GEOGRAPHIC_DATA] [GEOGRAPHIC_DATA] [GEOGRAPHIC_DATA] …" at bounding box center [1000, 310] width 197 height 31
click at [902, 295] on select "Select [GEOGRAPHIC_DATA] [GEOGRAPHIC_DATA] [GEOGRAPHIC_DATA] [GEOGRAPHIC_DATA] …" at bounding box center [1000, 310] width 197 height 31
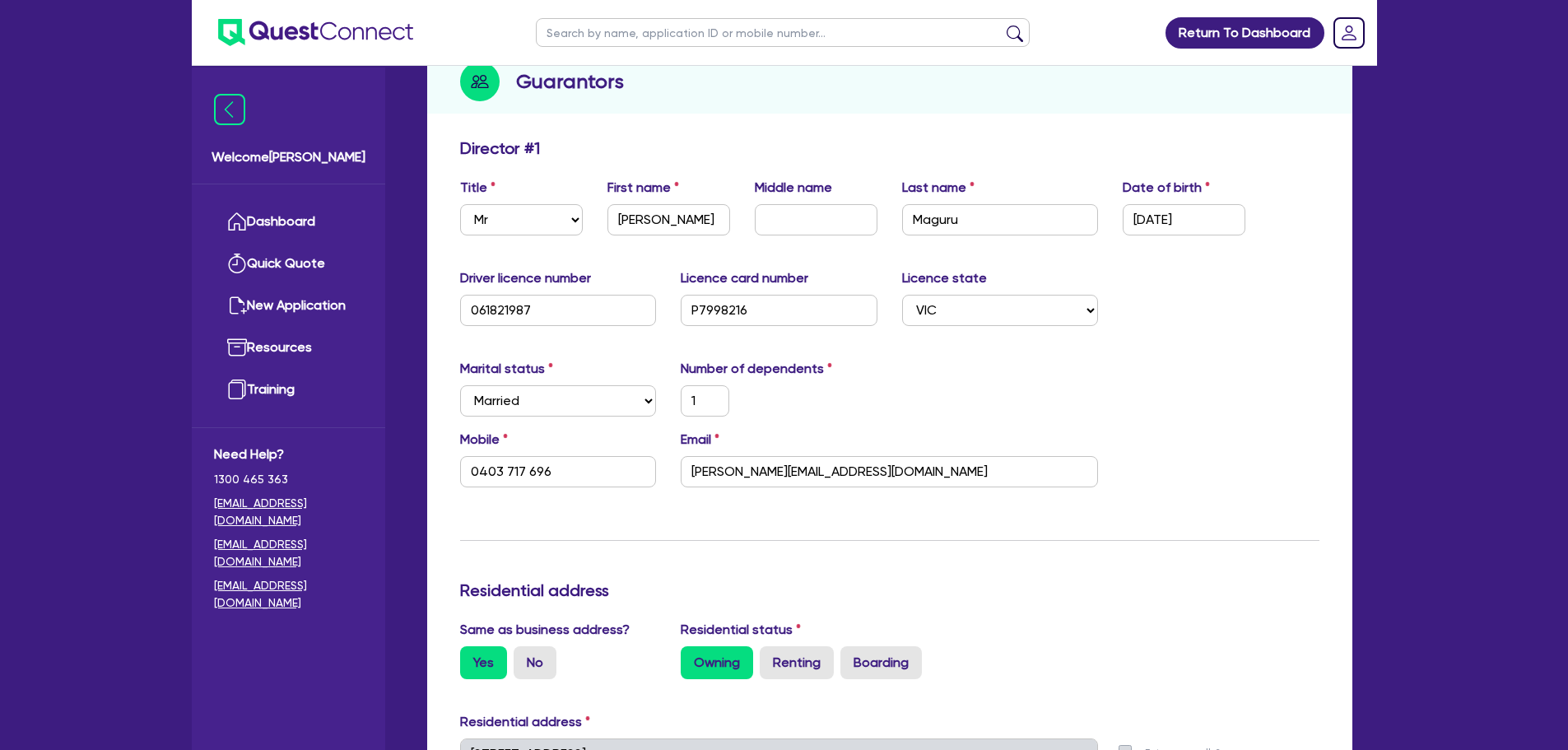
click at [860, 406] on div "1" at bounding box center [778, 401] width 222 height 31
click at [959, 386] on div "Marital status Select [DEMOGRAPHIC_DATA] Married De Facto / Partner Number of d…" at bounding box center [890, 394] width 884 height 70
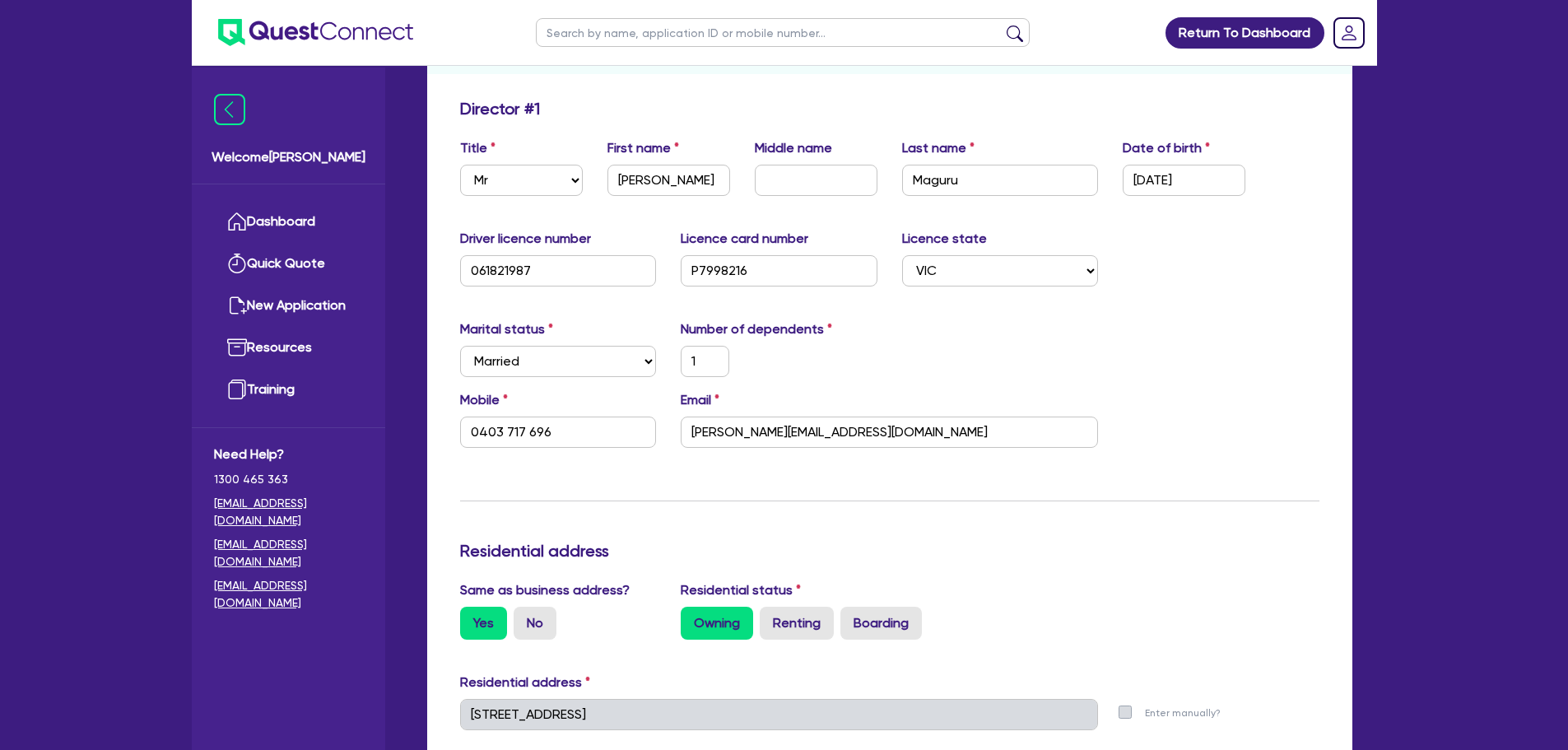
scroll to position [259, 0]
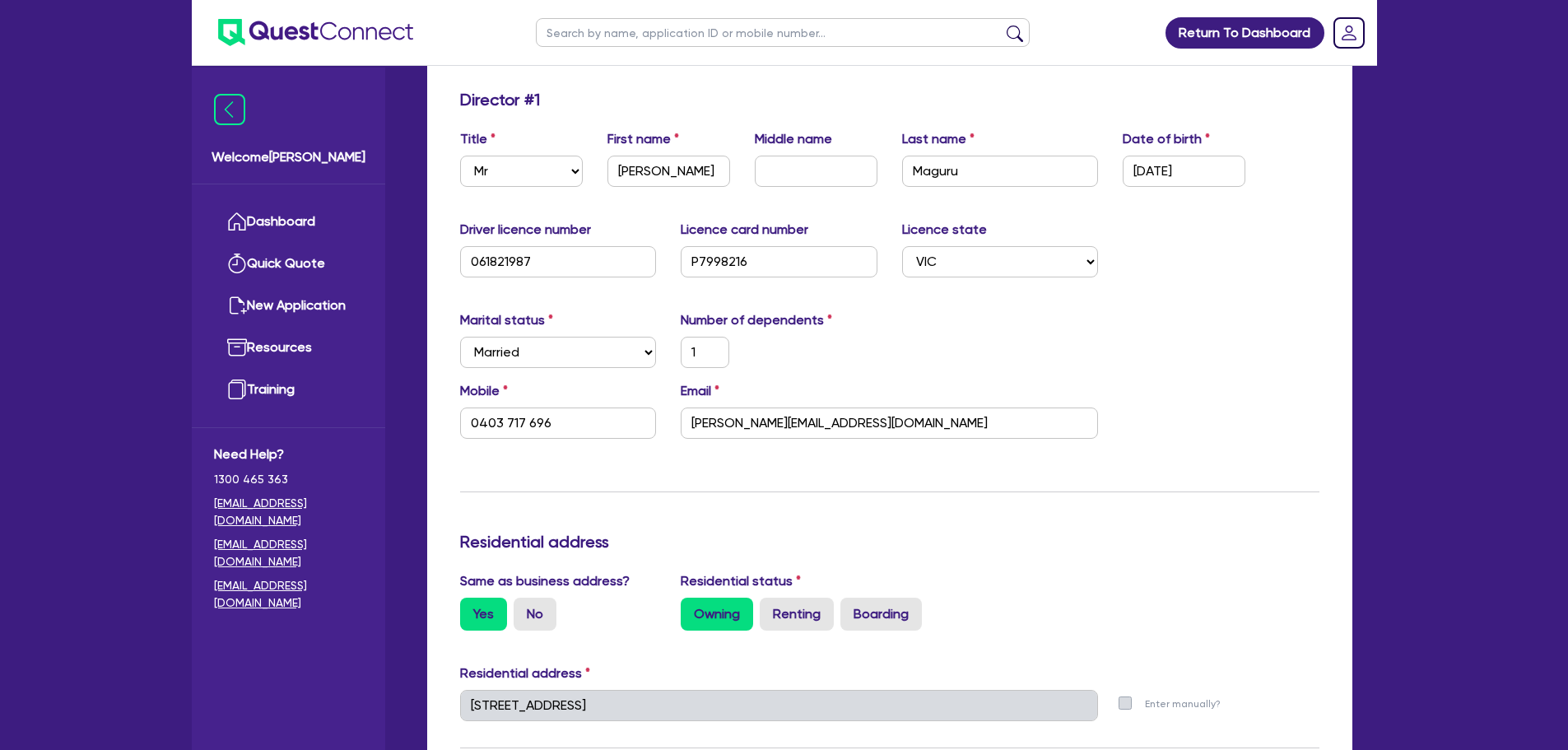
click at [684, 475] on div "Update residential status for Director #1 Boarding is only acceptable when the …" at bounding box center [890, 717] width 859 height 1255
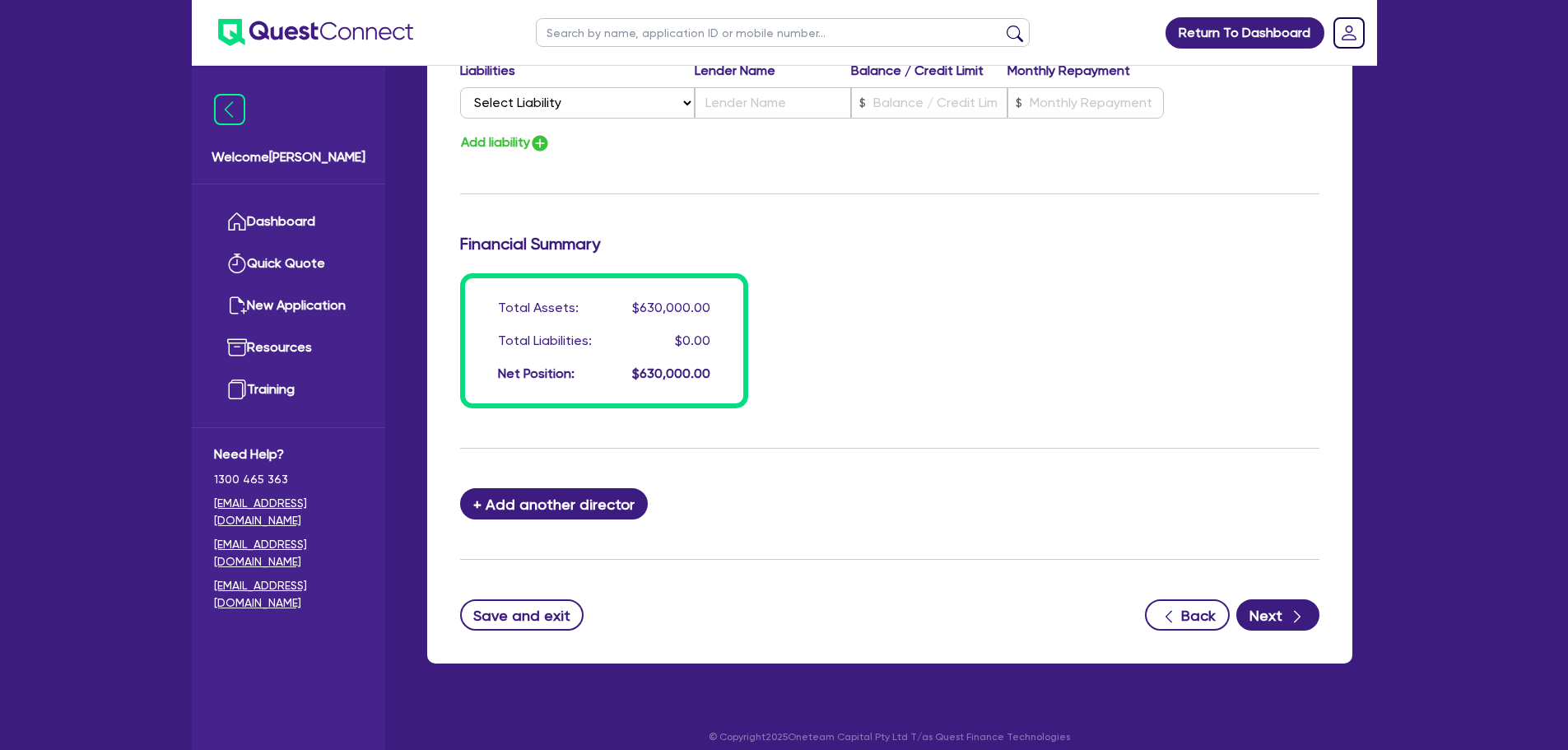
scroll to position [1210, 0]
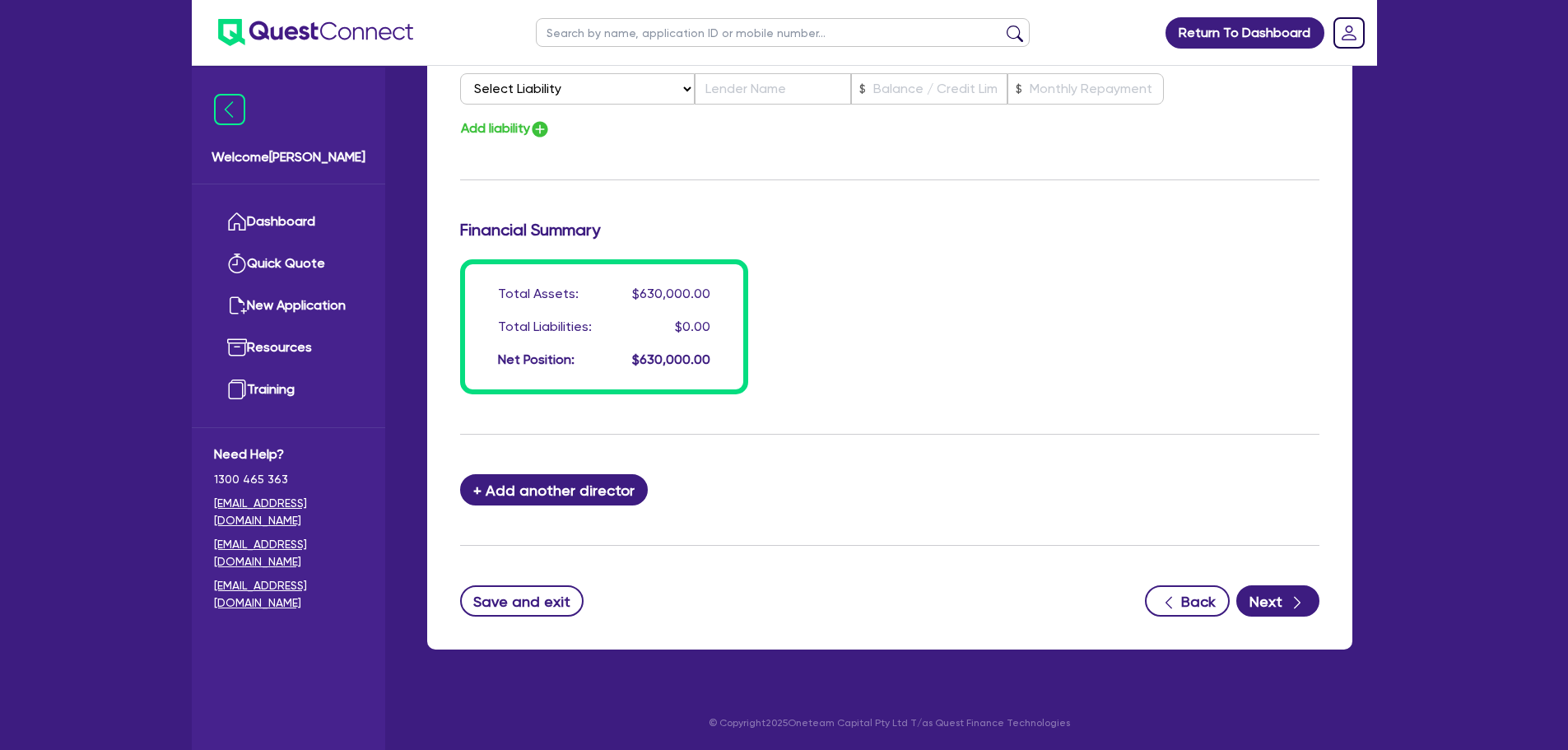
click at [1281, 600] on button "Next" at bounding box center [1277, 601] width 83 height 31
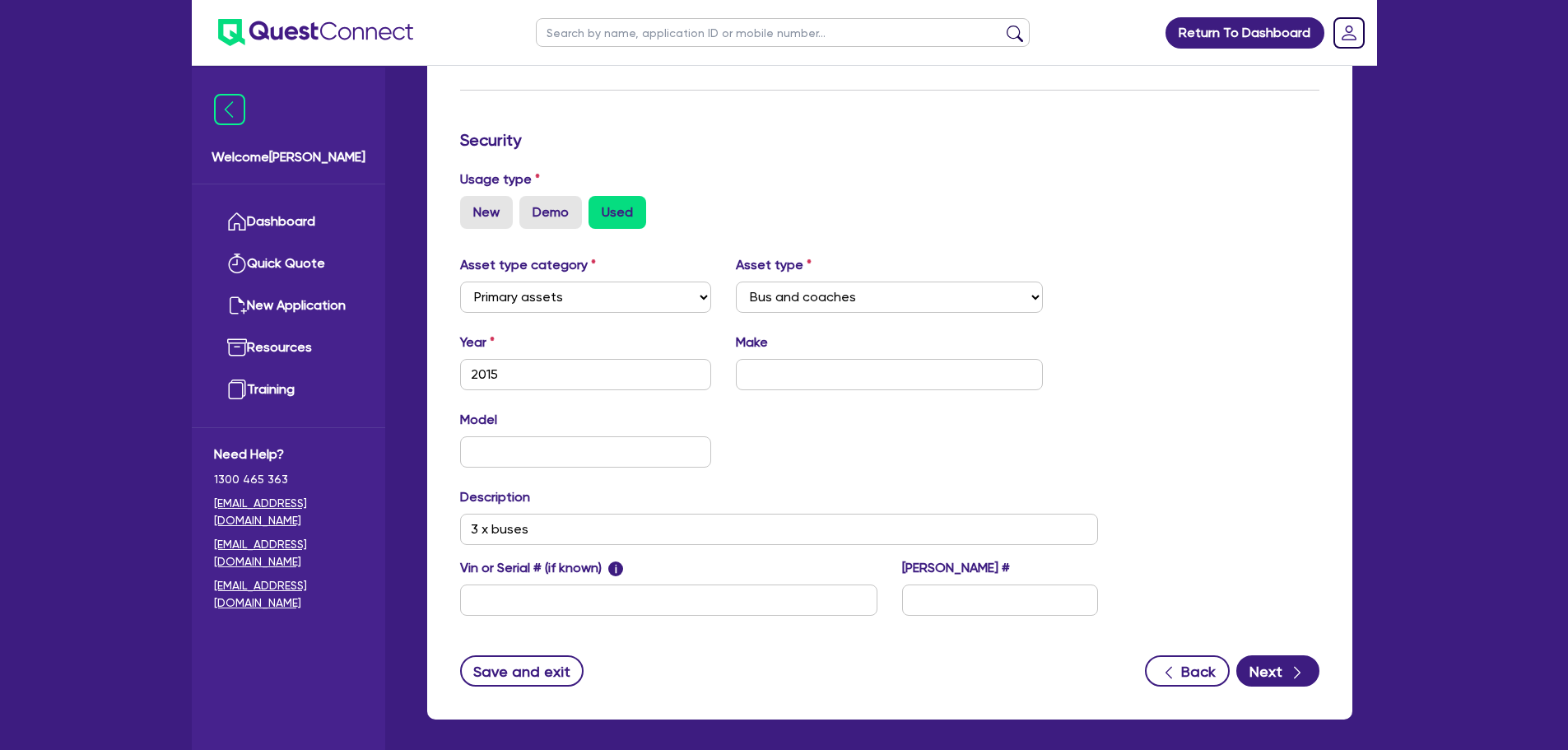
scroll to position [391, 0]
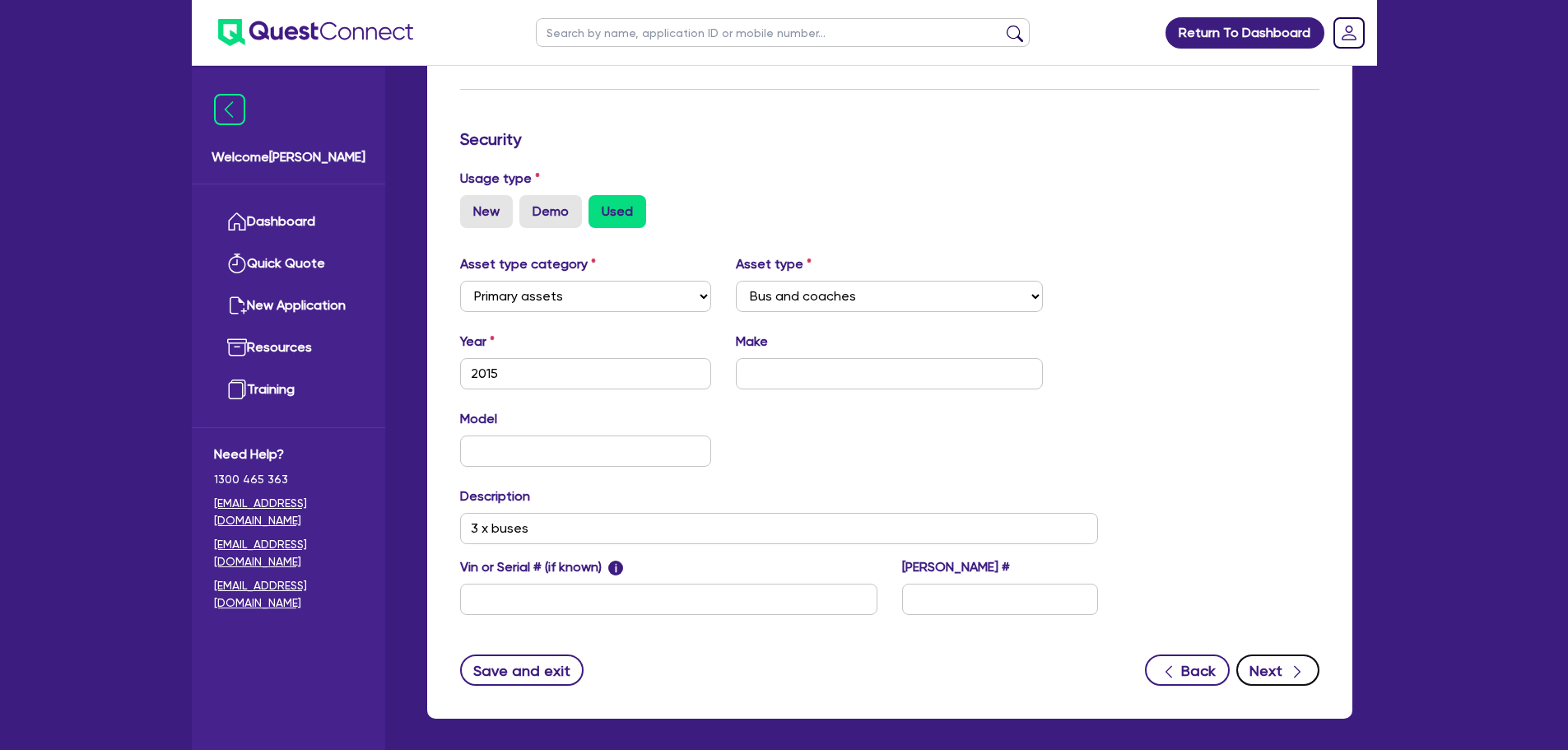
click at [1247, 670] on button "Next" at bounding box center [1277, 670] width 83 height 31
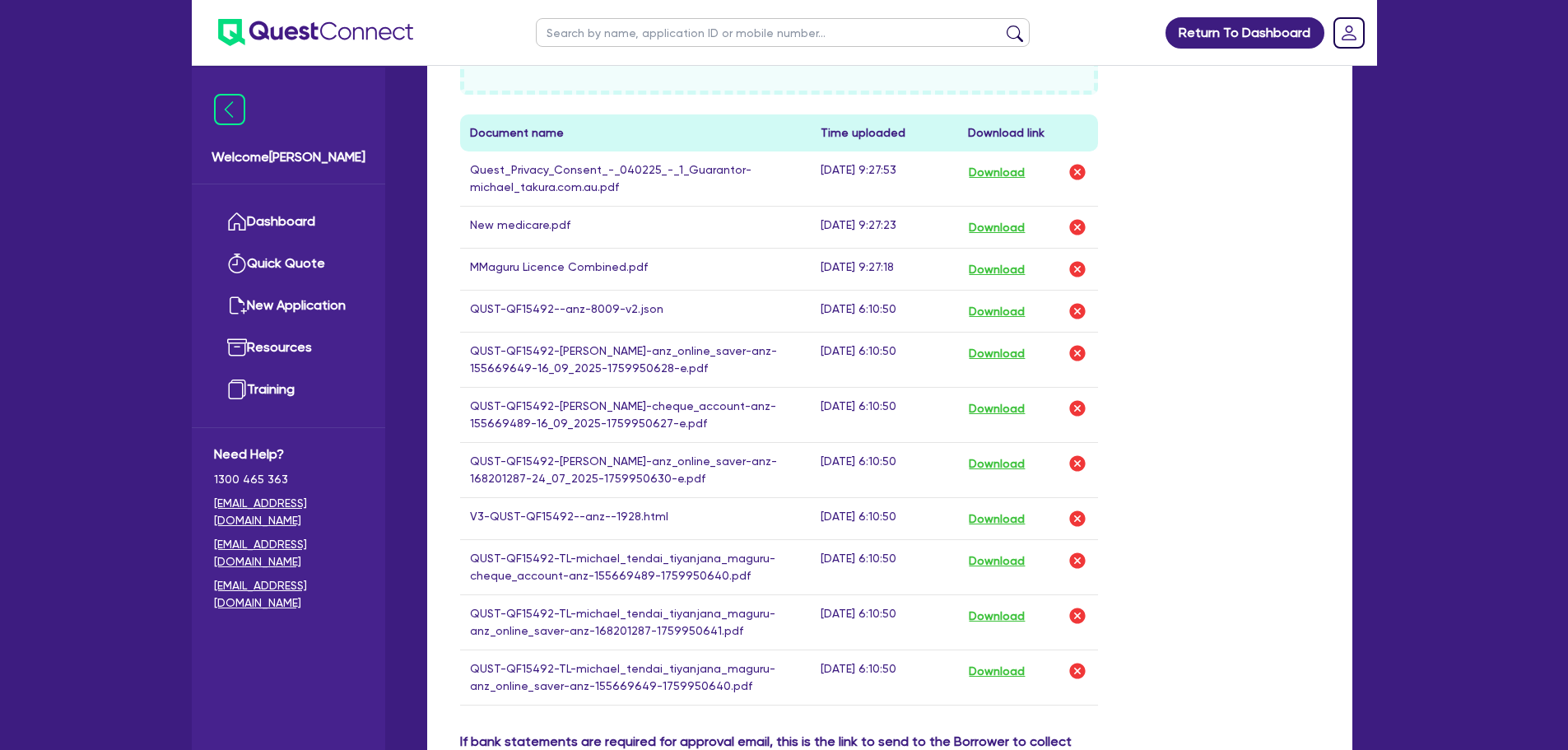
scroll to position [759, 0]
click at [1016, 322] on button "Download" at bounding box center [996, 313] width 58 height 21
click at [1313, 4] on ul "Return To Dashboard" at bounding box center [1238, 32] width 172 height 65
click at [980, 542] on td "Download" at bounding box center [1028, 521] width 140 height 42
click at [1000, 531] on button "Download" at bounding box center [996, 521] width 58 height 21
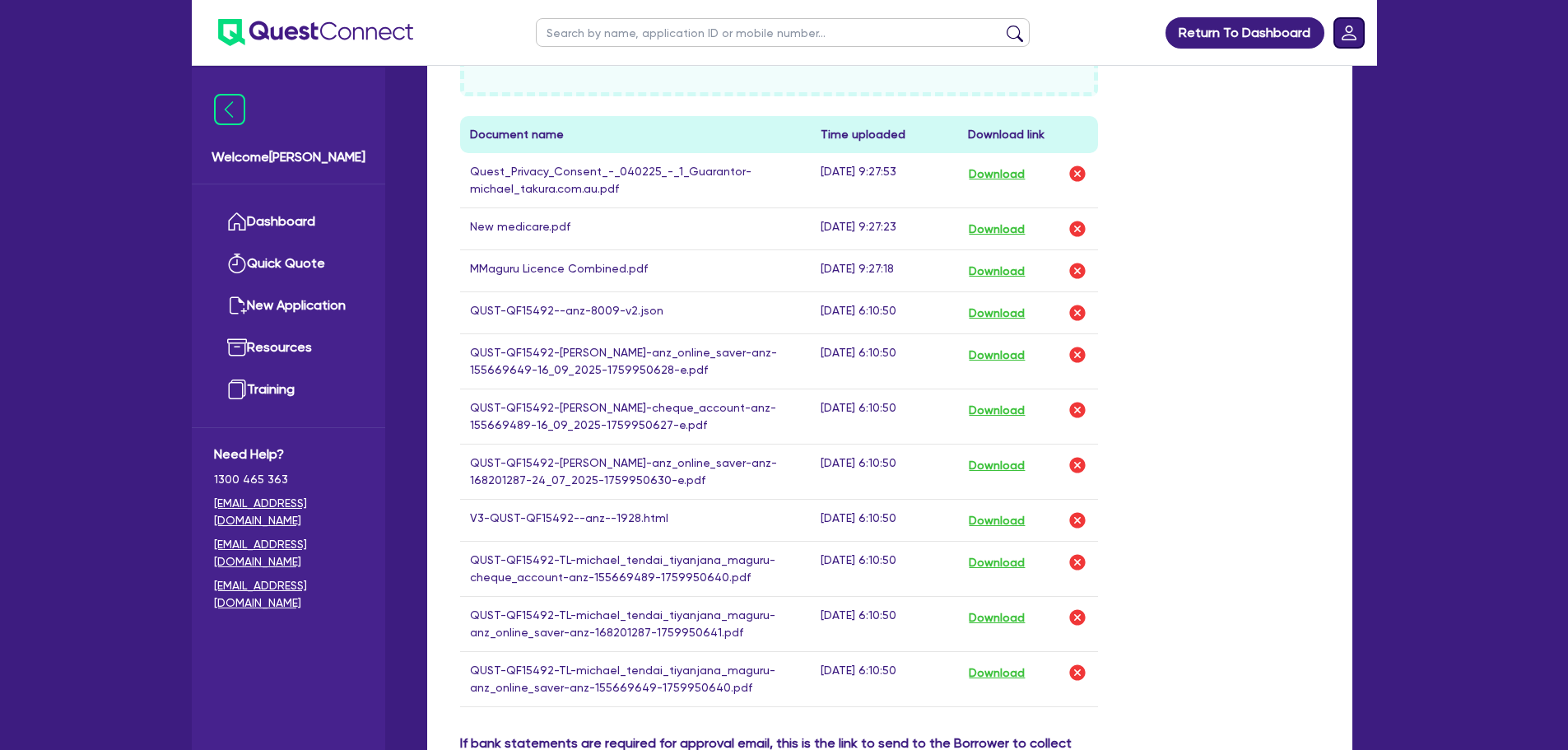
click at [1344, 47] on rect "Dropdown toggle" at bounding box center [1348, 32] width 29 height 30
click at [1394, 185] on div "Return To Dashboard Edit Profile Logout Welcome [PERSON_NAME] Quick Quote New A…" at bounding box center [784, 188] width 1568 height 1893
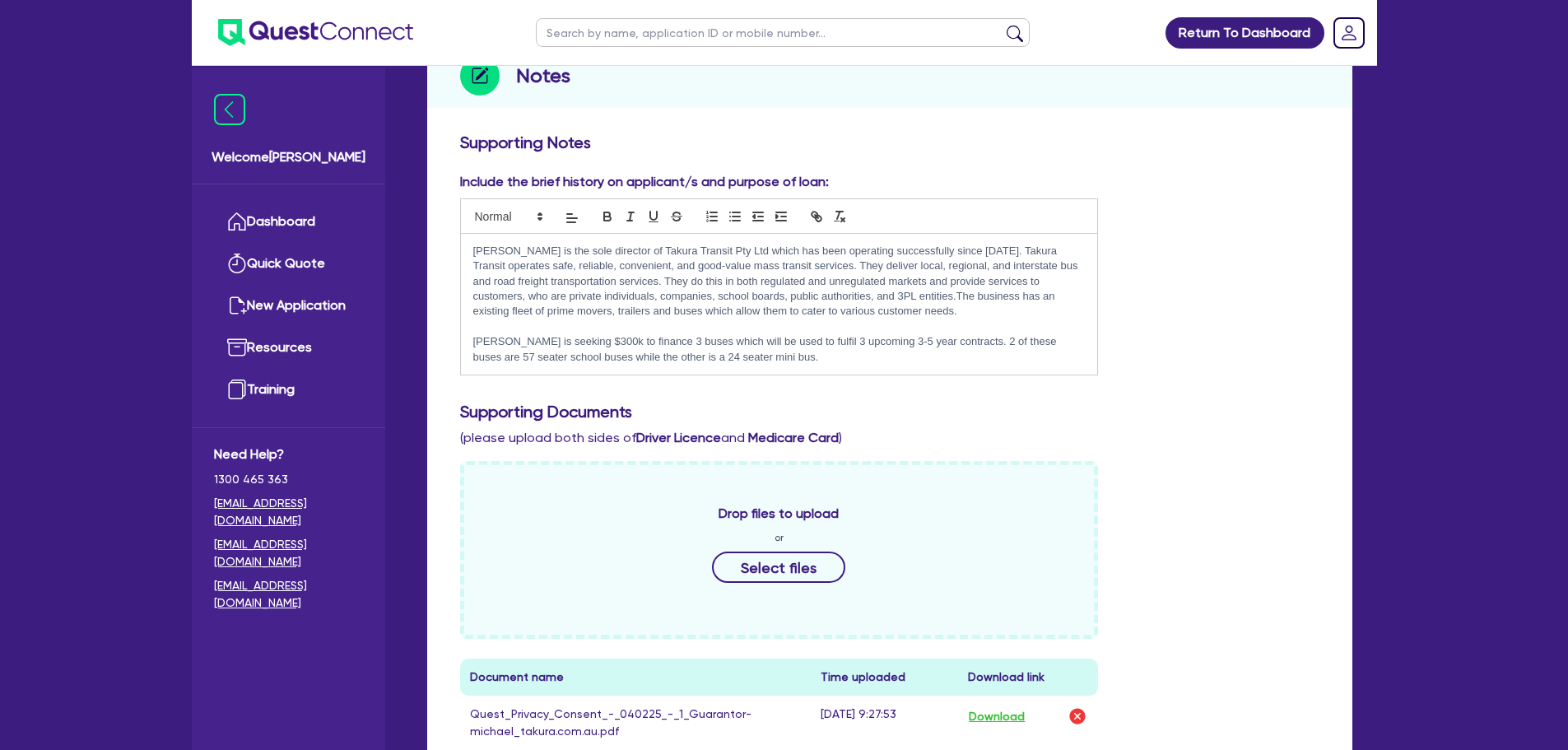
scroll to position [0, 0]
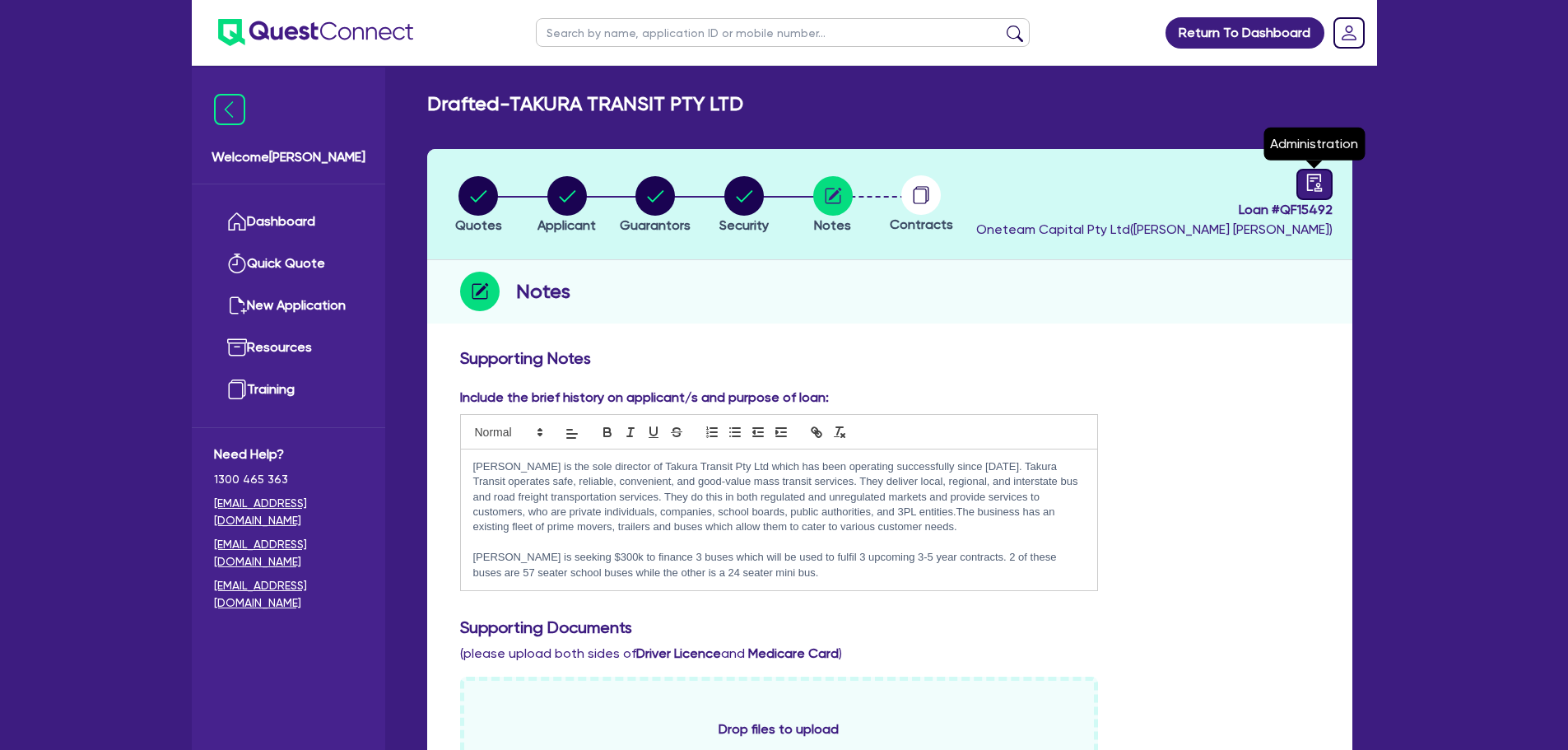
click at [1314, 178] on icon "audit" at bounding box center [1314, 183] width 15 height 17
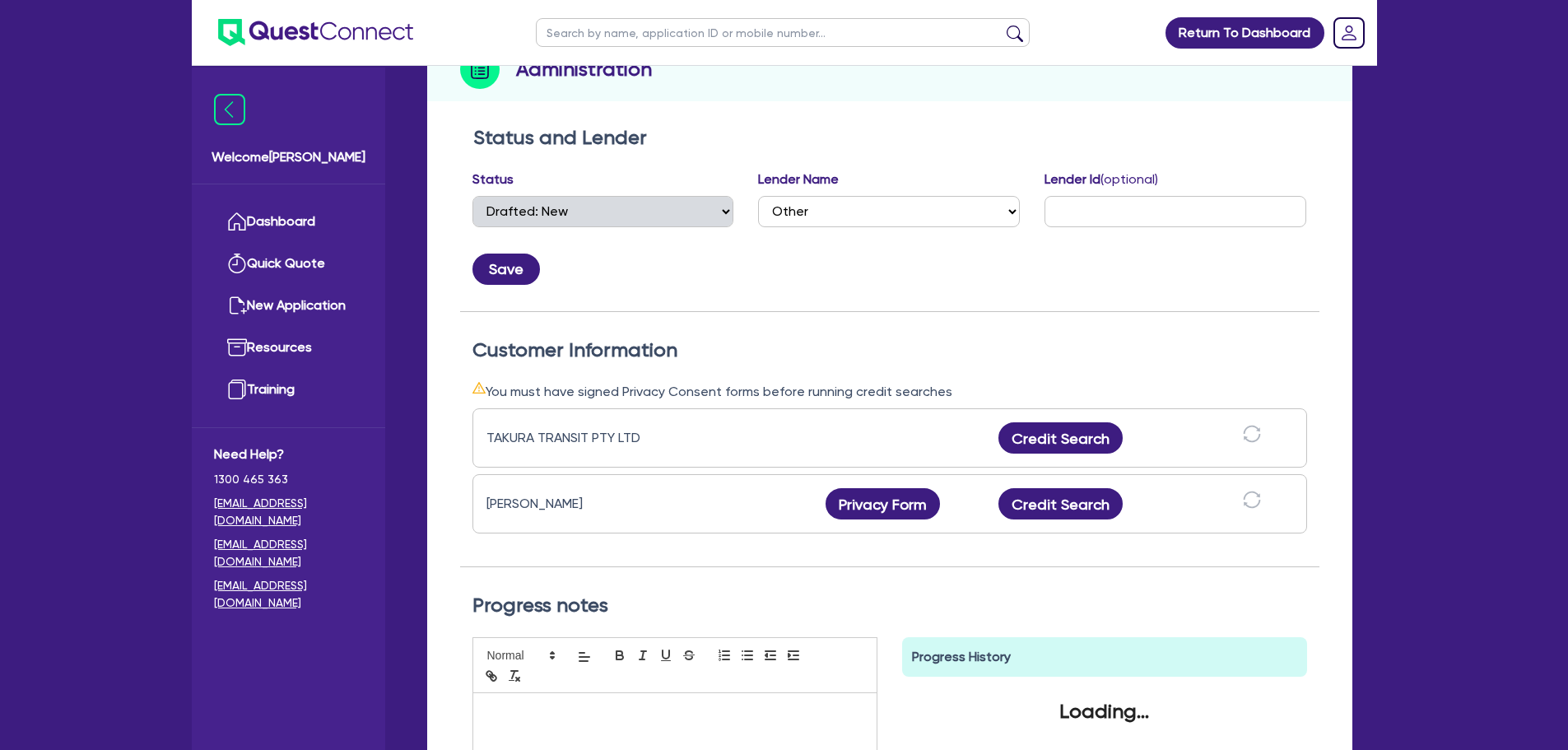
scroll to position [223, 0]
click at [1087, 505] on button "Credit Search" at bounding box center [1061, 503] width 126 height 31
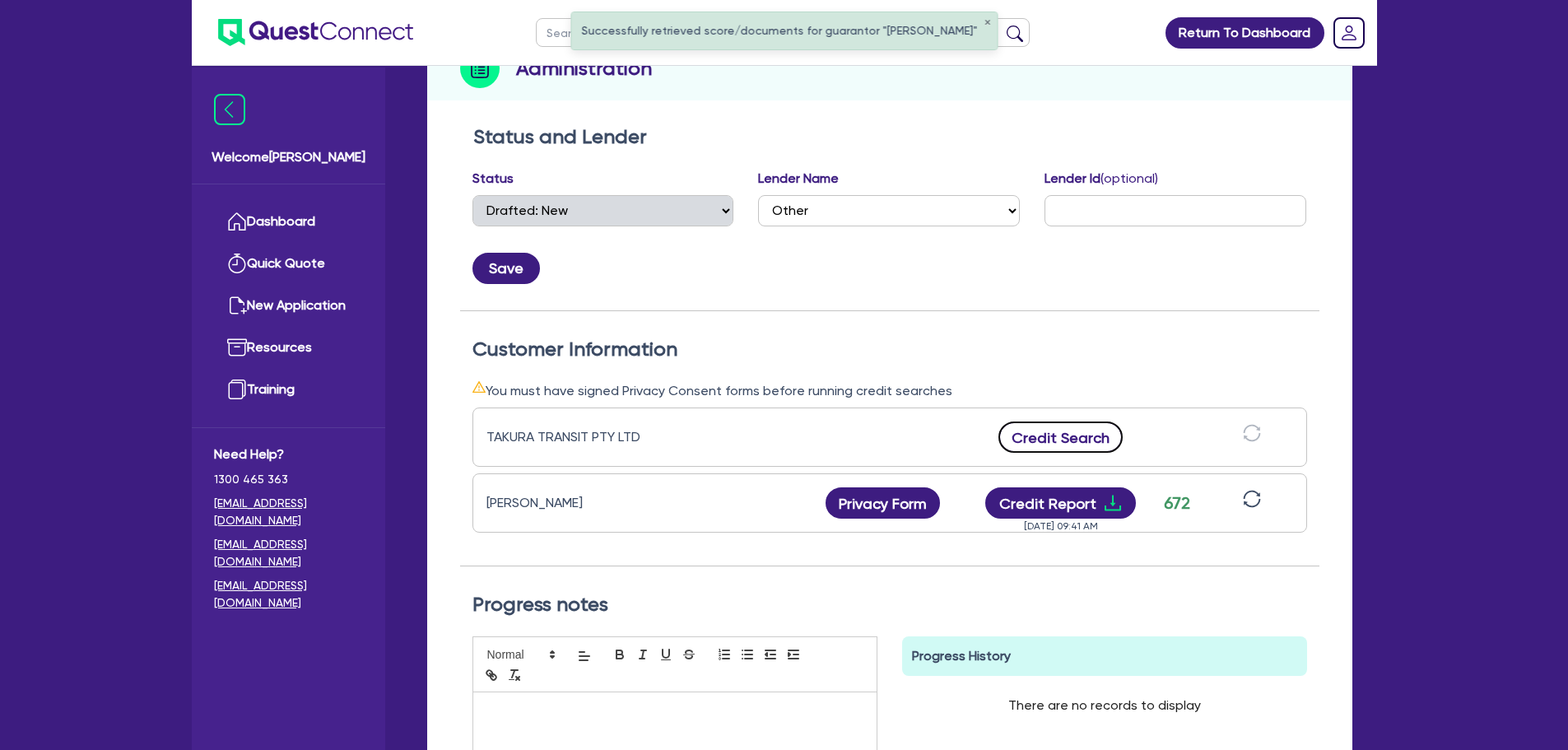
click at [1048, 453] on button "Credit Search" at bounding box center [1061, 437] width 126 height 31
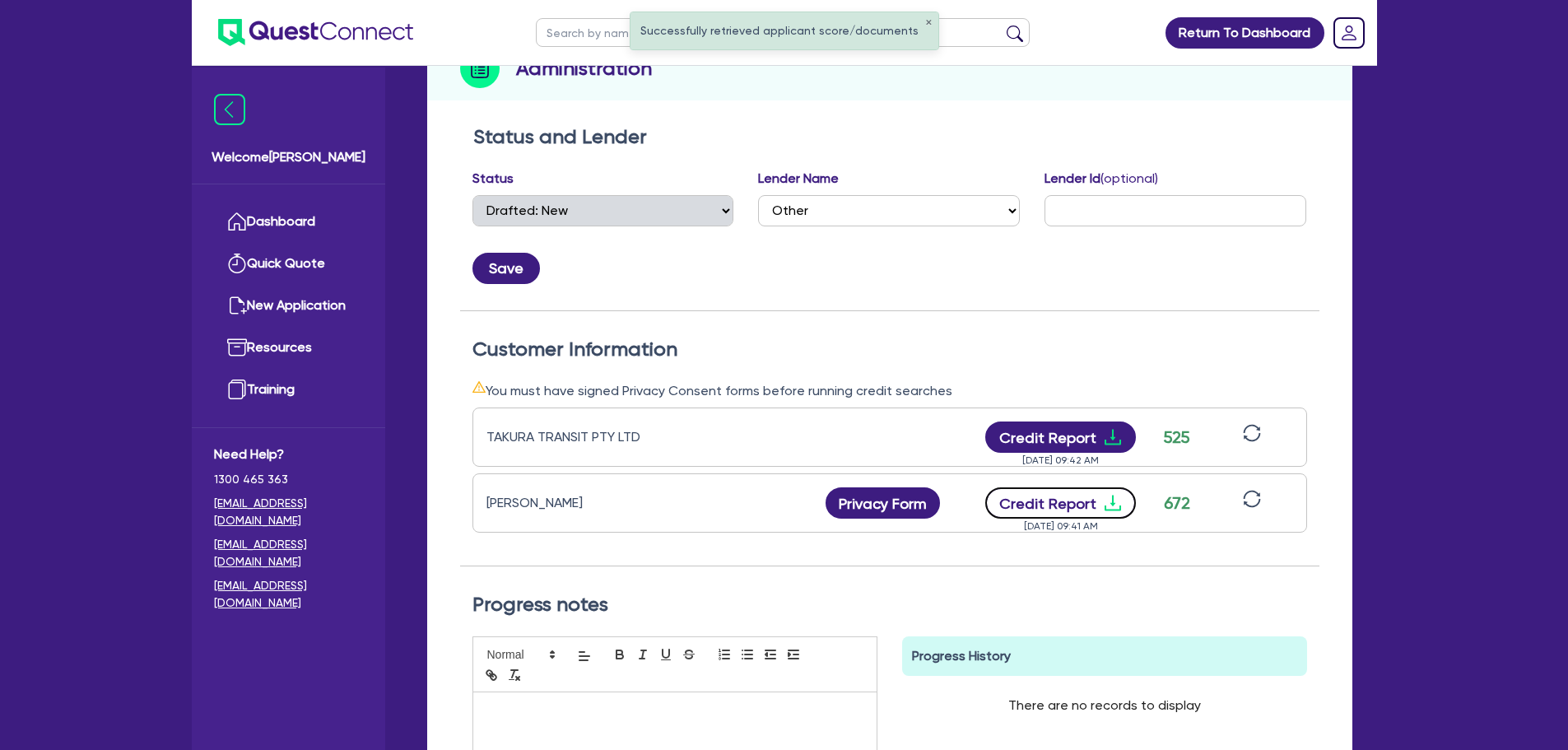
click at [1053, 498] on button "Credit Report" at bounding box center [1061, 503] width 150 height 31
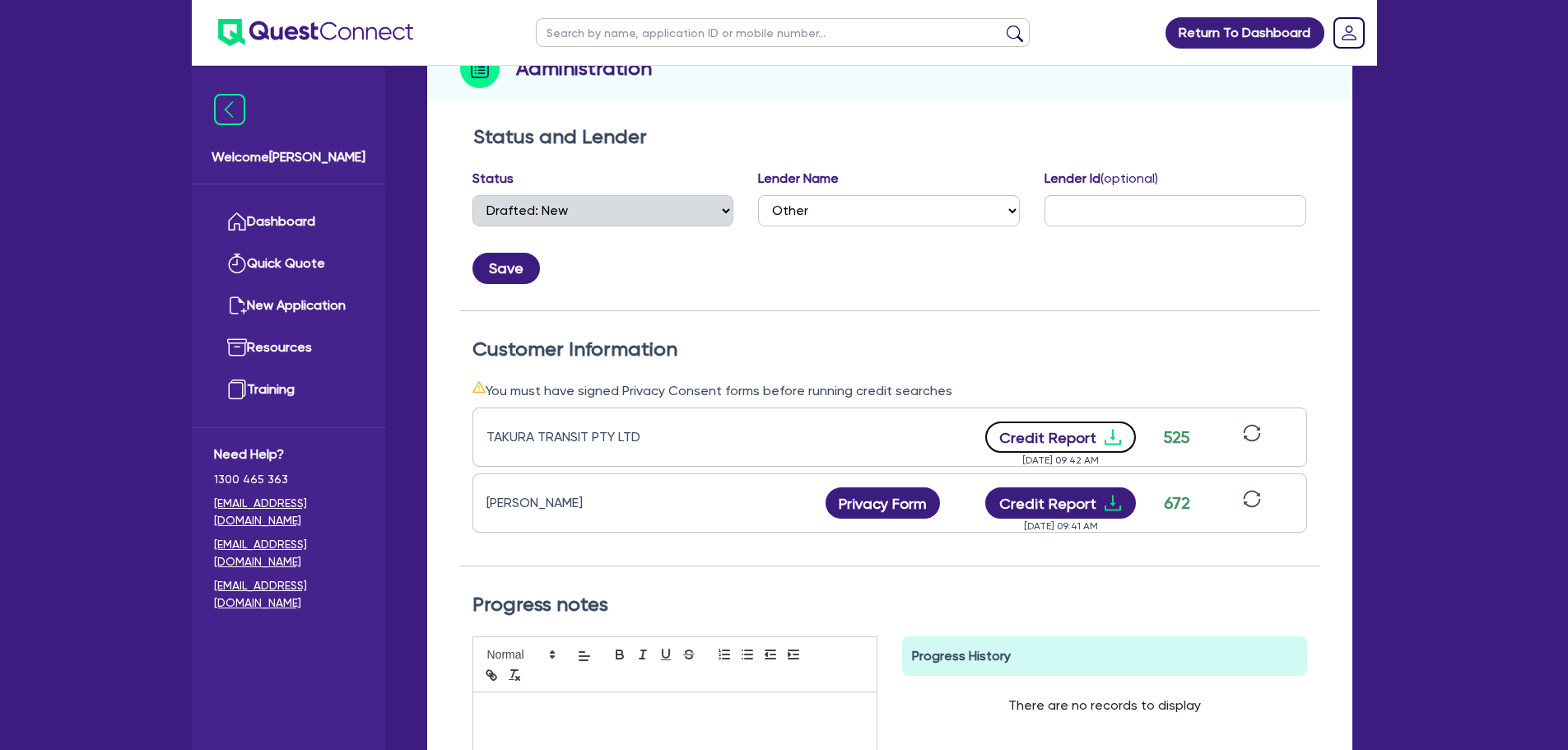
click at [1043, 451] on button "Credit Report" at bounding box center [1061, 437] width 150 height 31
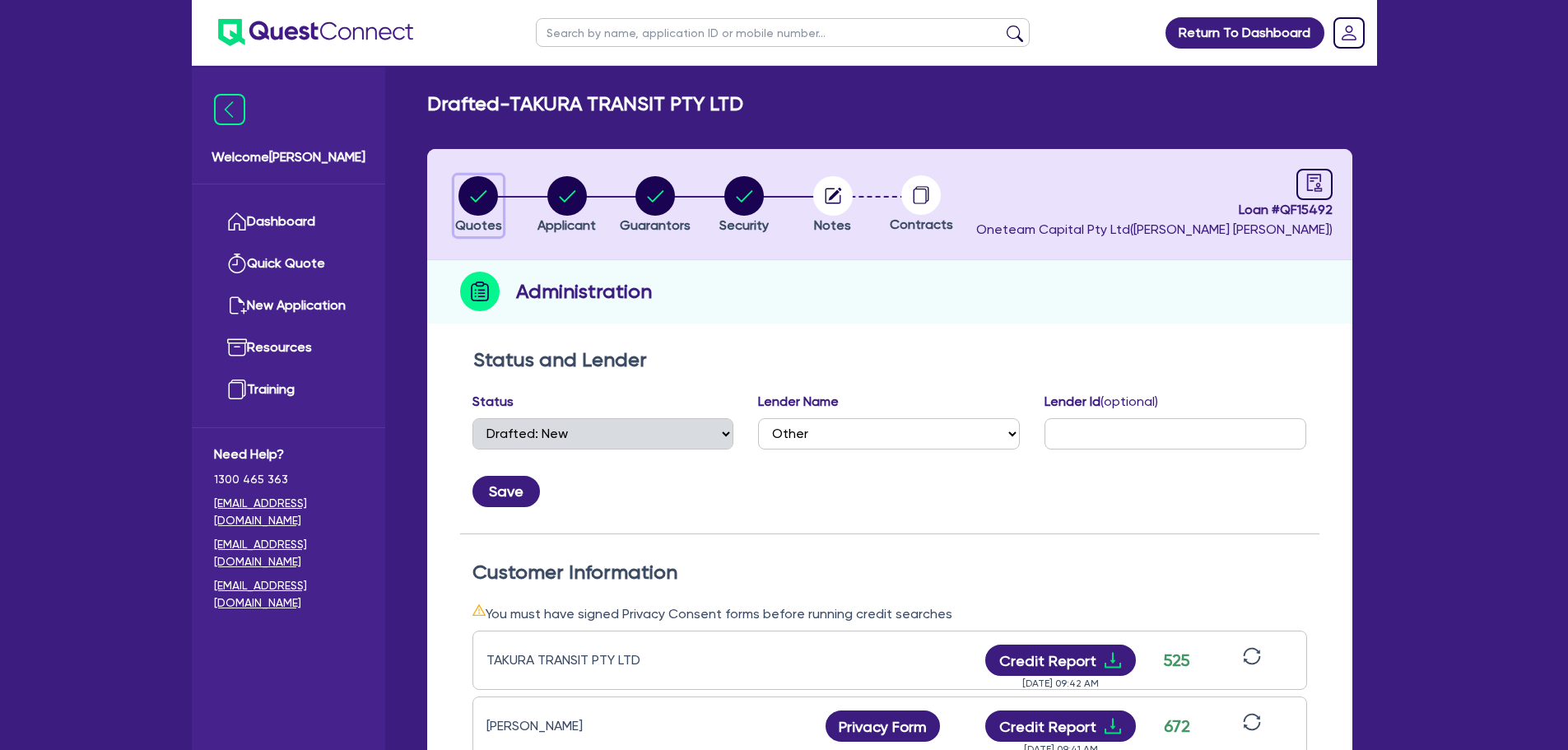
click at [477, 191] on circle "button" at bounding box center [479, 196] width 40 height 40
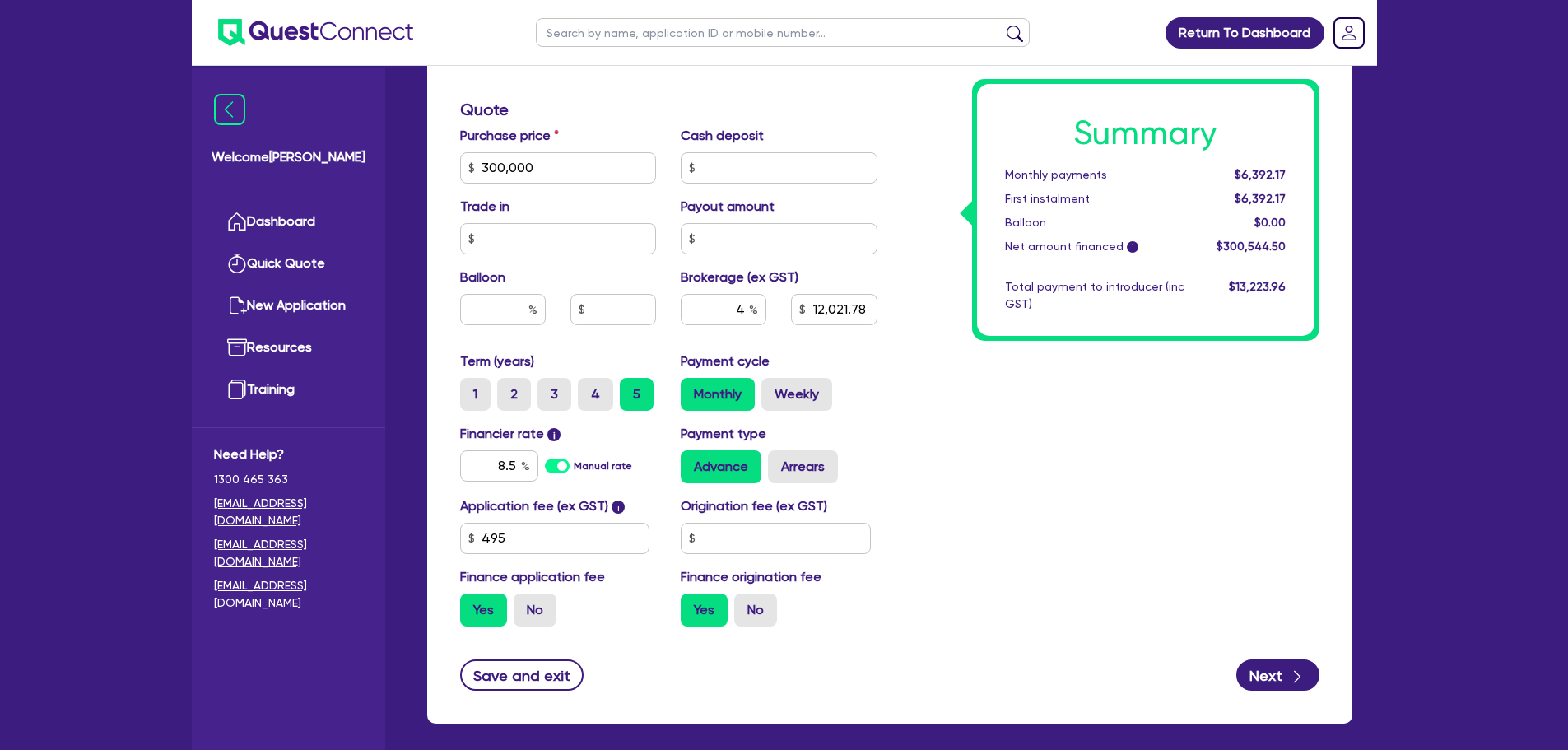
scroll to position [769, 0]
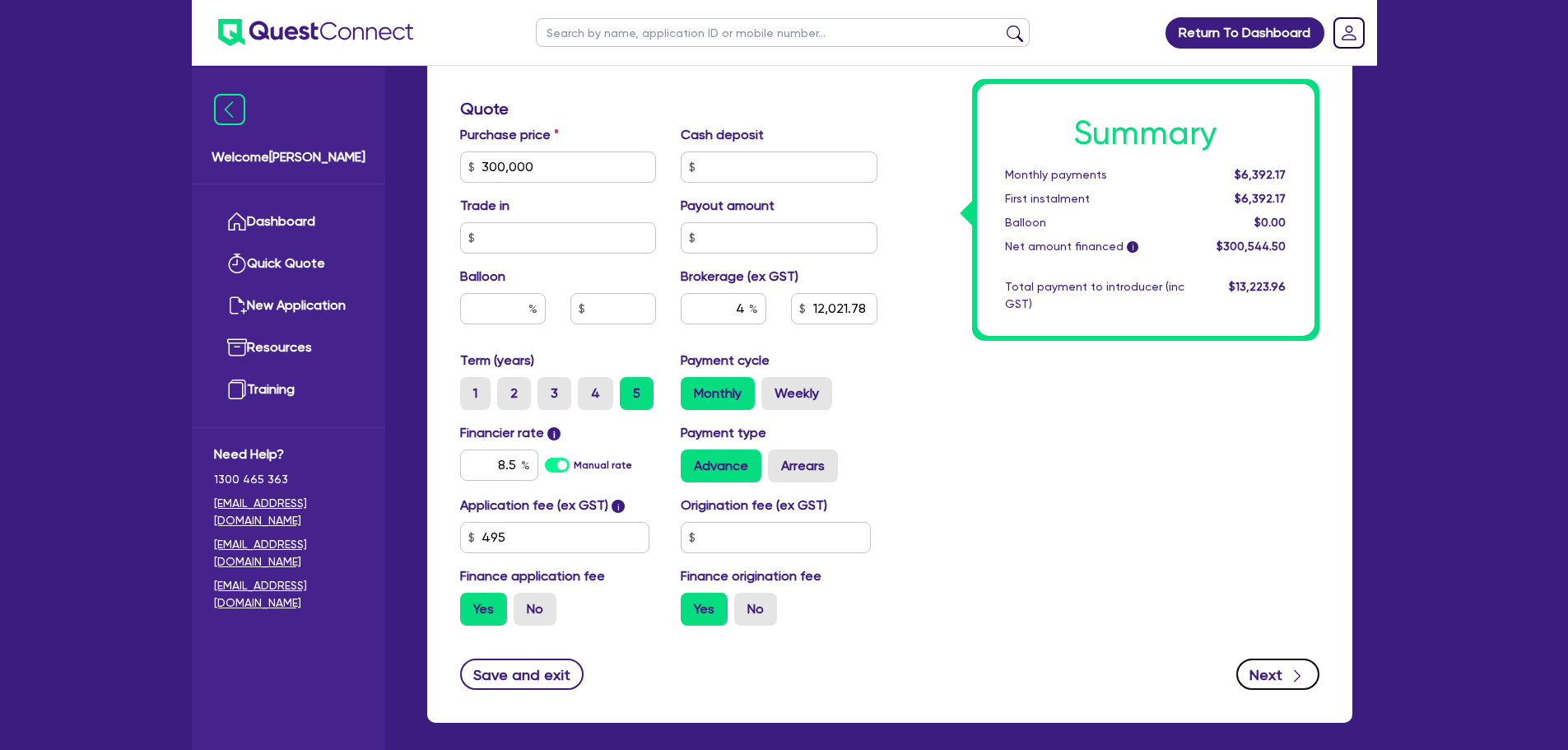
click at [1271, 679] on button "Next" at bounding box center [1277, 674] width 83 height 31
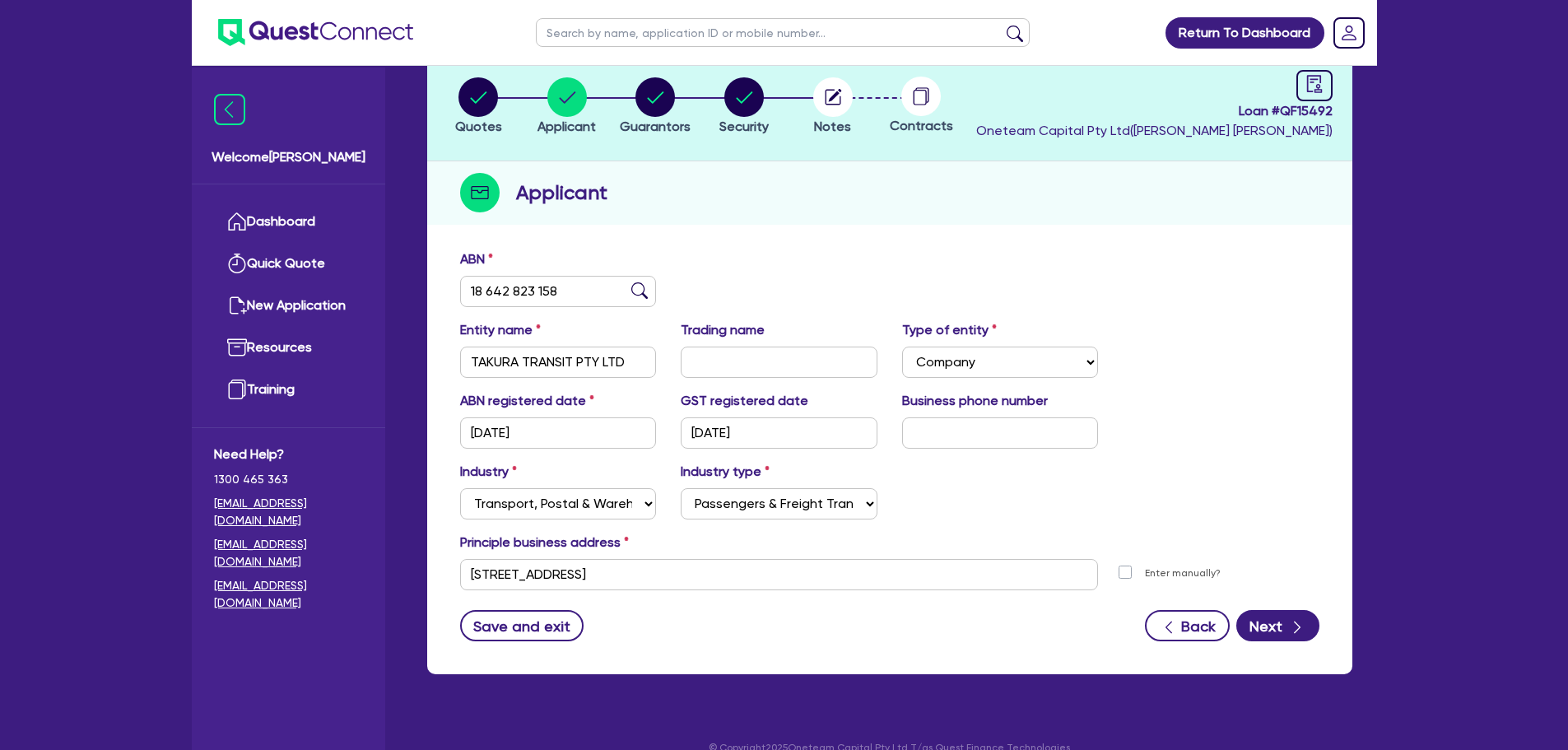
scroll to position [100, 0]
click at [721, 506] on select "Select Taxi & Luxury Car Services Passengers & Freight Transport Services Posta…" at bounding box center [778, 503] width 197 height 31
click at [1029, 508] on div "Industry Select Accomodation & Food Services Administrative & Support Services …" at bounding box center [890, 496] width 884 height 70
click at [1277, 629] on button "Next" at bounding box center [1277, 624] width 83 height 31
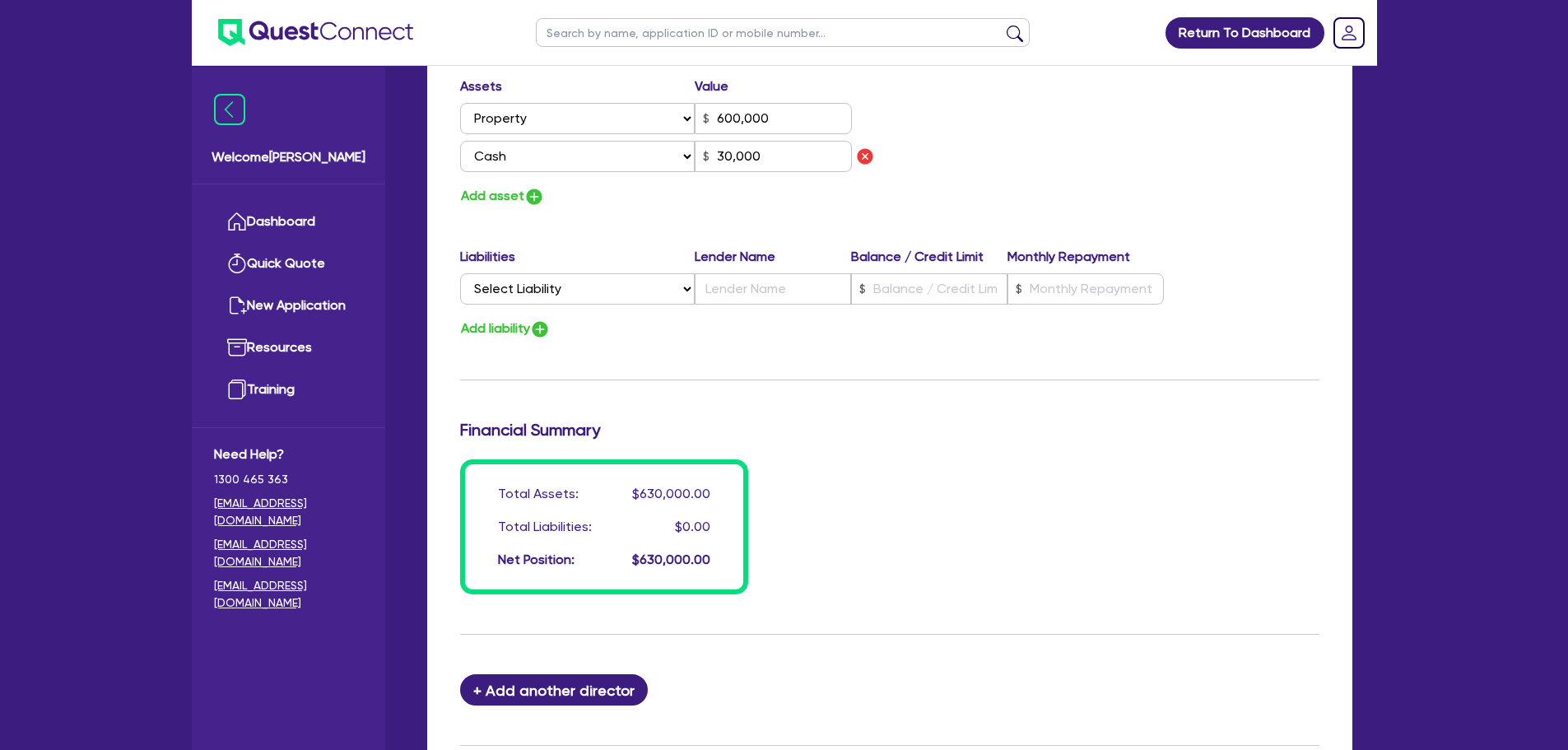
scroll to position [1210, 0]
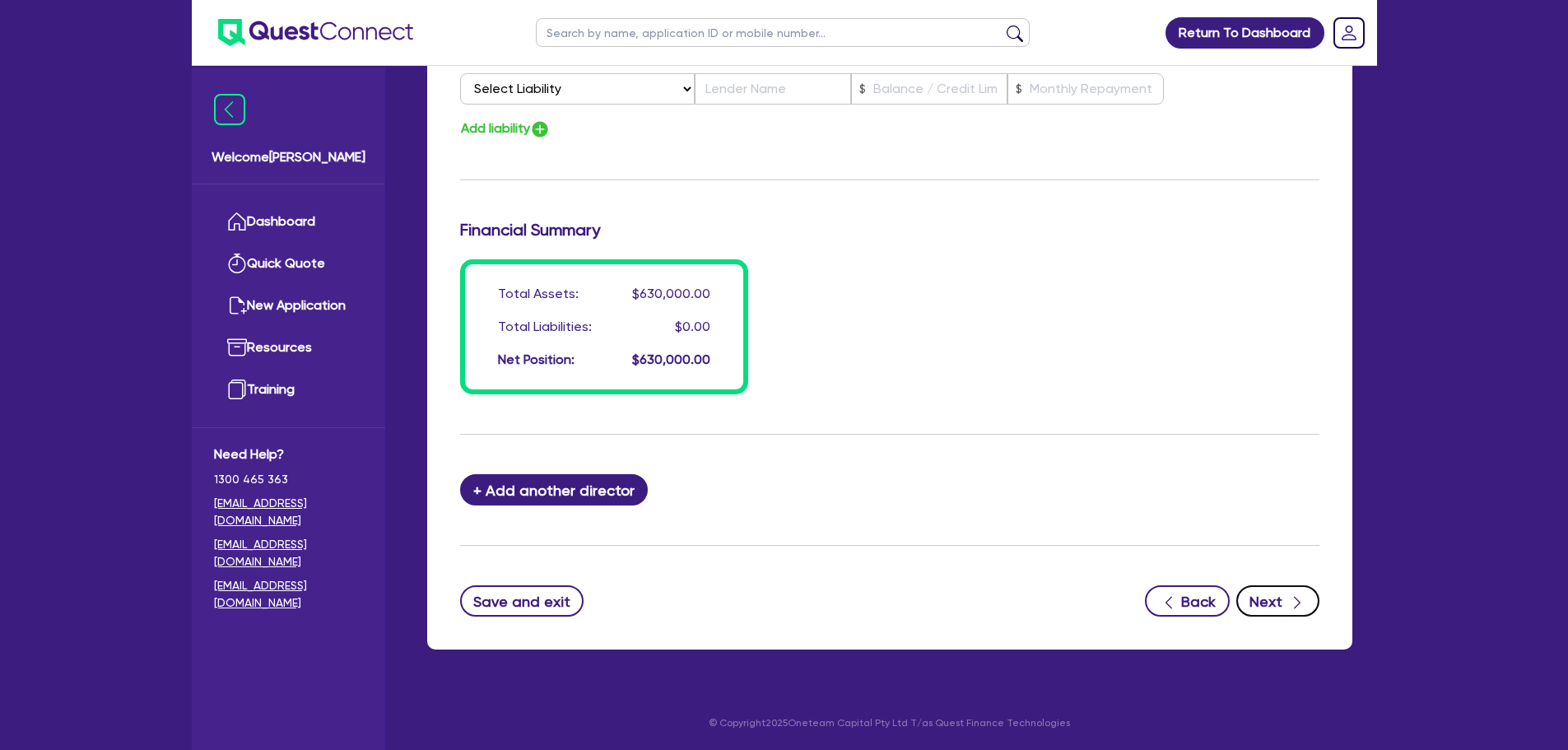
click at [1278, 609] on button "Next" at bounding box center [1277, 601] width 83 height 31
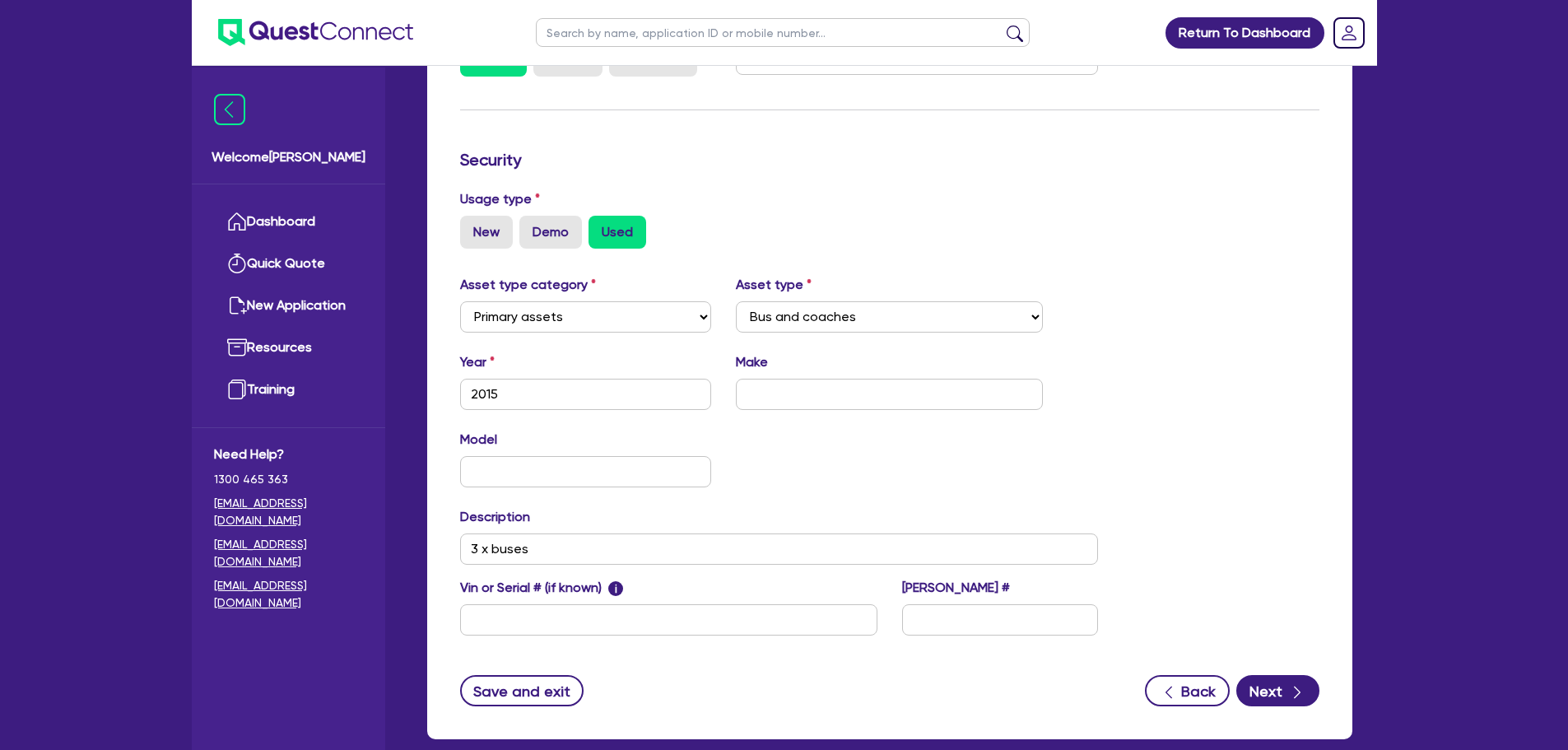
scroll to position [461, 0]
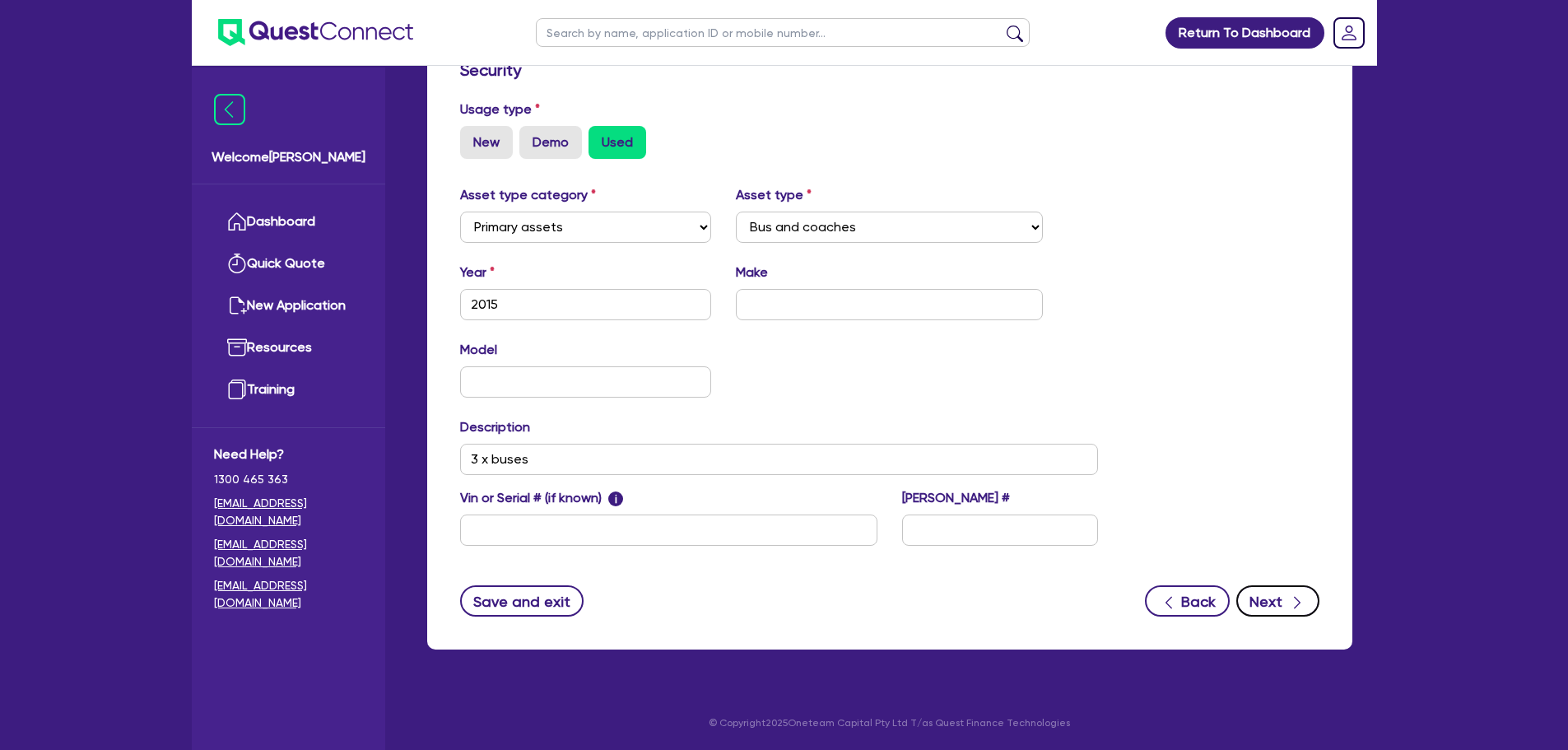
click at [1285, 607] on button "Next" at bounding box center [1277, 601] width 83 height 31
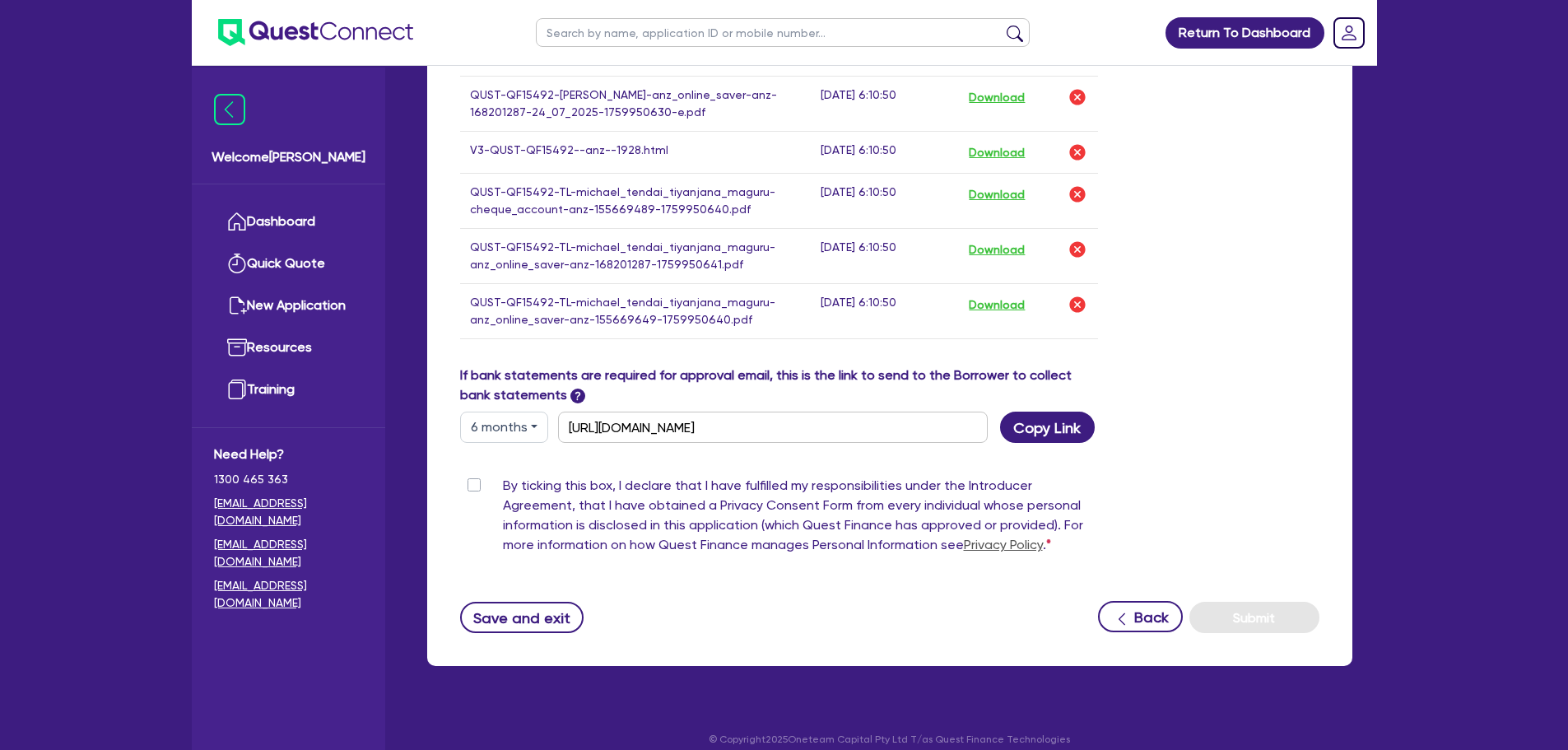
scroll to position [1194, 0]
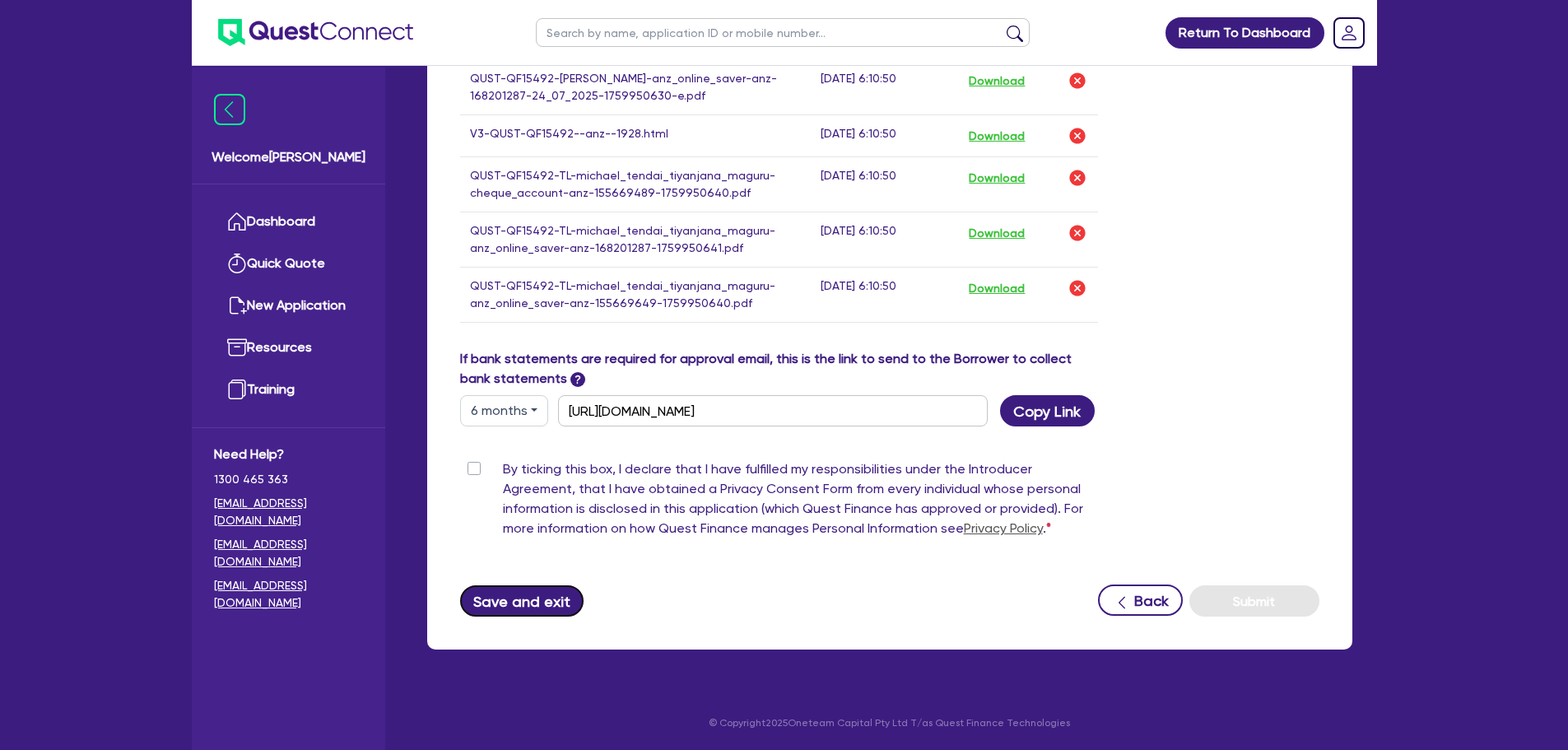
click at [527, 592] on button "Save and exit" at bounding box center [522, 601] width 125 height 31
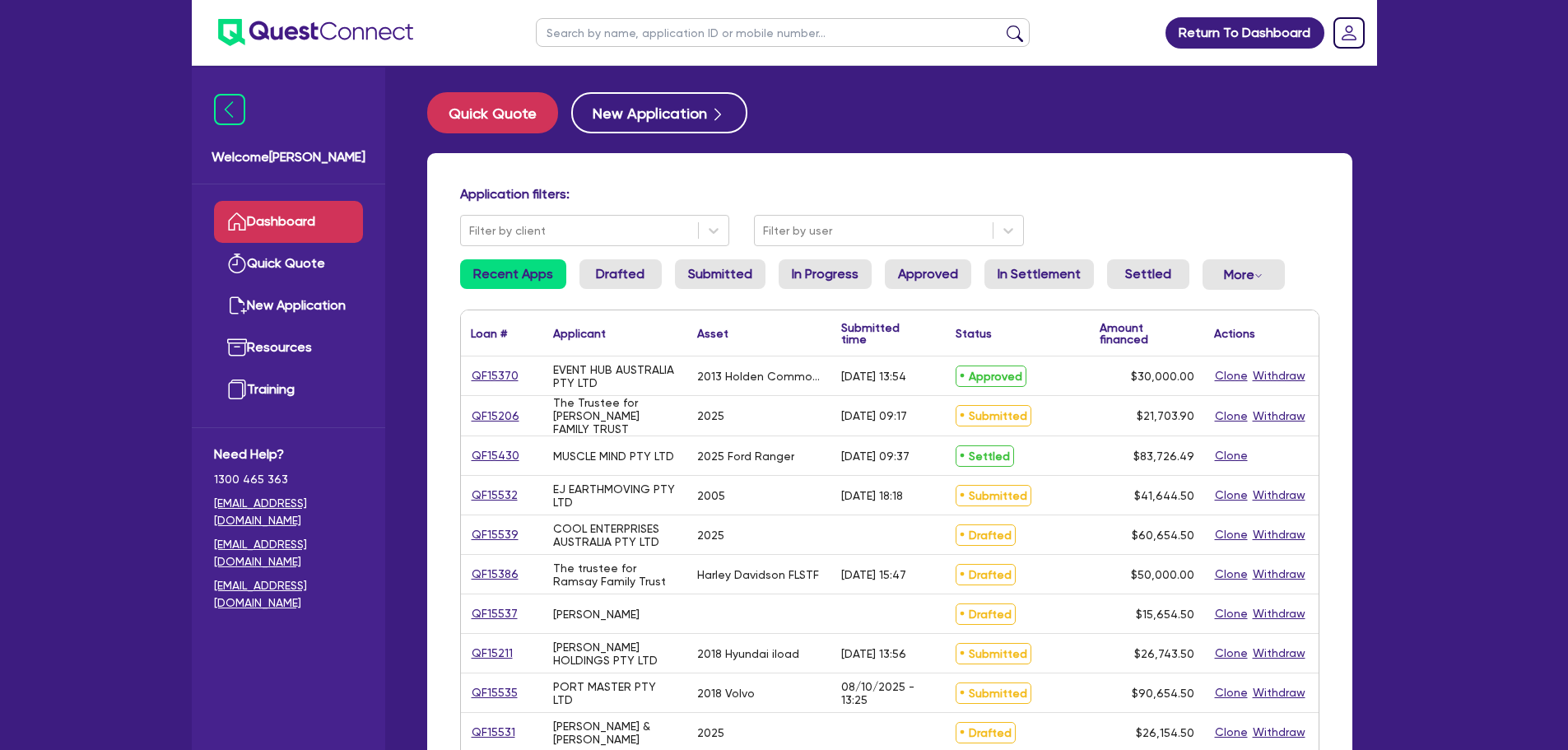
click at [555, 39] on input "text" at bounding box center [782, 32] width 494 height 29
click at [1002, 25] on button "submit" at bounding box center [1015, 36] width 27 height 23
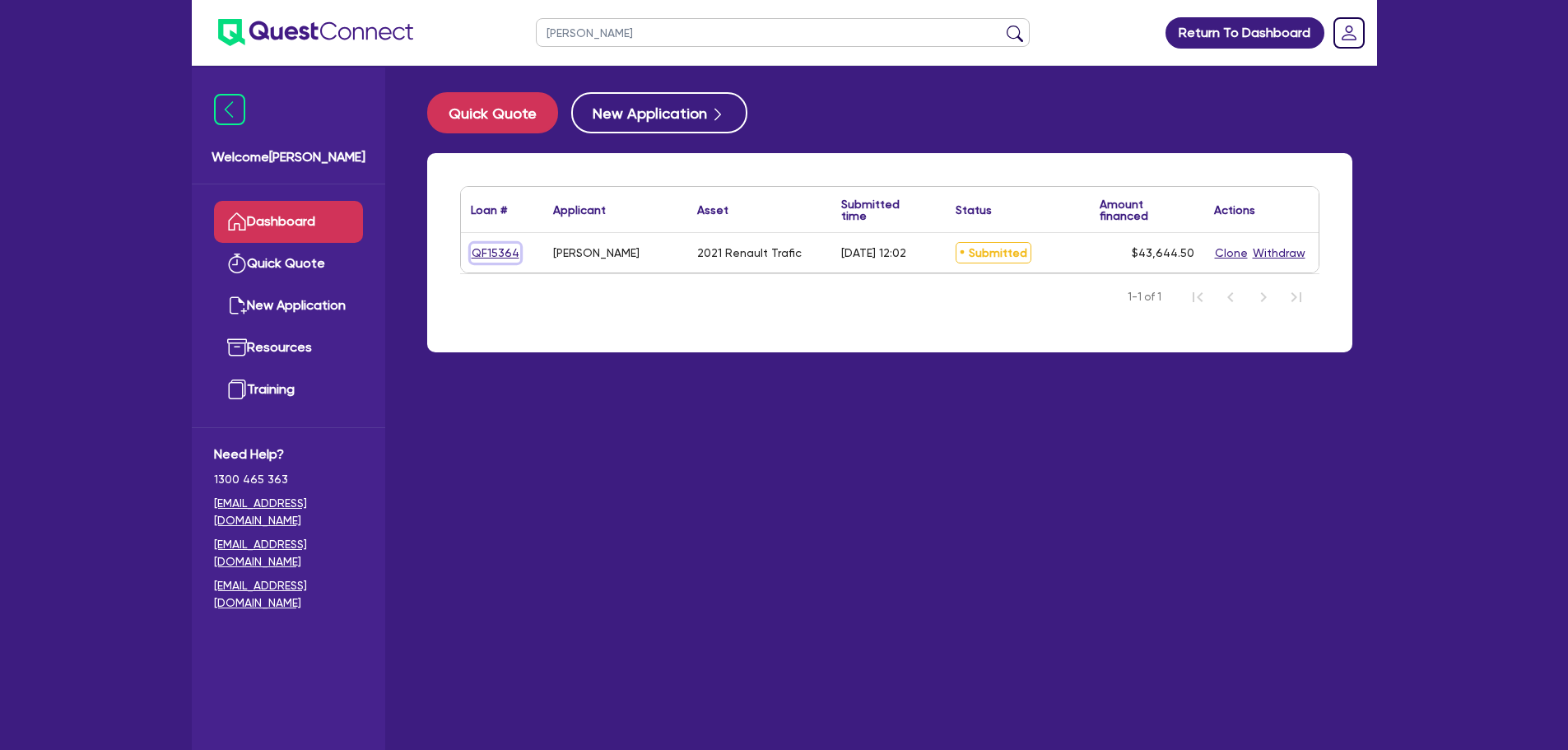
click at [505, 245] on link "QF15364" at bounding box center [496, 253] width 49 height 19
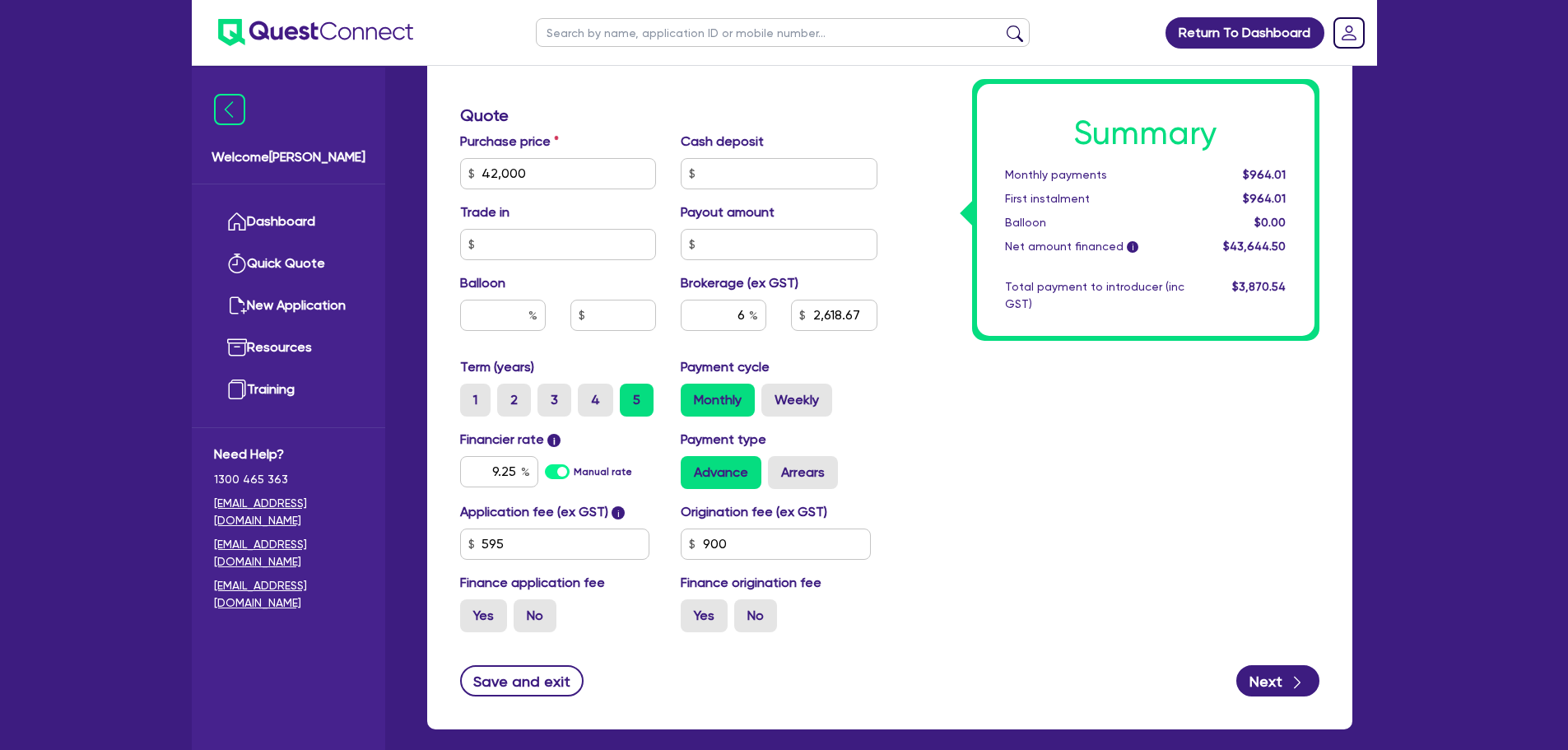
scroll to position [769, 0]
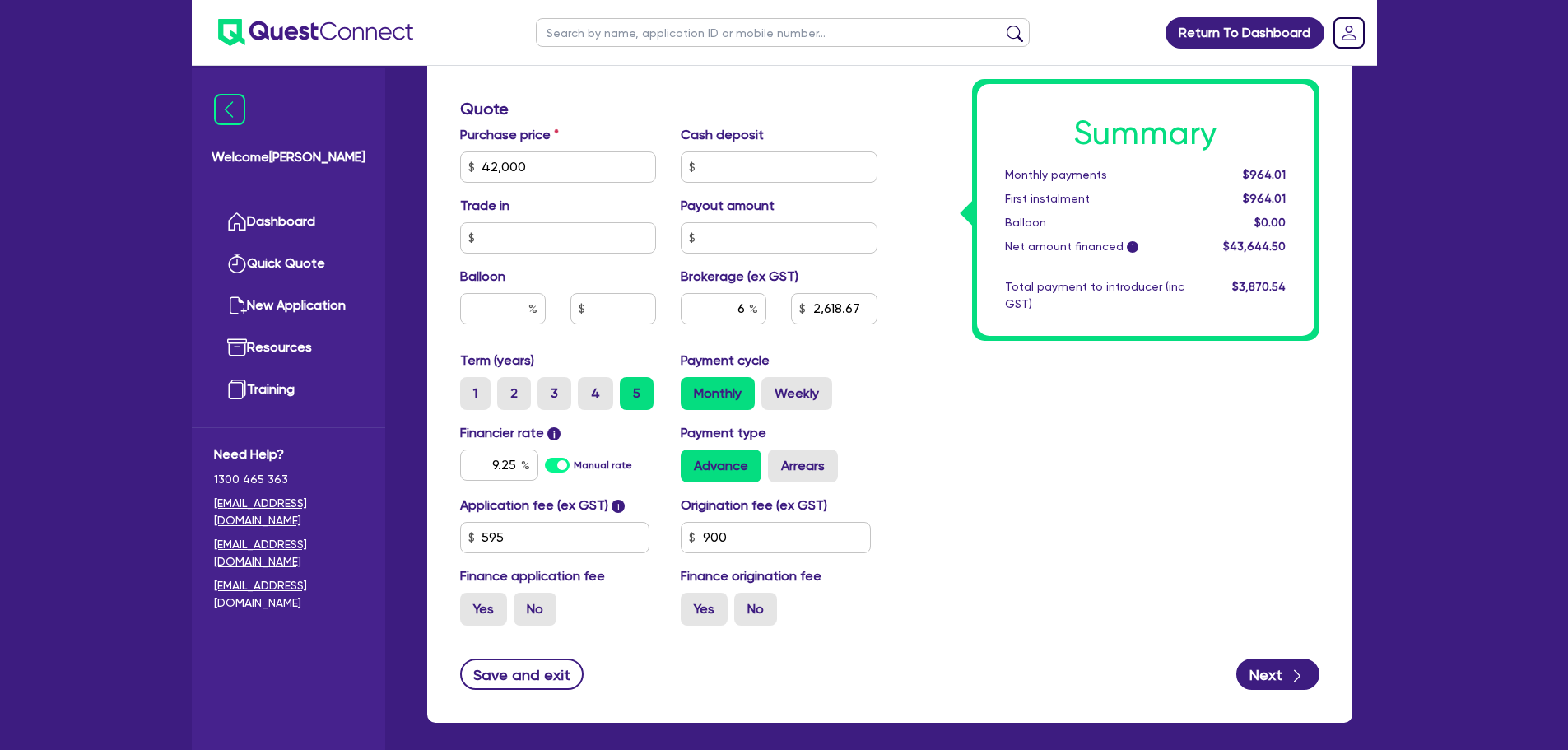
click at [944, 412] on div "Summary Monthly payments $964.01 First instalment $964.01 Balloon $0.00 Net amo…" at bounding box center [1110, 109] width 442 height 1059
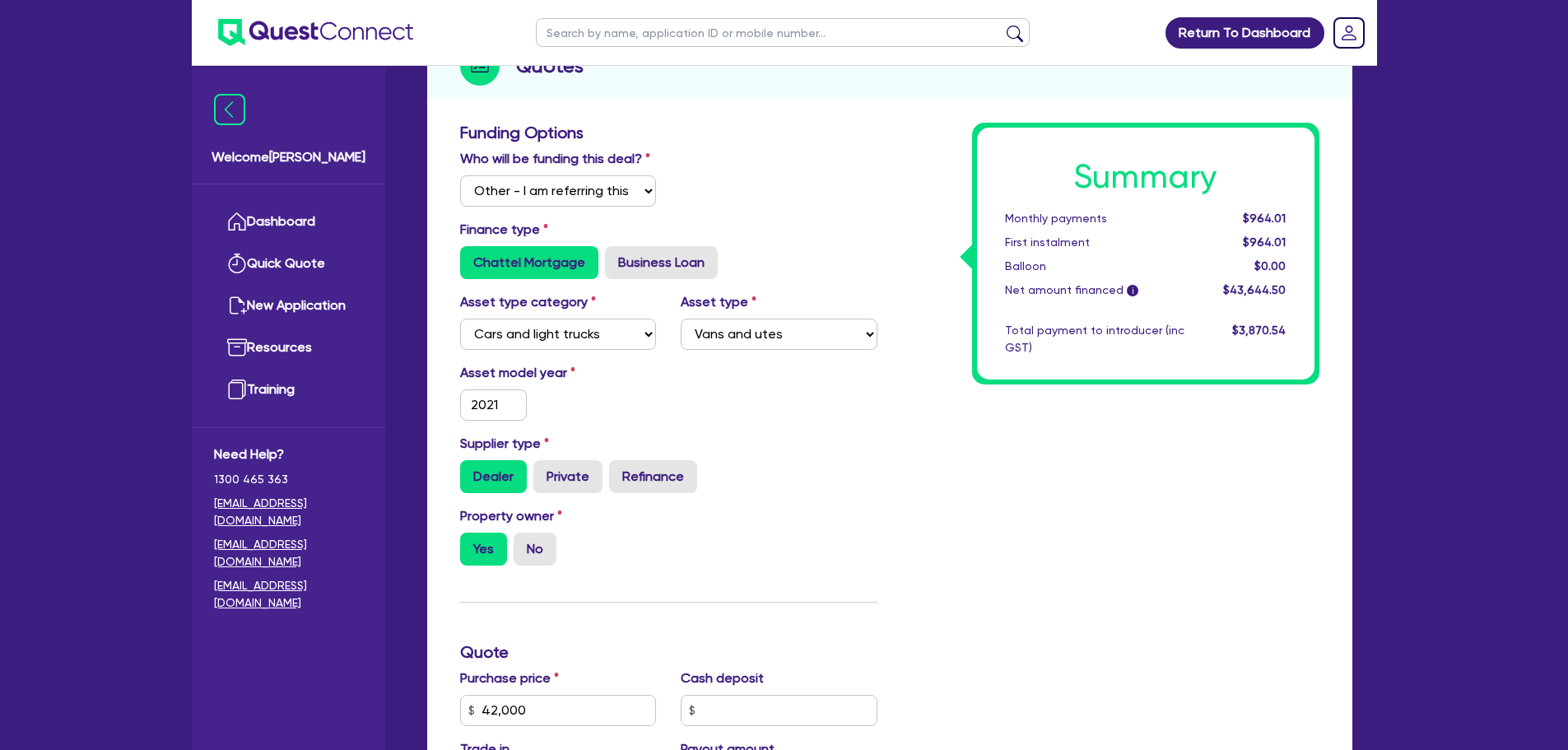
scroll to position [0, 0]
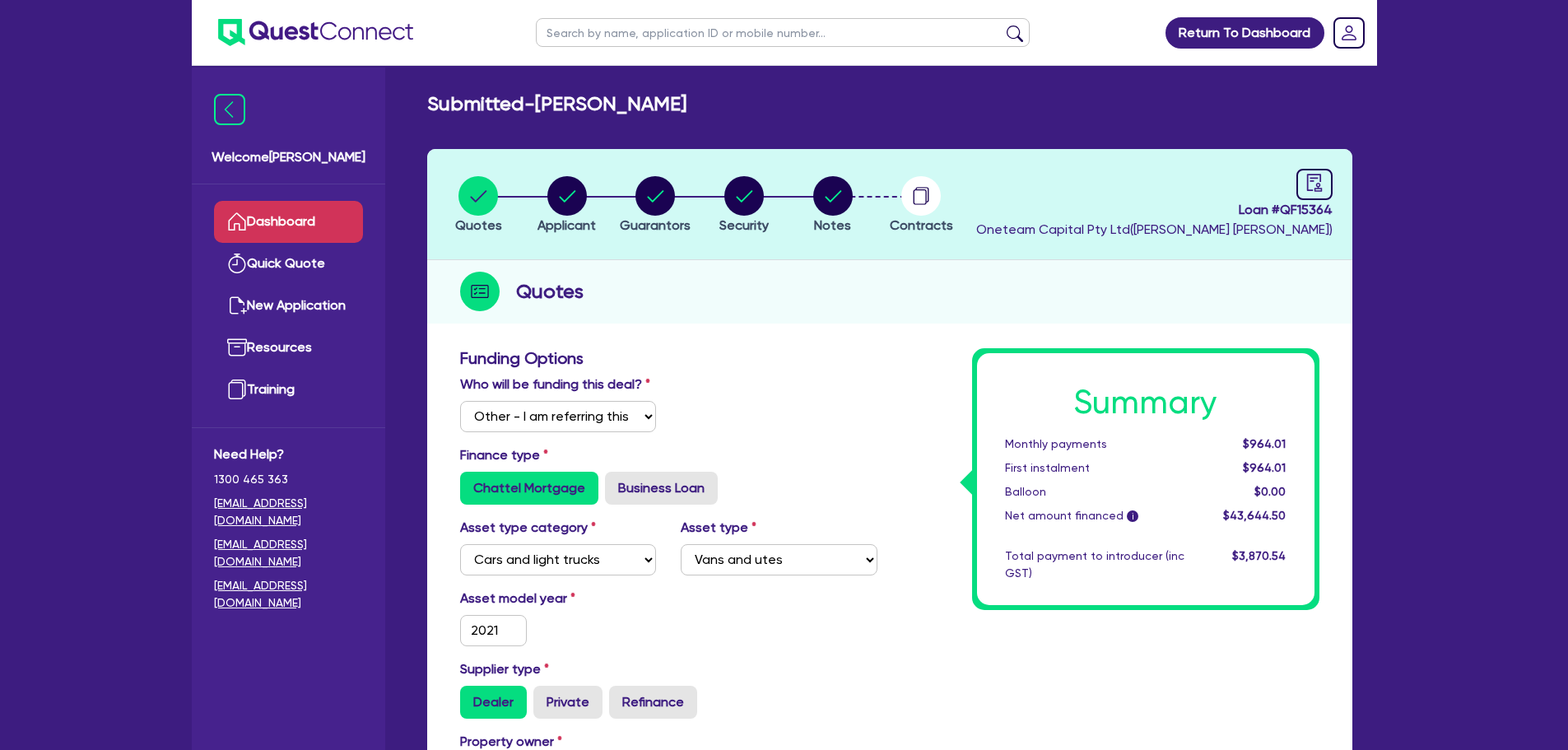
click at [228, 223] on icon at bounding box center [237, 221] width 20 height 20
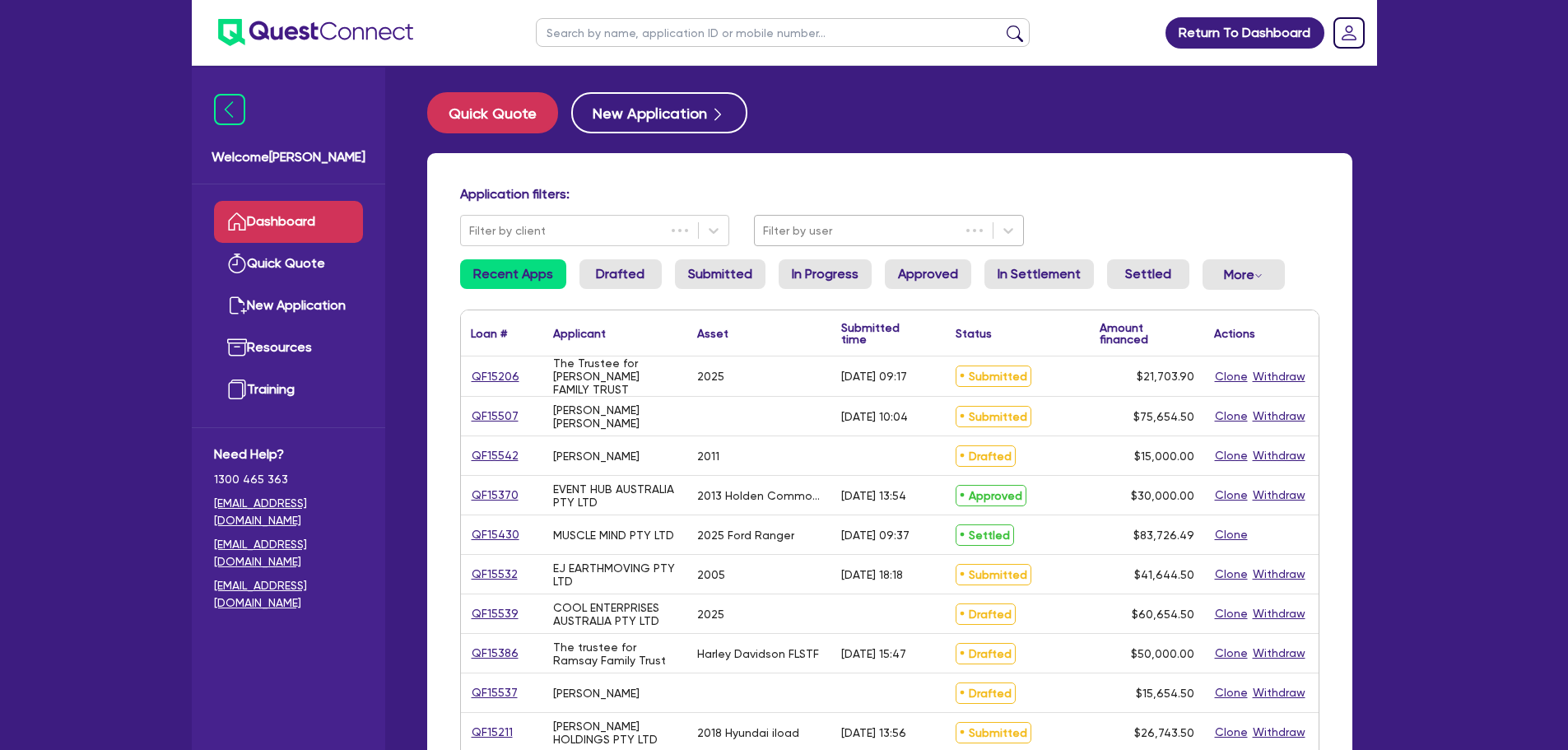
click at [833, 227] on div at bounding box center [857, 231] width 188 height 21
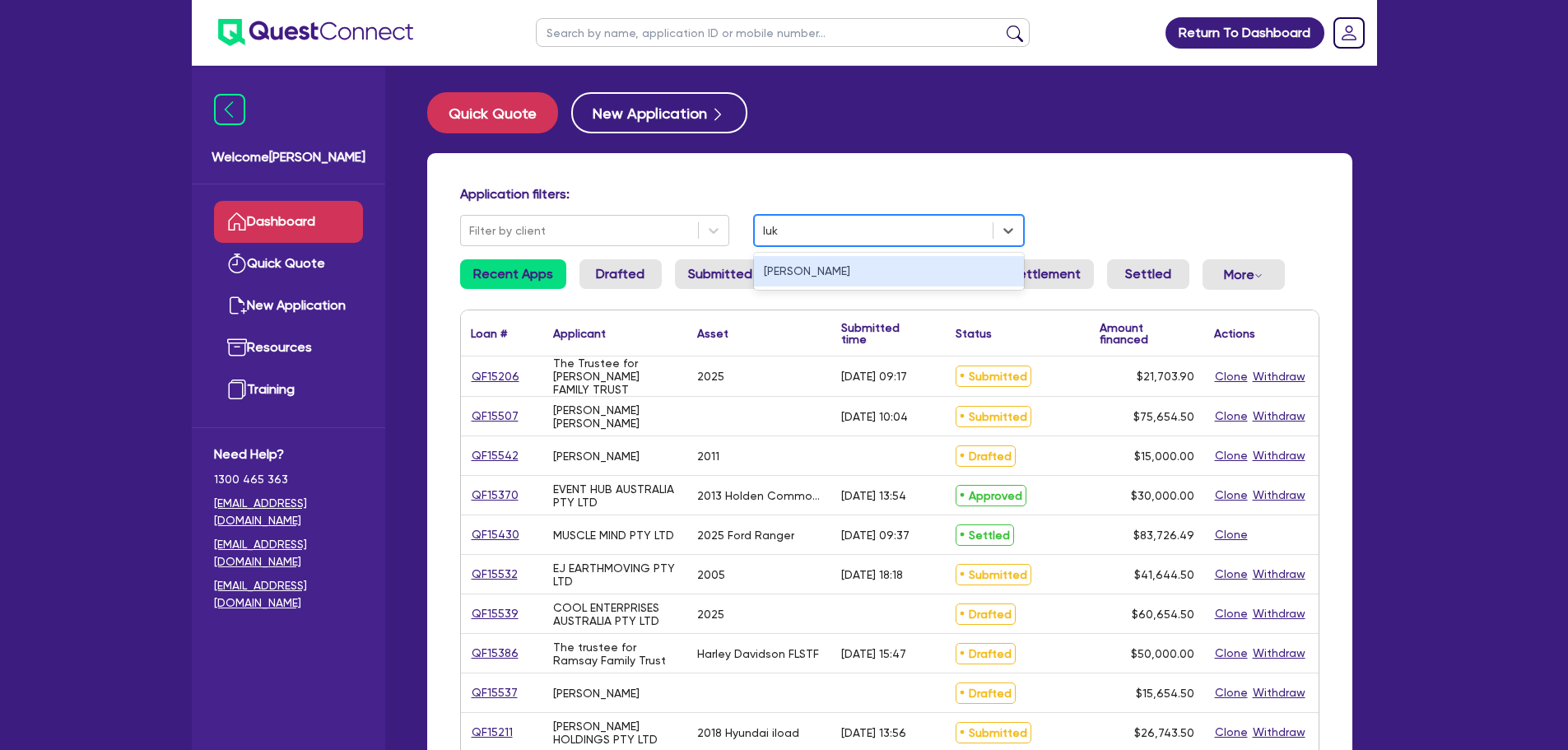
click at [804, 272] on div "[PERSON_NAME]" at bounding box center [889, 271] width 270 height 30
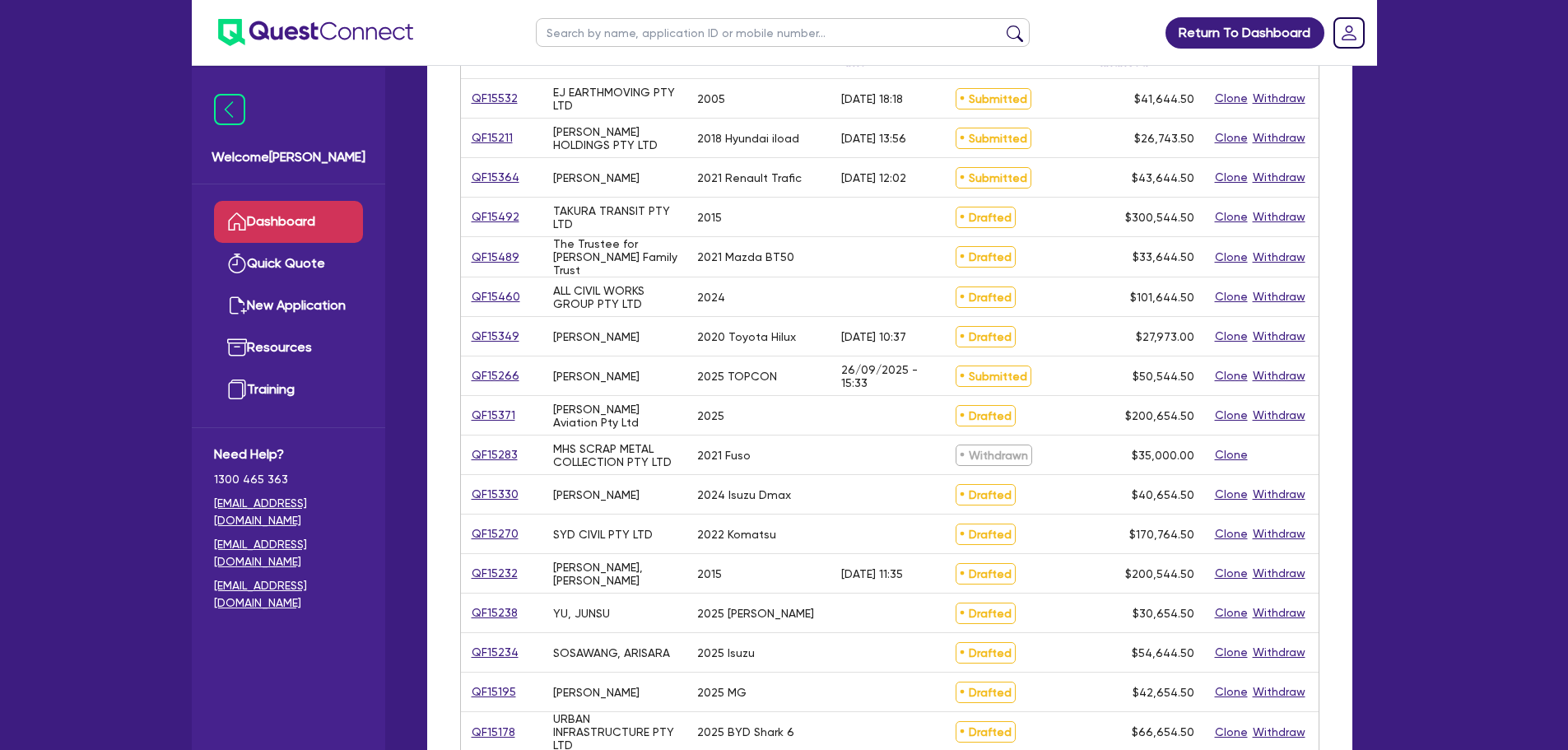
scroll to position [278, 0]
click at [1272, 492] on button "Withdraw" at bounding box center [1279, 494] width 54 height 19
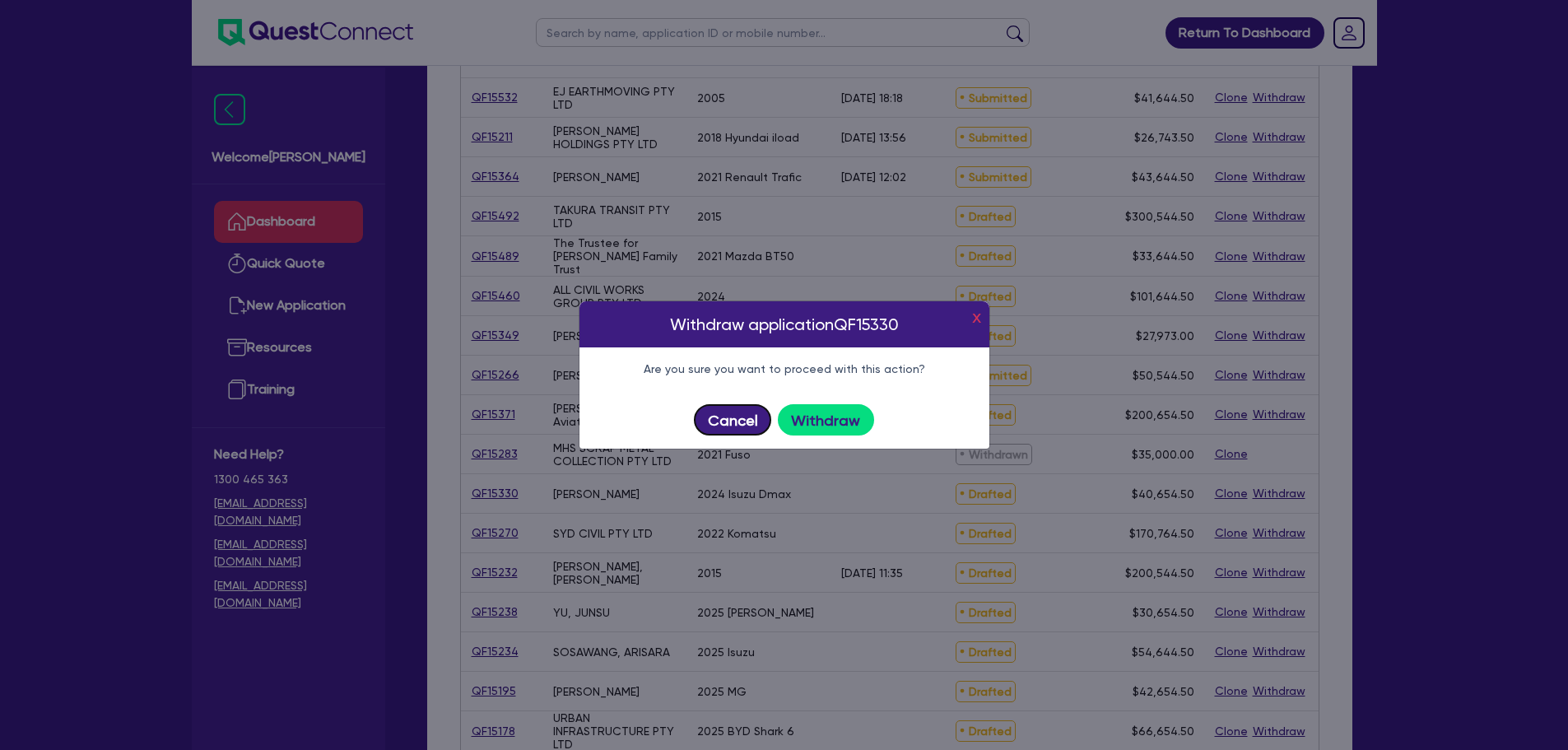
click at [725, 415] on button "Cancel" at bounding box center [732, 420] width 77 height 31
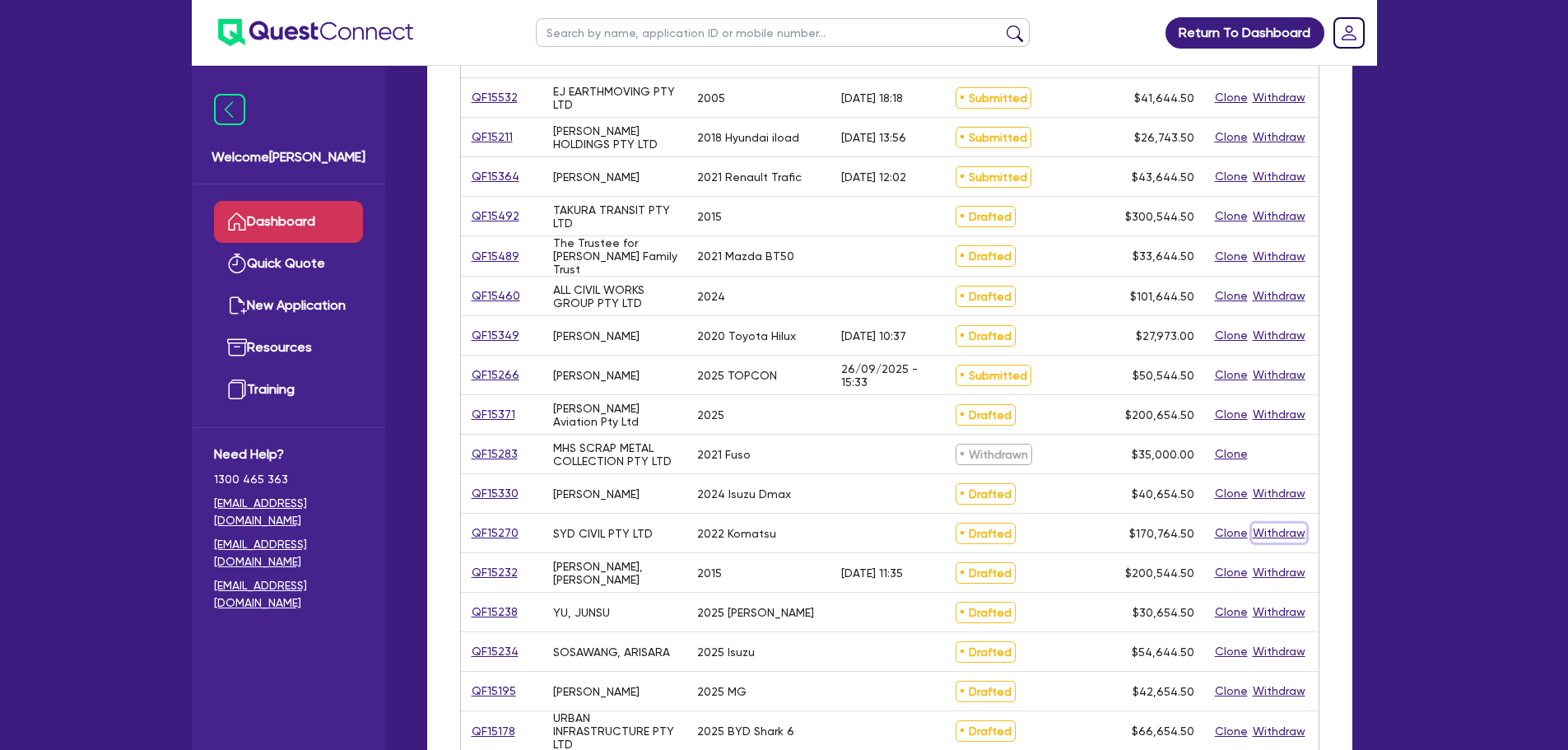
click at [1273, 535] on button "Withdraw" at bounding box center [1279, 533] width 54 height 19
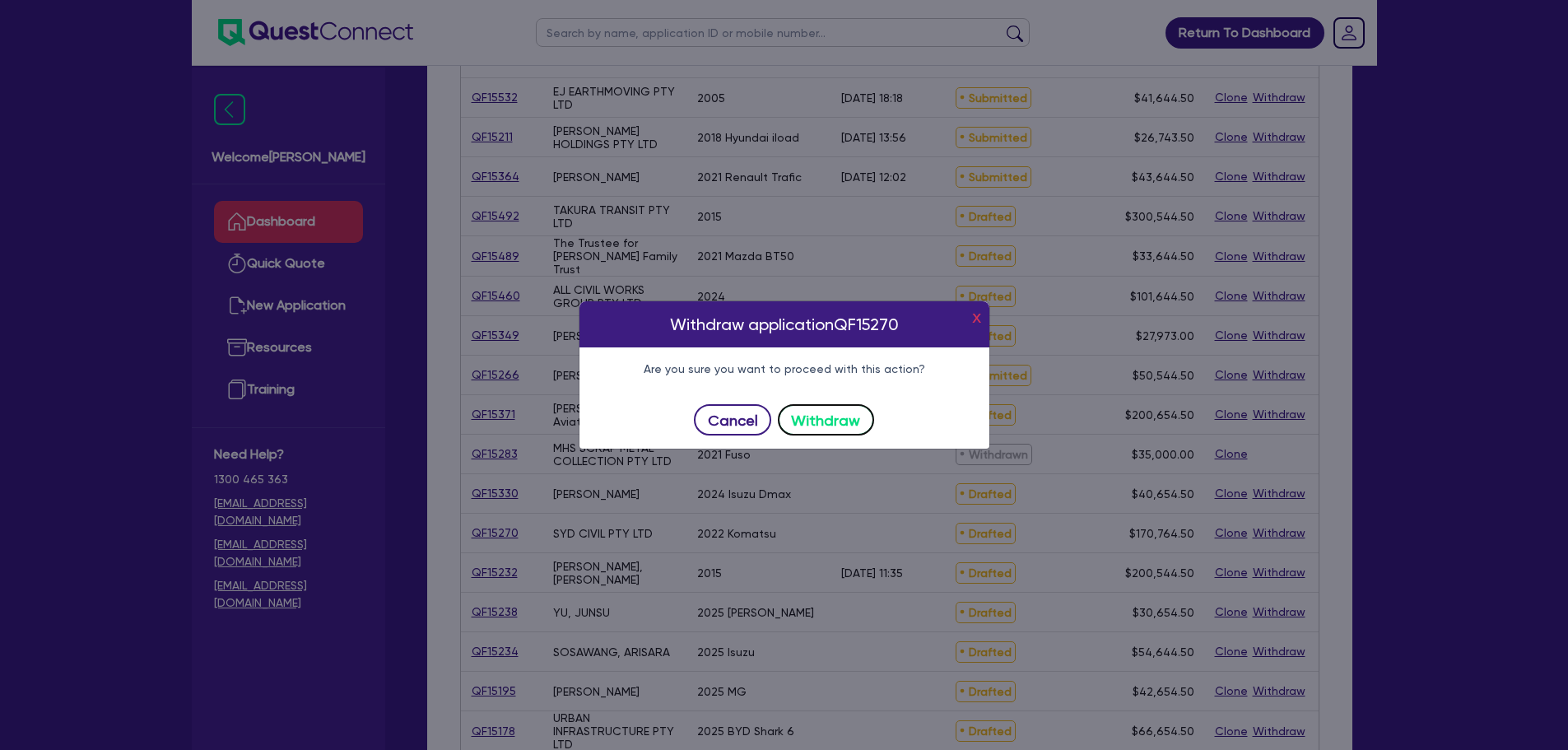
click at [853, 428] on button "Withdraw" at bounding box center [826, 420] width 96 height 31
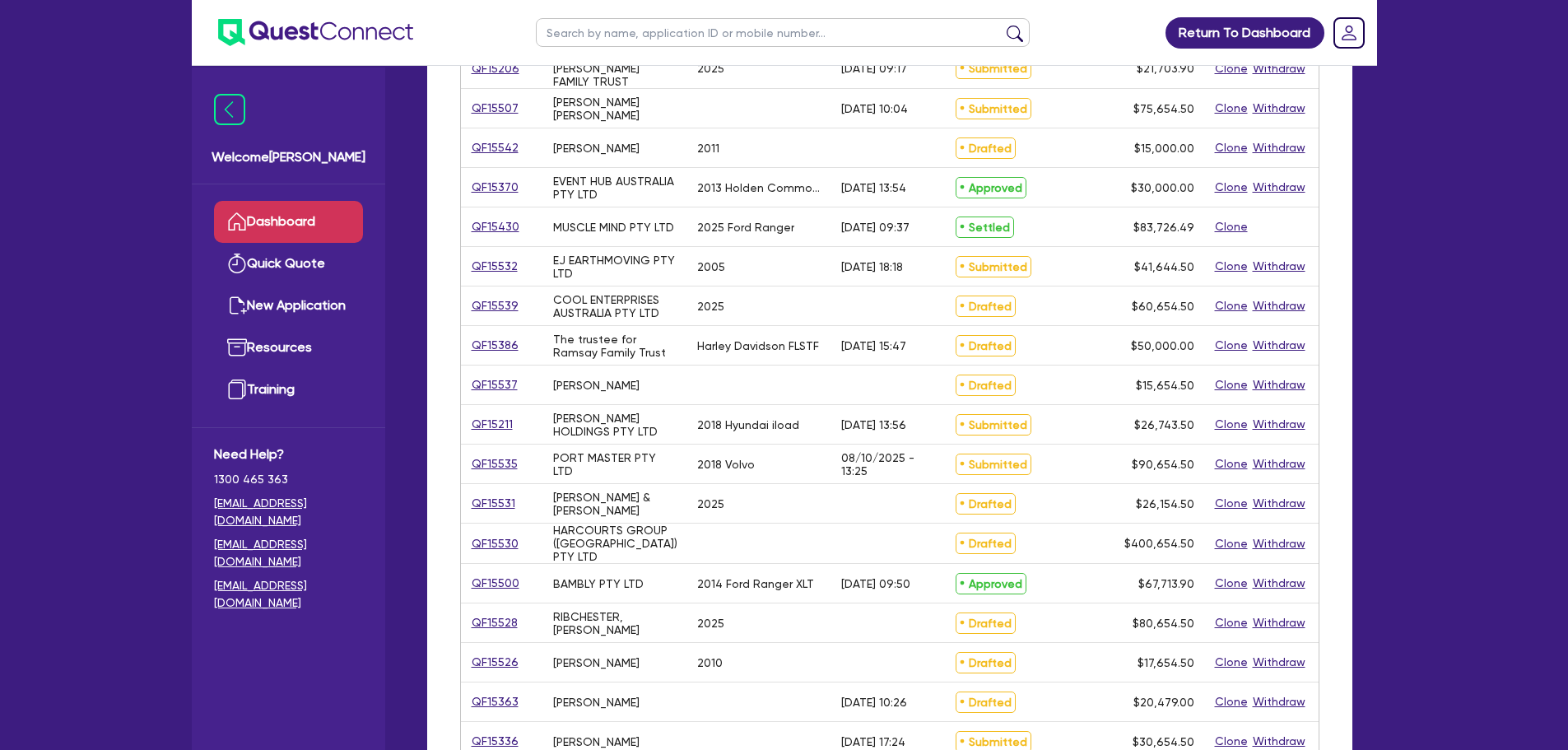
scroll to position [0, 0]
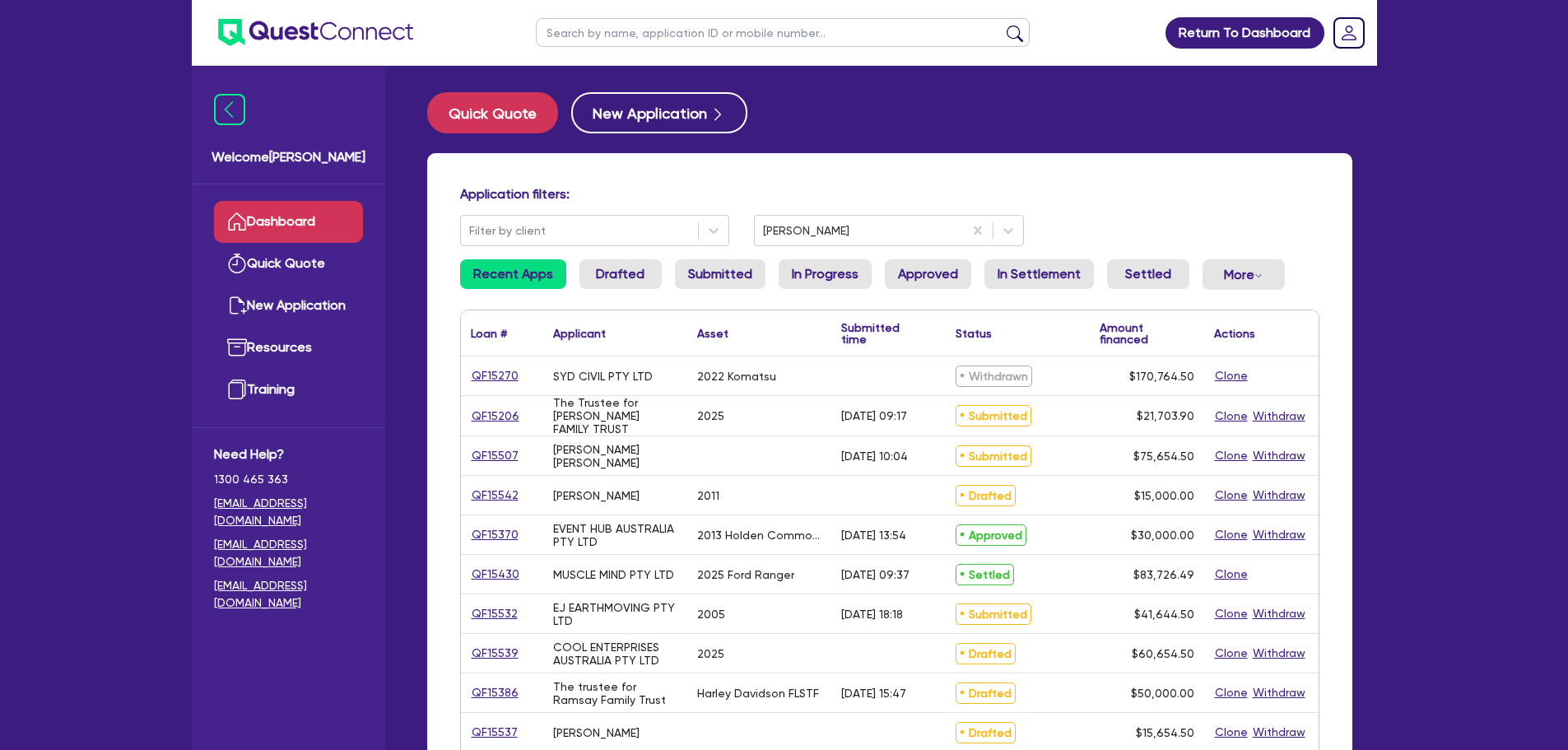
click at [286, 212] on link "Dashboard" at bounding box center [288, 222] width 149 height 42
